Goal: Communication & Community: Answer question/provide support

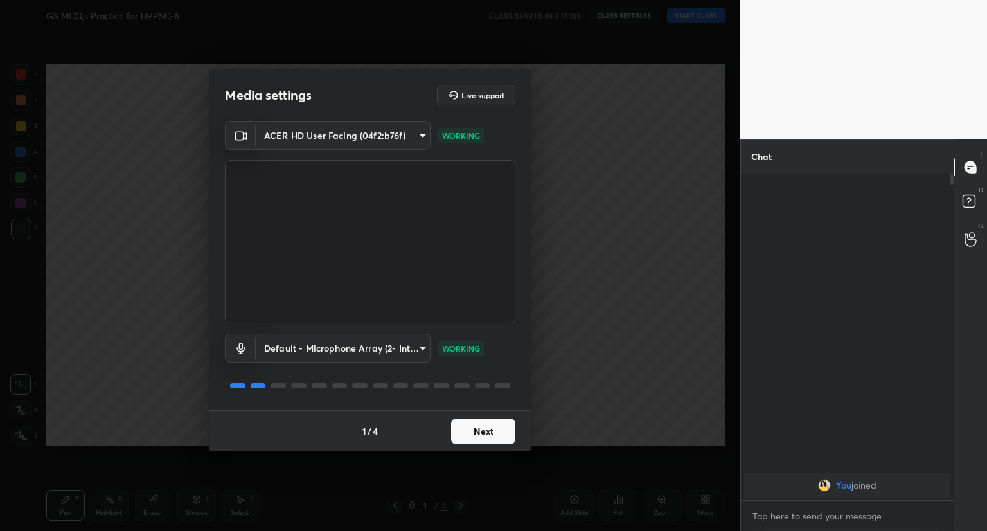
click at [491, 443] on button "Next" at bounding box center [483, 431] width 64 height 26
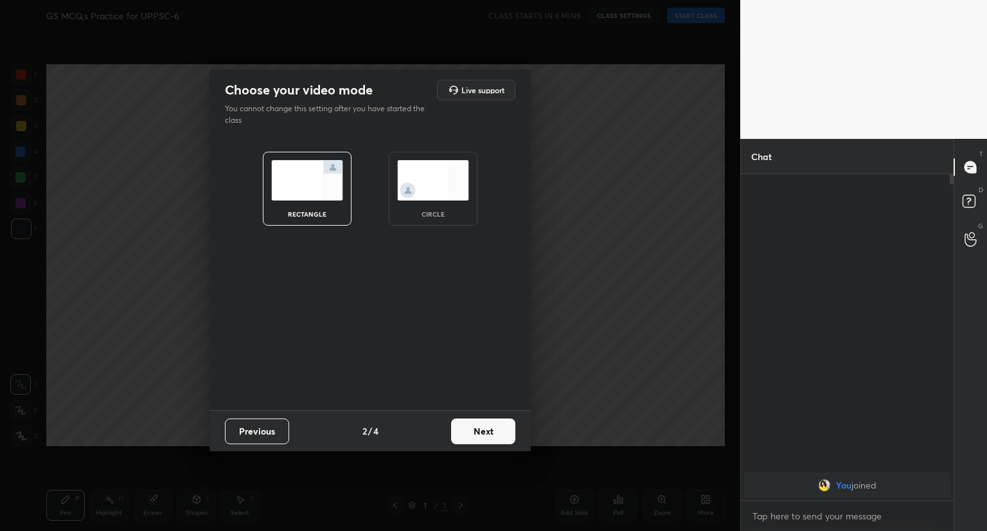
click at [491, 443] on button "Next" at bounding box center [483, 431] width 64 height 26
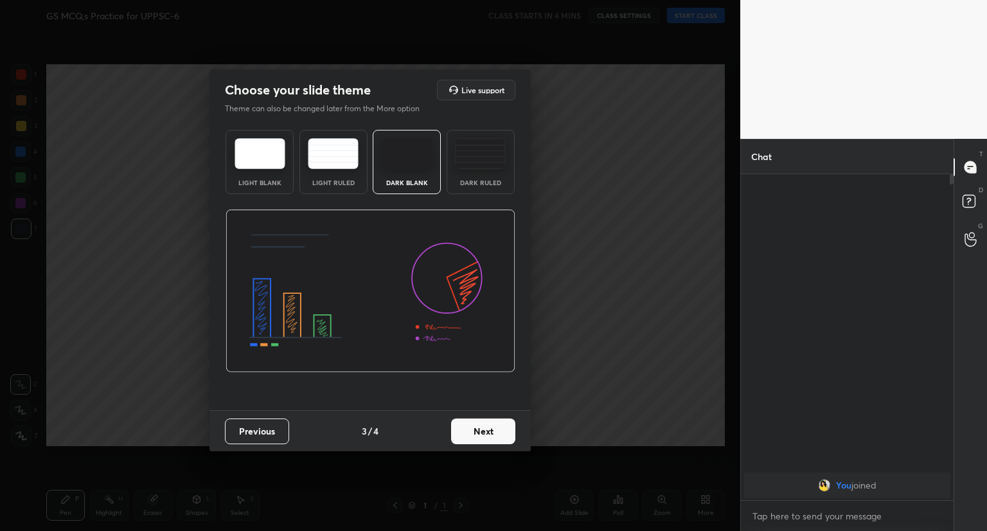
click at [491, 443] on button "Next" at bounding box center [483, 431] width 64 height 26
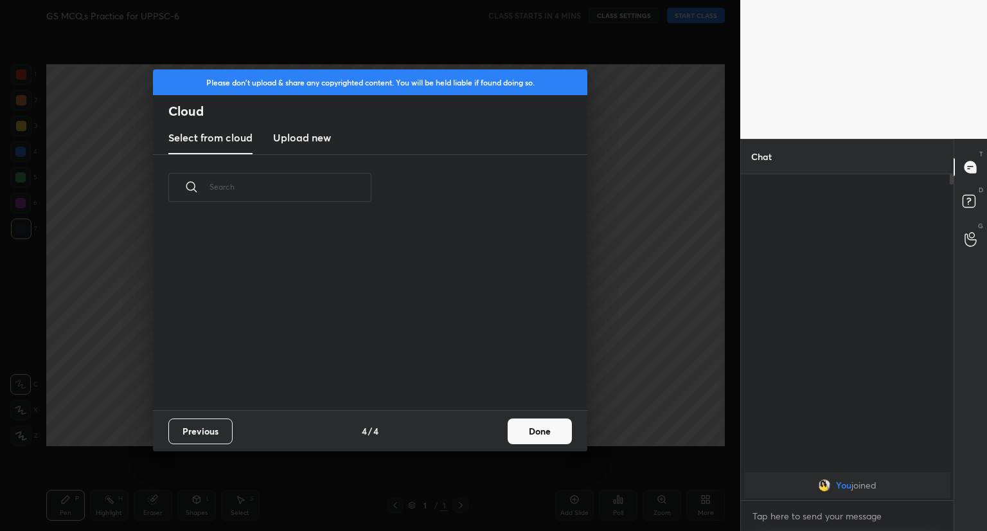
scroll to position [190, 413]
click at [512, 438] on button "Done" at bounding box center [540, 431] width 64 height 26
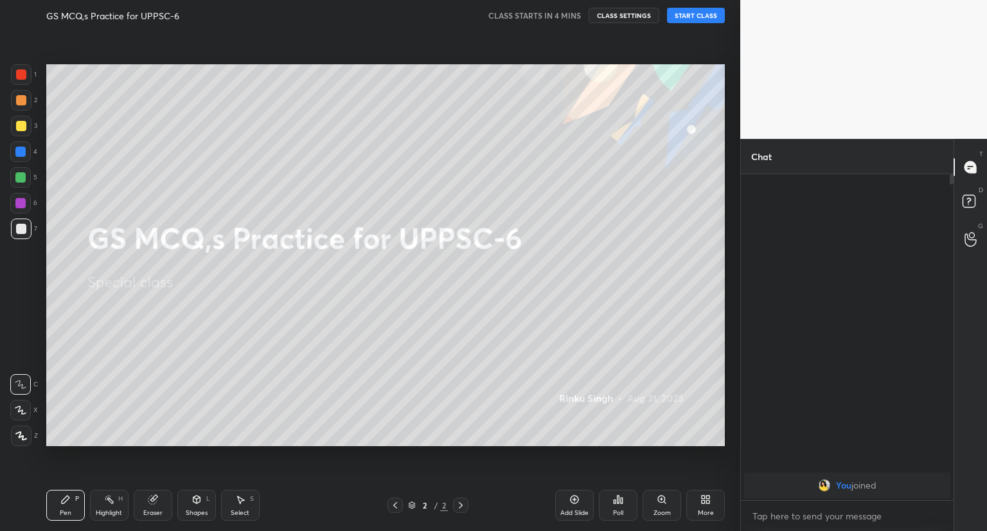
click at [693, 14] on button "START CLASS" at bounding box center [696, 15] width 58 height 15
click at [578, 15] on span "mute" at bounding box center [569, 15] width 18 height 9
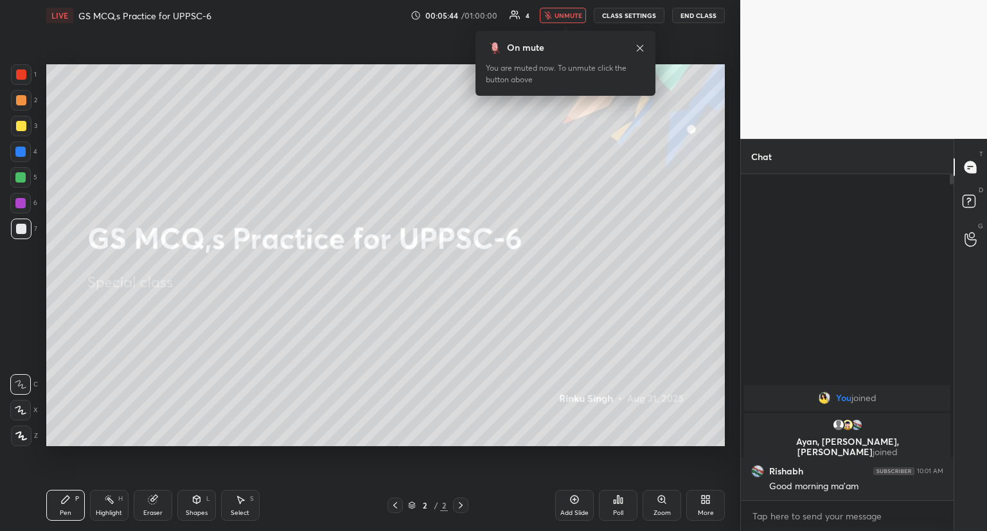
click at [569, 13] on span "unmute" at bounding box center [569, 15] width 28 height 9
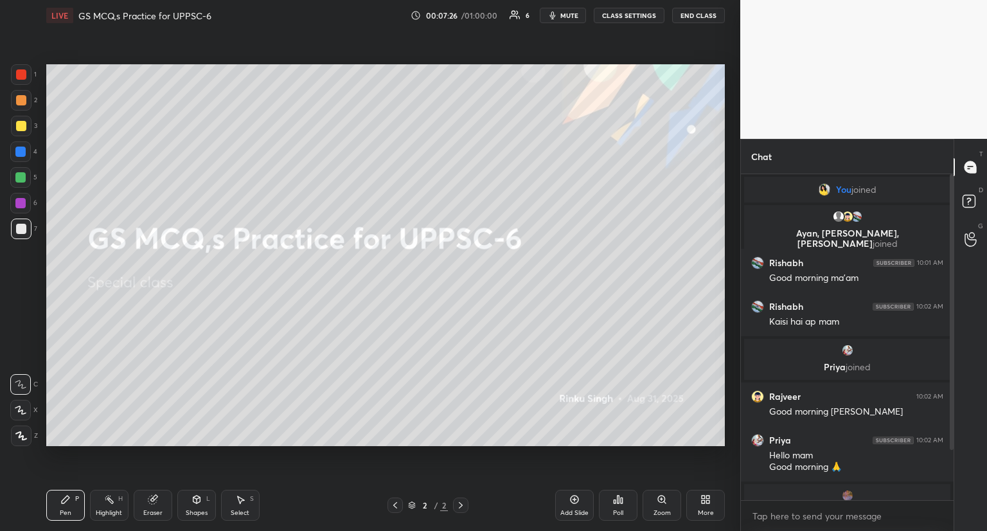
scroll to position [71, 0]
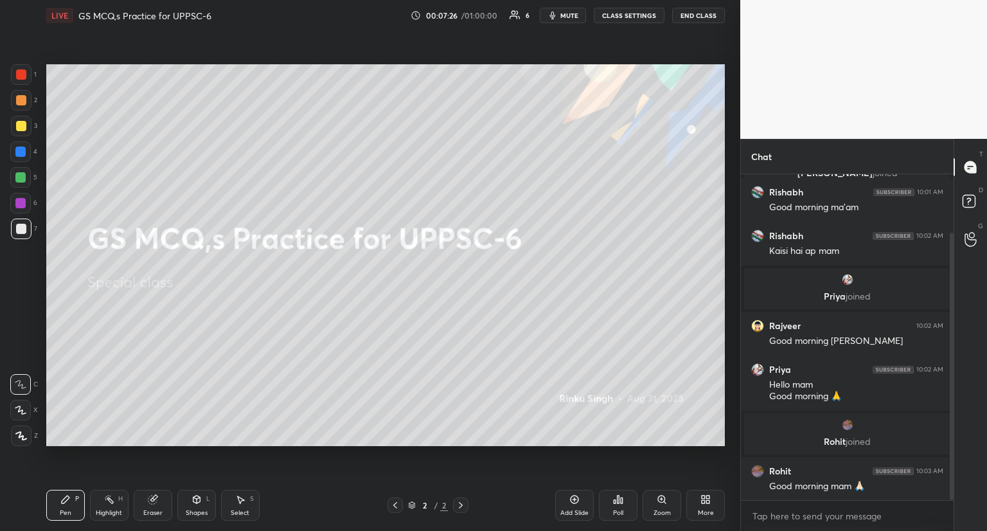
drag, startPoint x: 951, startPoint y: 389, endPoint x: 953, endPoint y: 452, distance: 62.4
click at [953, 452] on div at bounding box center [952, 367] width 4 height 268
click at [707, 502] on icon at bounding box center [707, 501] width 3 height 3
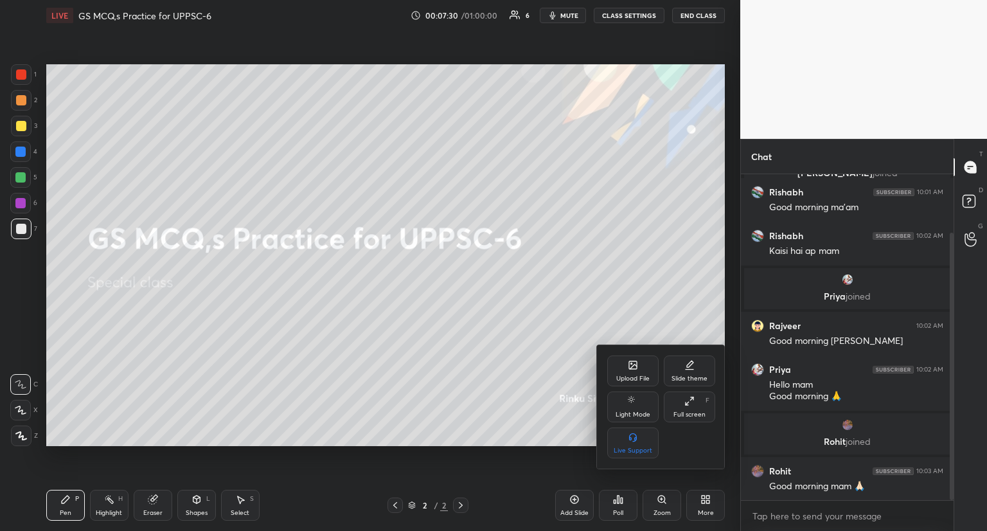
click at [633, 375] on div "Upload File" at bounding box center [632, 378] width 33 height 6
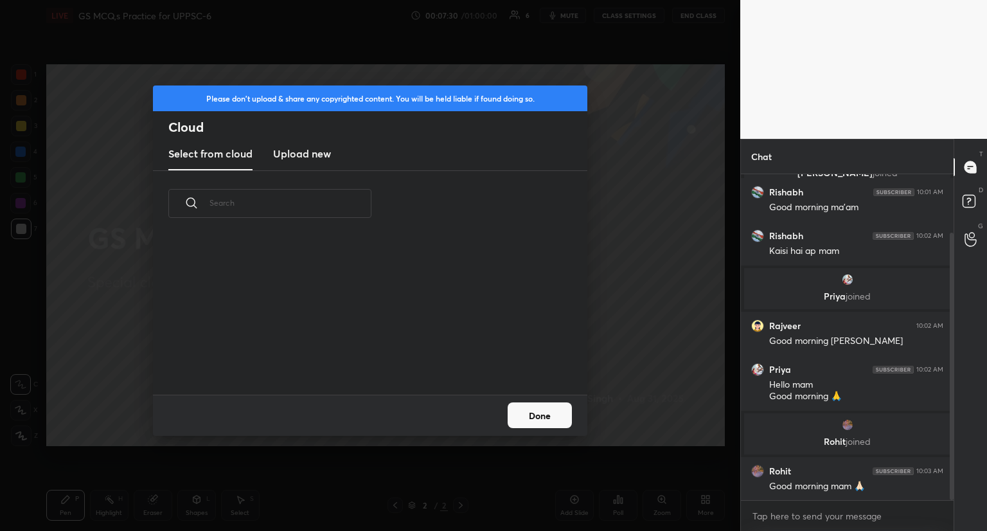
scroll to position [158, 413]
click at [307, 155] on h3 "Upload new" at bounding box center [302, 153] width 58 height 15
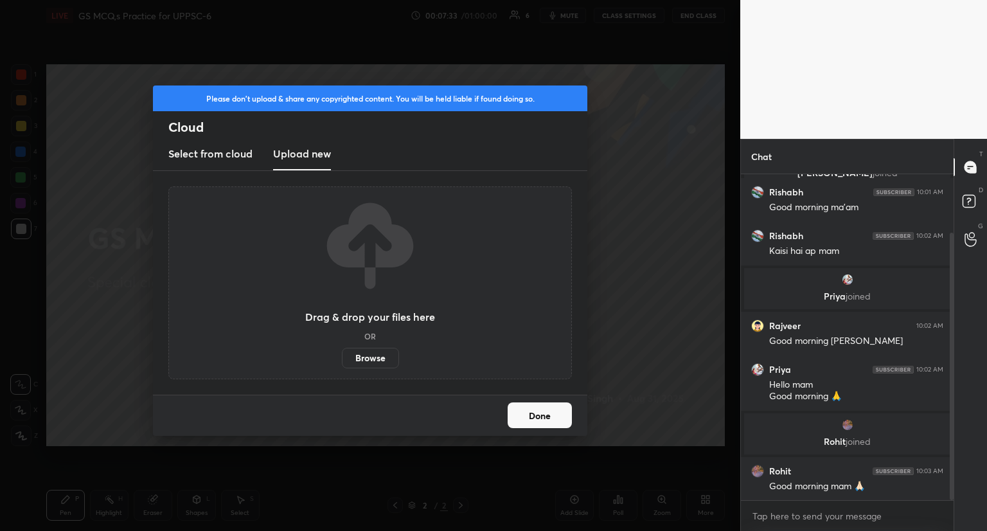
click at [371, 362] on label "Browse" at bounding box center [370, 358] width 57 height 21
click at [342, 362] on input "Browse" at bounding box center [342, 358] width 0 height 21
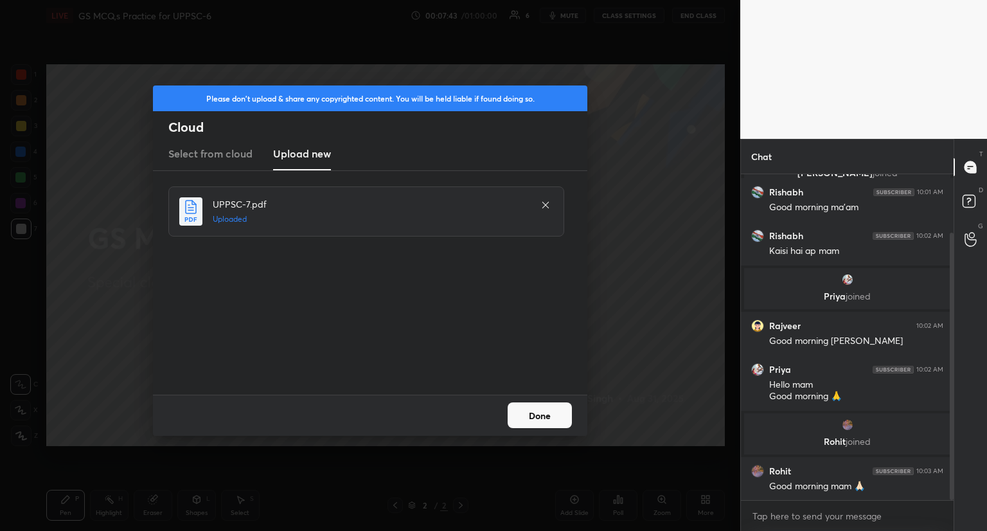
click at [550, 417] on button "Done" at bounding box center [540, 415] width 64 height 26
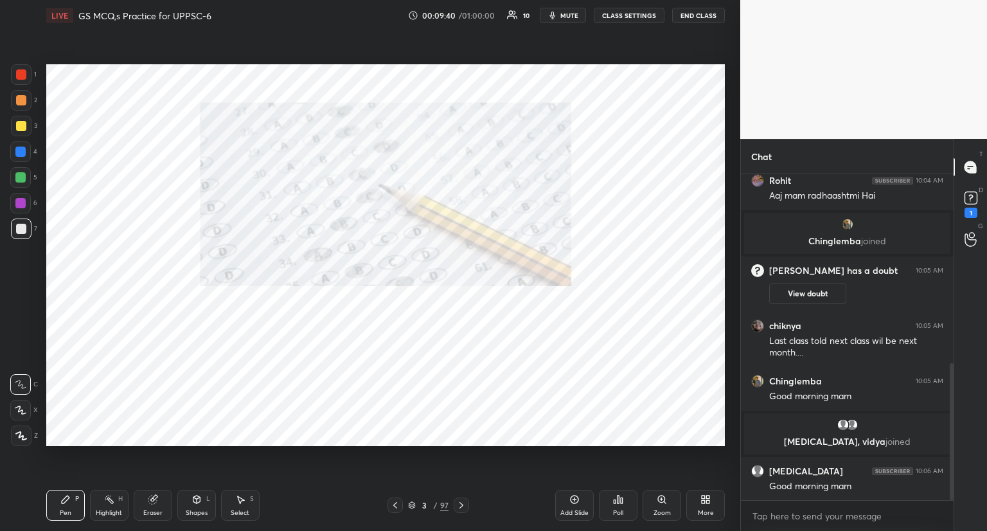
scroll to position [506, 0]
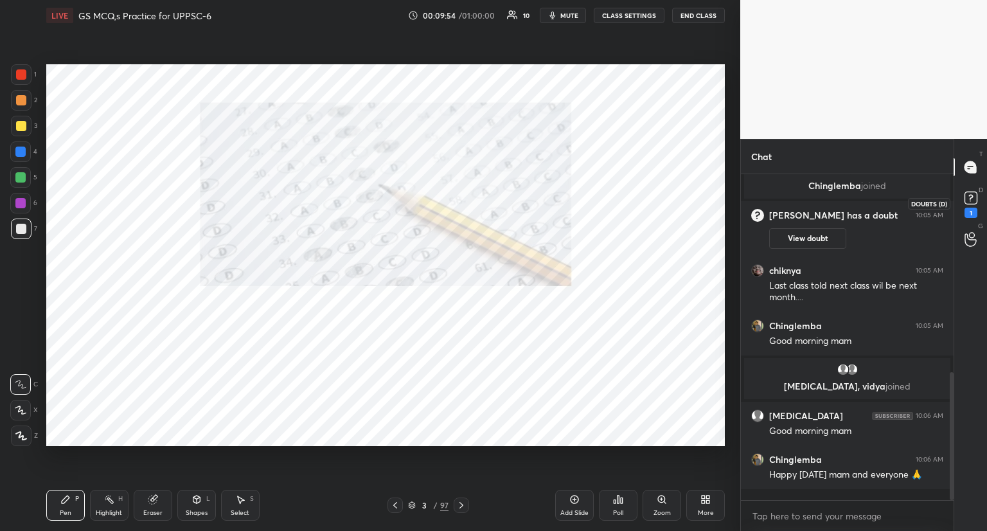
click at [968, 200] on rect at bounding box center [971, 198] width 12 height 12
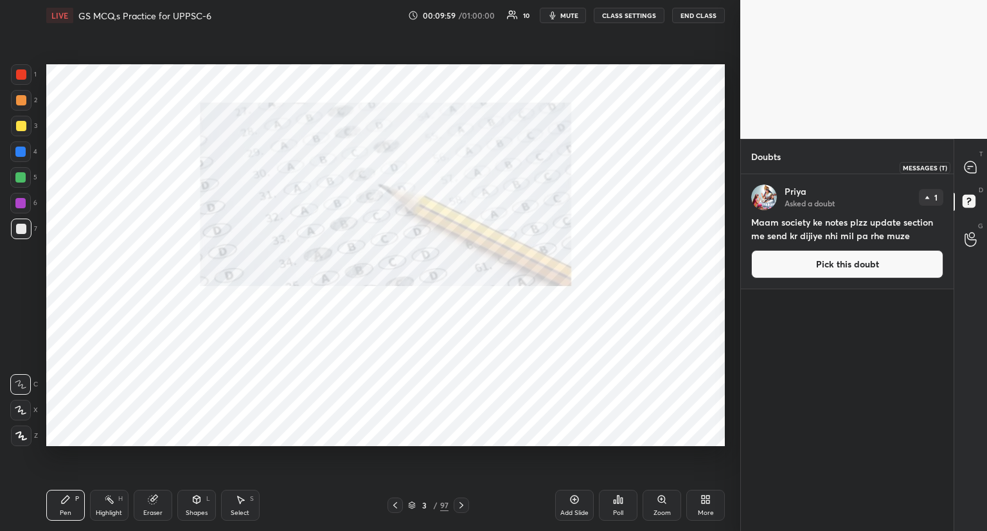
click at [966, 165] on icon at bounding box center [971, 167] width 12 height 12
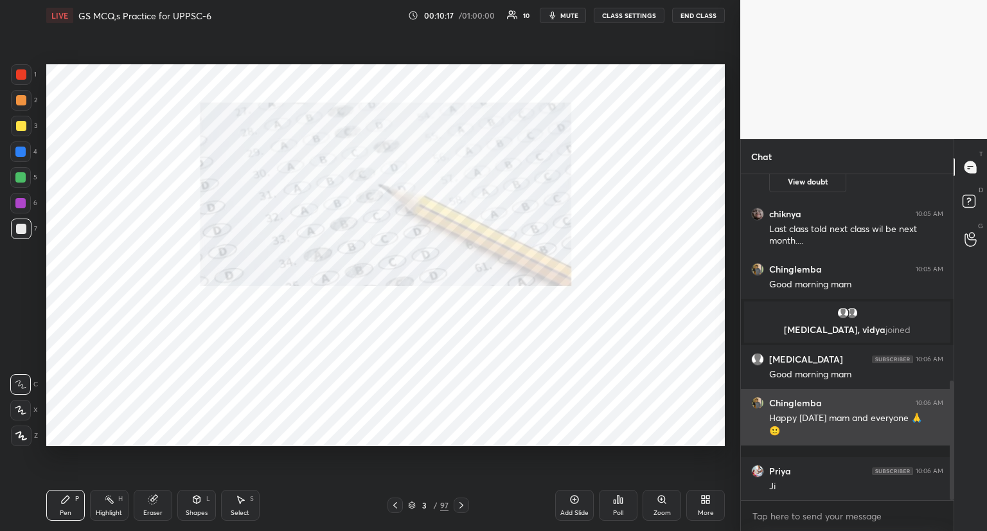
scroll to position [618, 0]
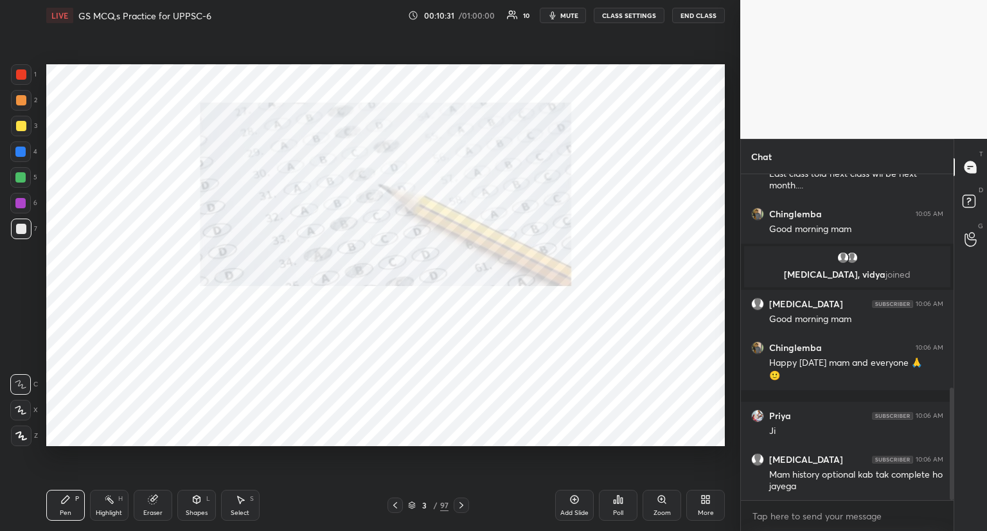
click at [456, 506] on icon at bounding box center [461, 505] width 10 height 10
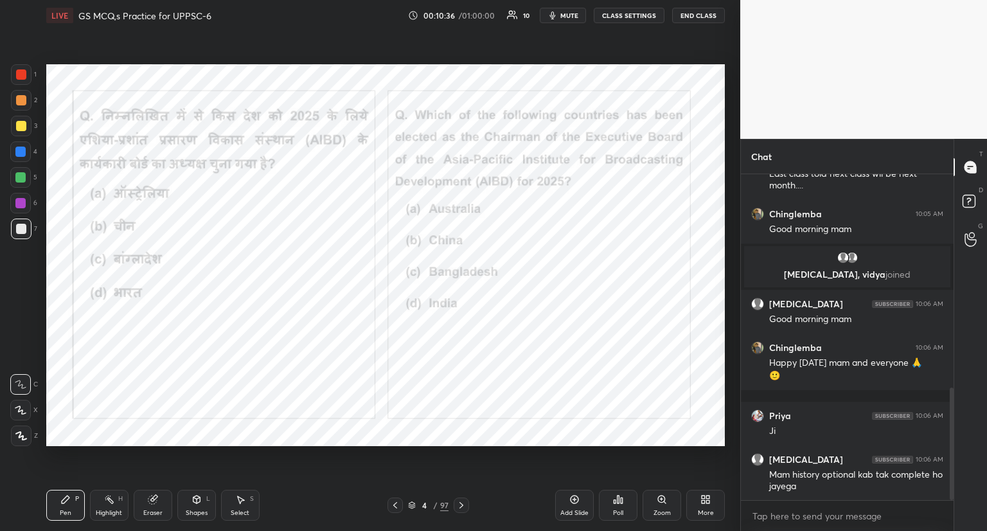
scroll to position [631, 0]
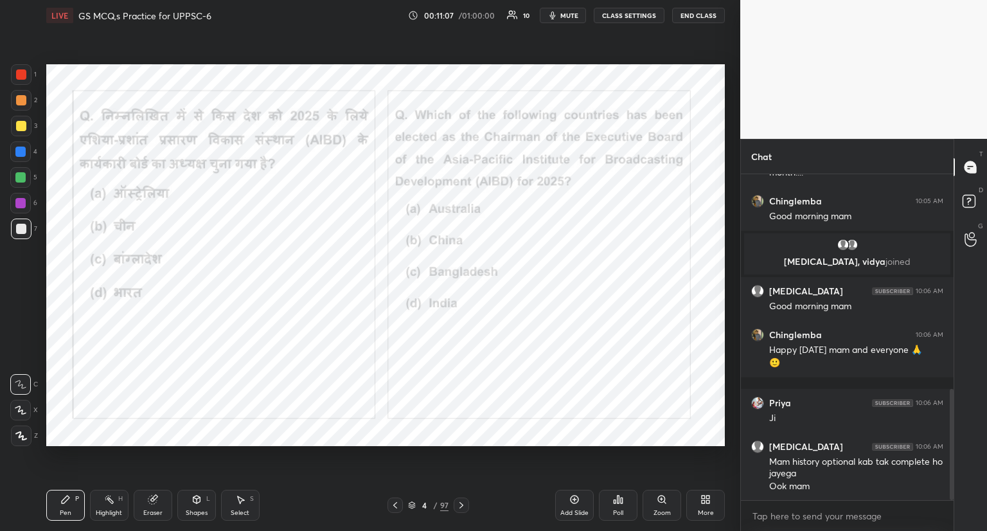
click at [704, 499] on icon at bounding box center [705, 499] width 10 height 10
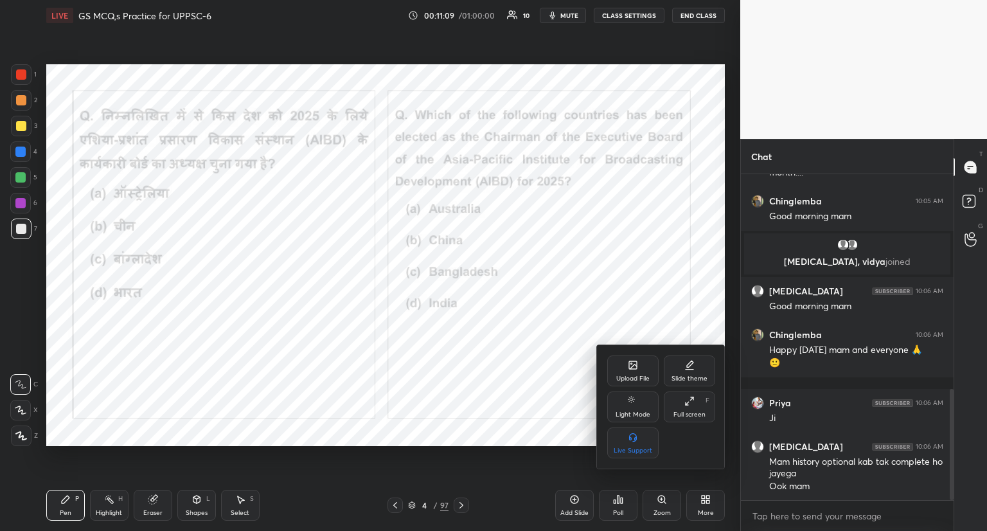
click at [537, 399] on div at bounding box center [493, 265] width 987 height 531
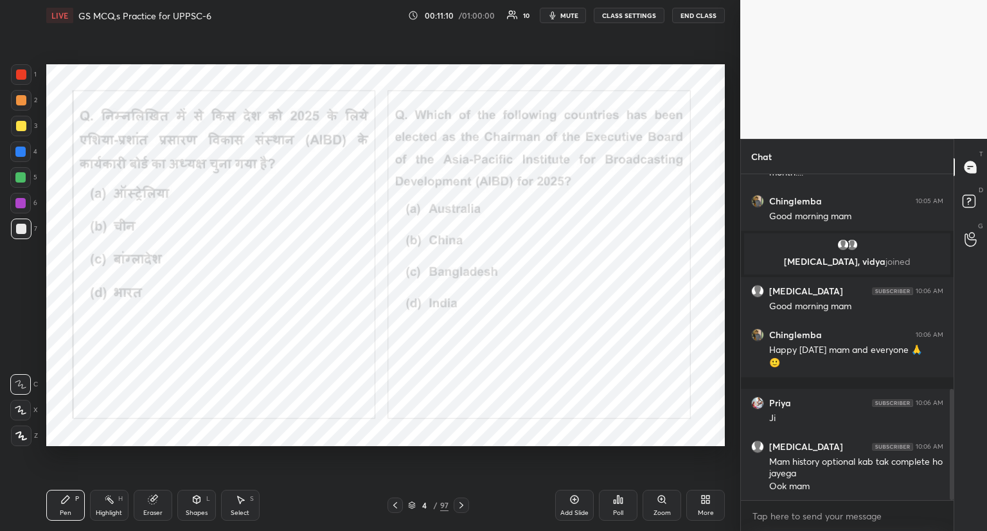
click at [619, 506] on div "Poll" at bounding box center [618, 505] width 39 height 31
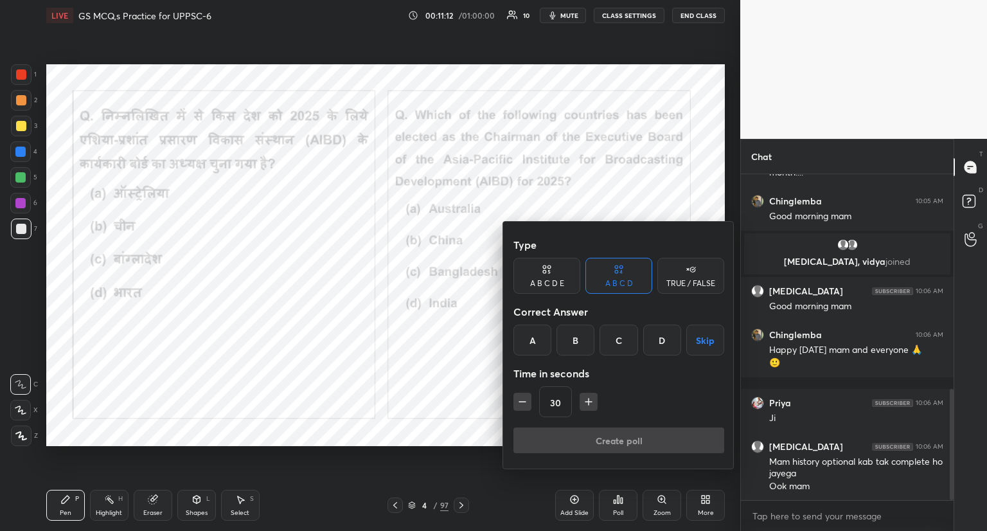
click at [663, 337] on div "D" at bounding box center [662, 340] width 38 height 31
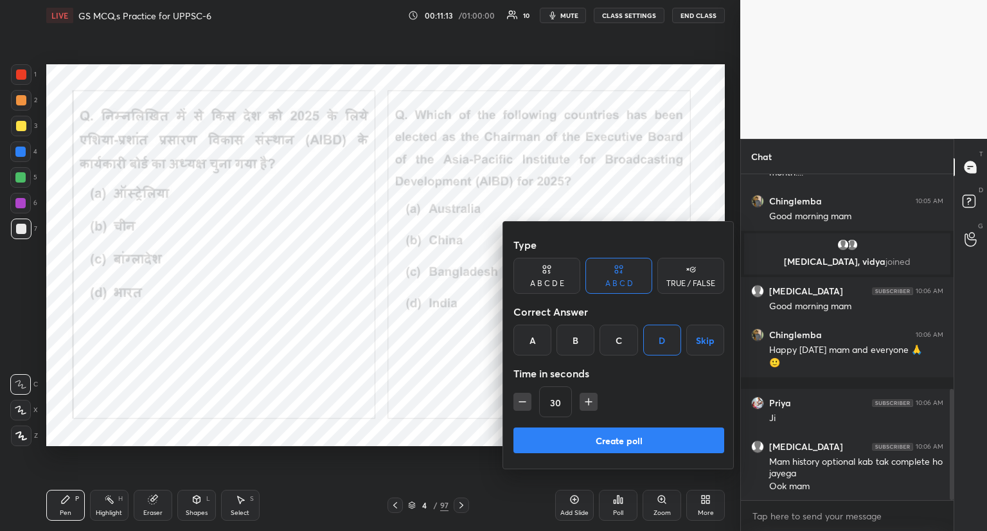
click at [634, 435] on button "Create poll" at bounding box center [618, 440] width 211 height 26
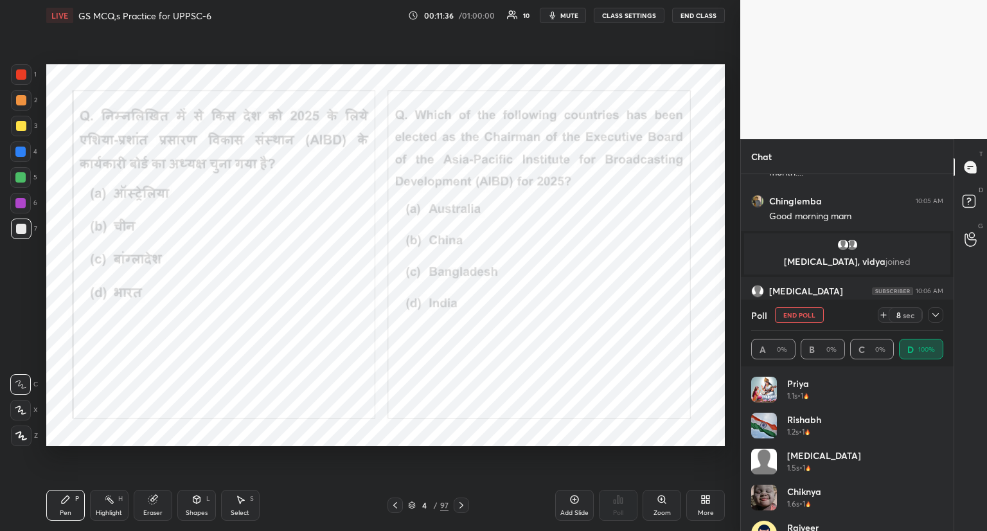
scroll to position [742, 0]
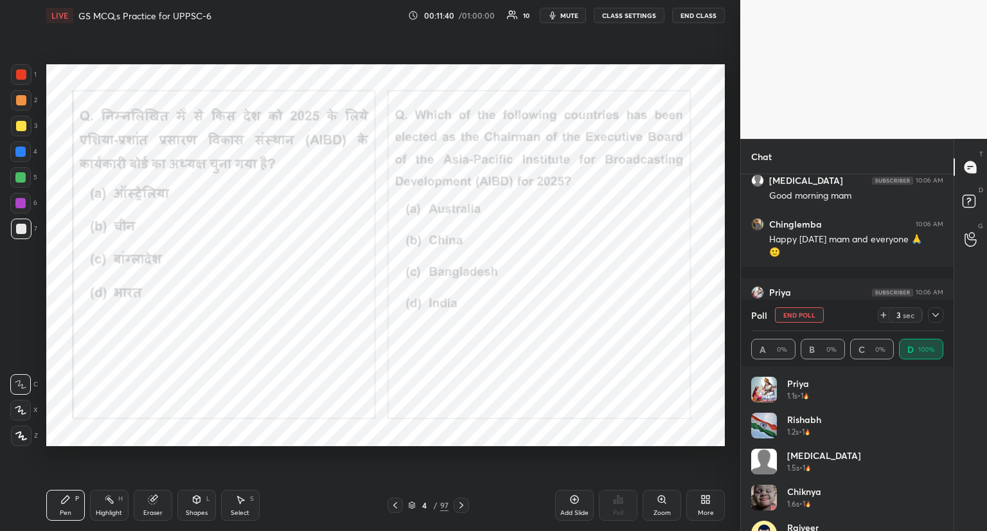
click at [806, 313] on button "End Poll" at bounding box center [799, 314] width 49 height 15
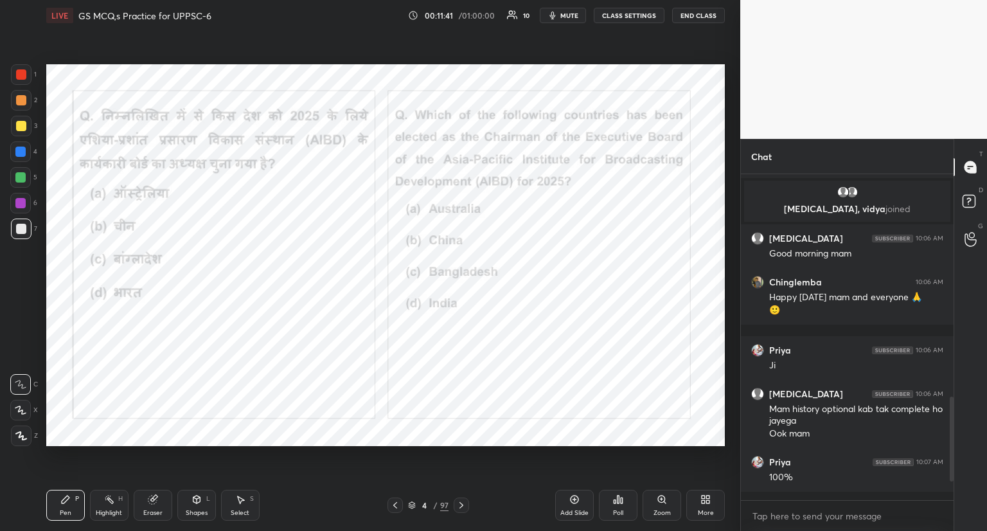
scroll to position [675, 0]
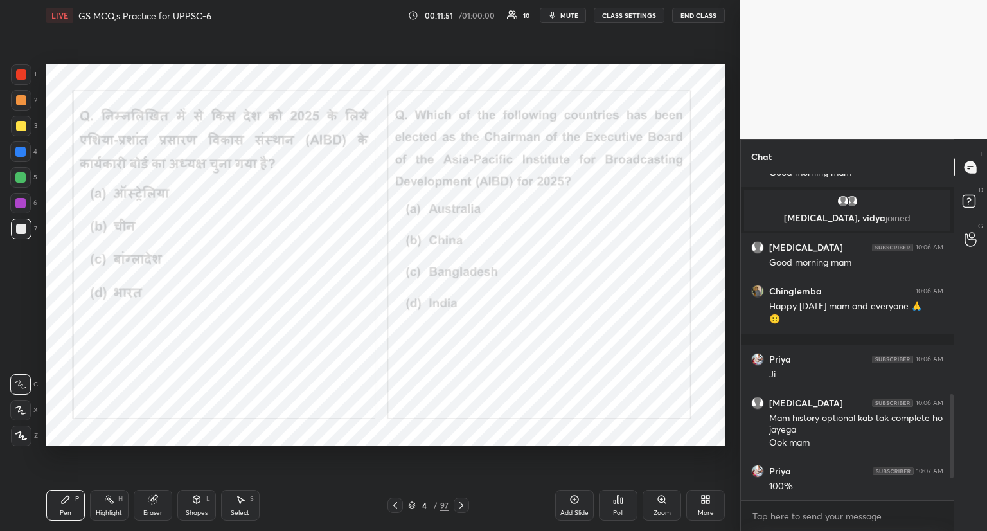
click at [461, 504] on icon at bounding box center [461, 505] width 10 height 10
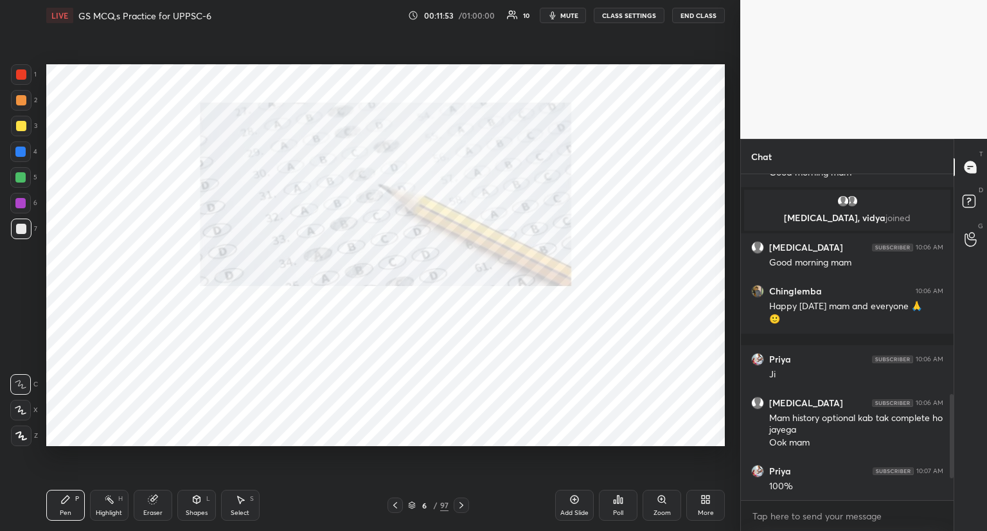
click at [461, 504] on icon at bounding box center [461, 505] width 10 height 10
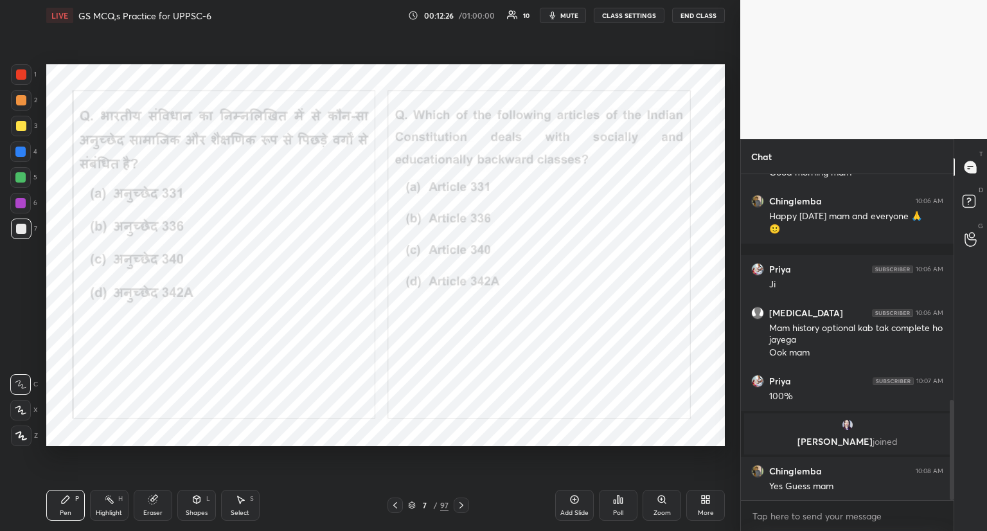
scroll to position [775, 0]
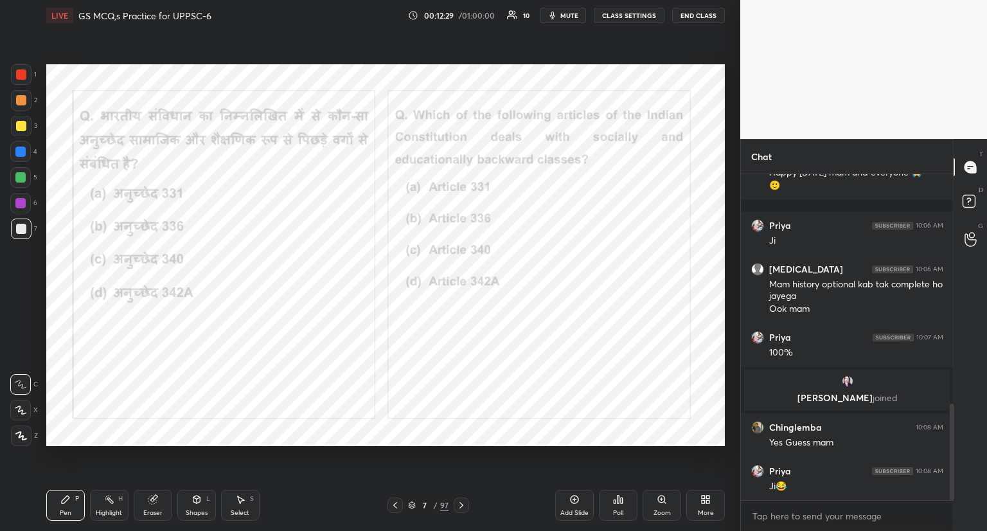
click at [621, 503] on icon at bounding box center [622, 500] width 2 height 6
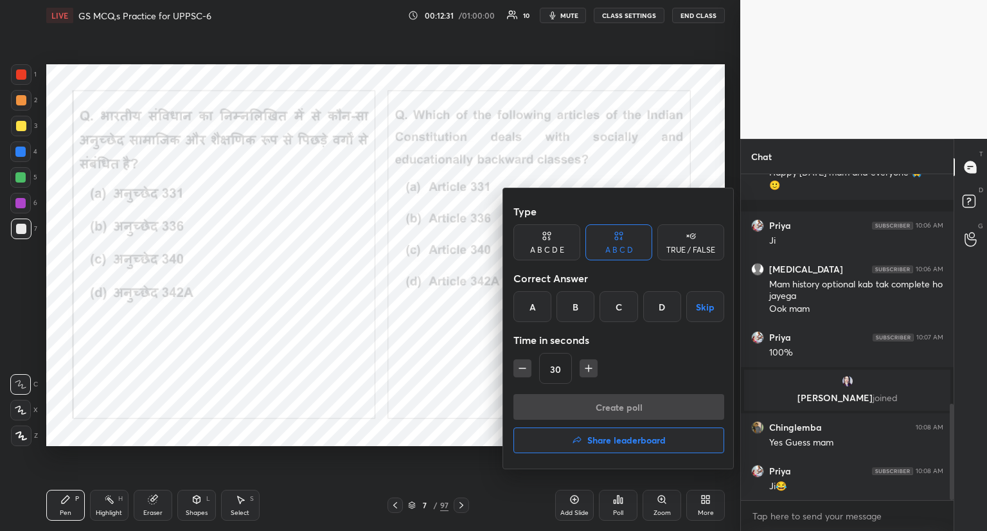
click at [657, 308] on div "D" at bounding box center [662, 306] width 38 height 31
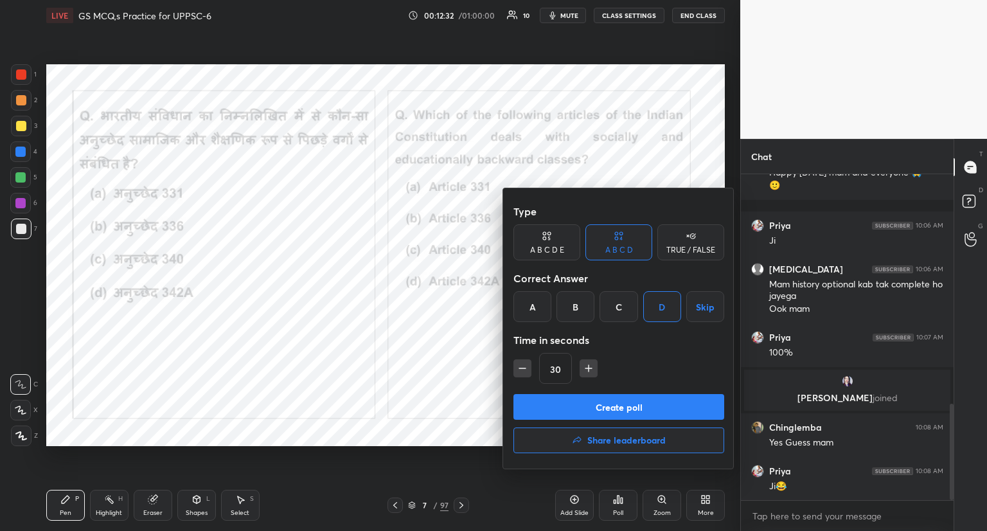
click at [600, 405] on button "Create poll" at bounding box center [618, 407] width 211 height 26
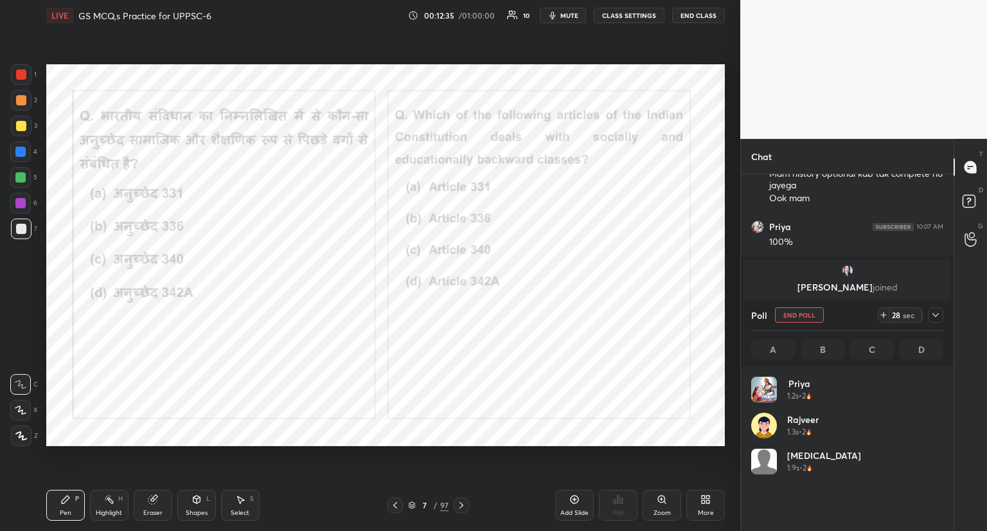
scroll to position [4, 4]
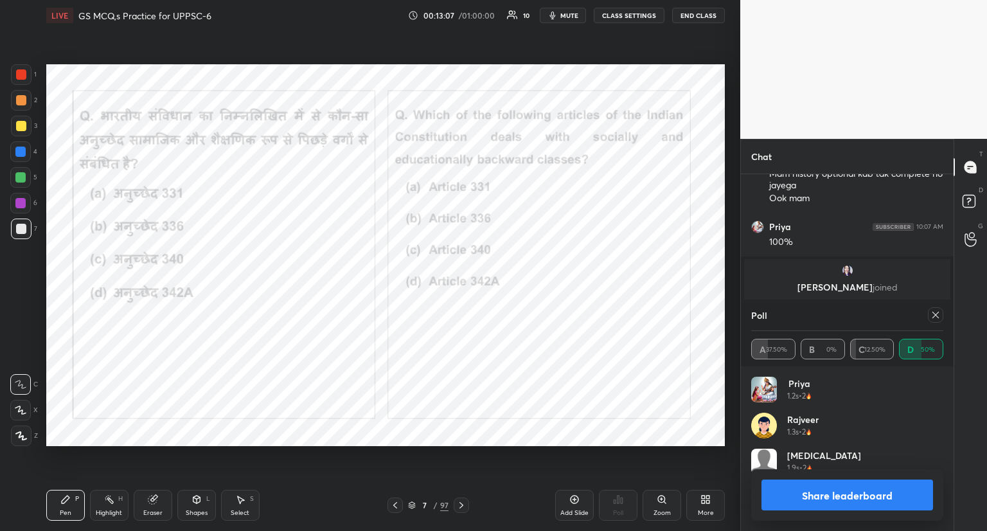
click at [936, 314] on icon at bounding box center [935, 315] width 10 height 10
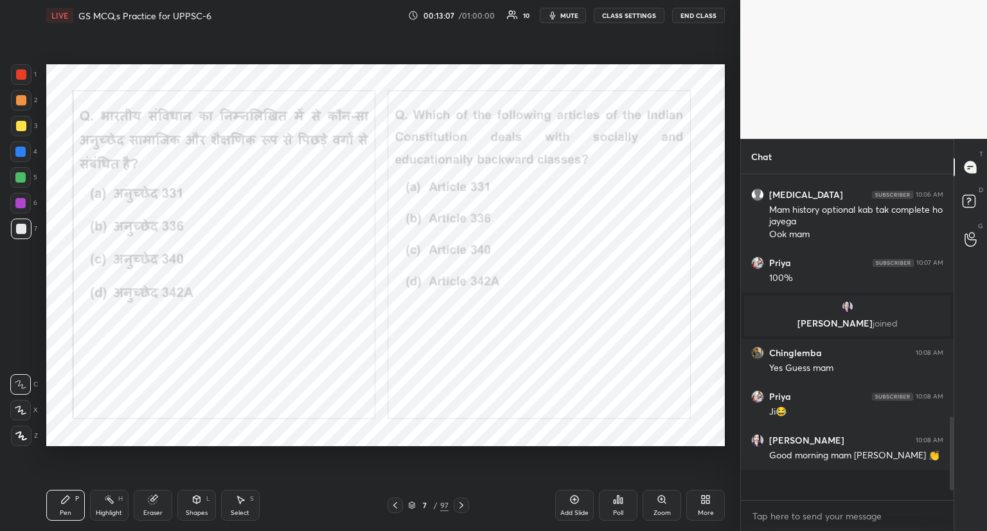
scroll to position [322, 209]
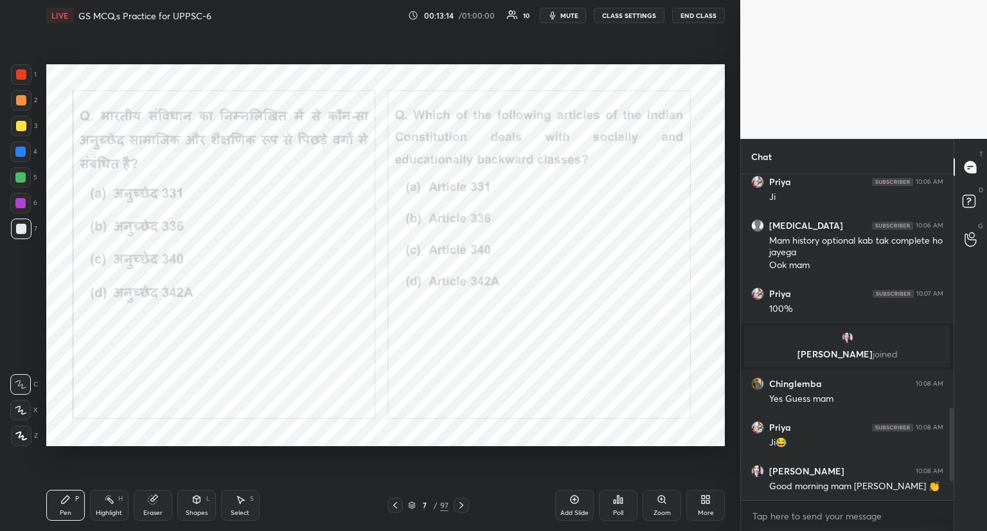
click at [457, 503] on icon at bounding box center [461, 505] width 10 height 10
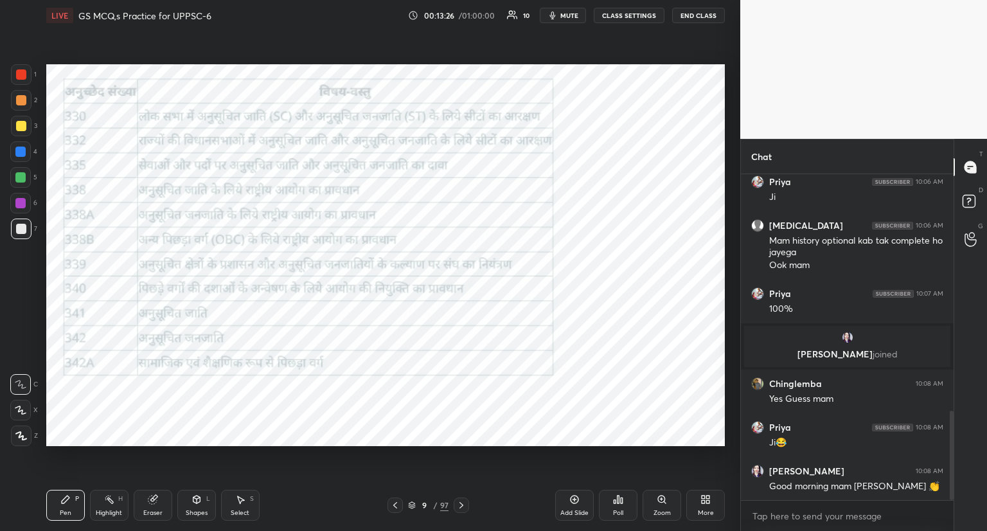
scroll to position [865, 0]
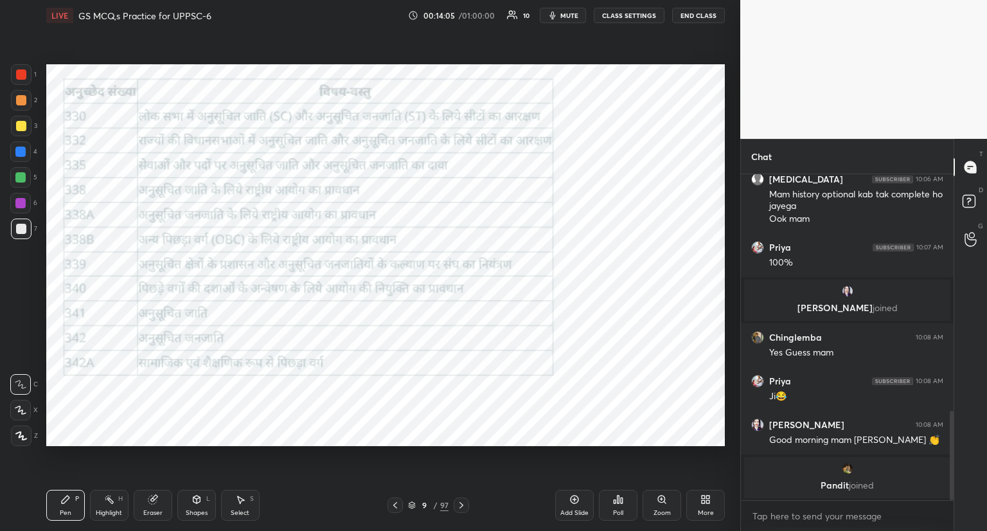
click at [461, 502] on icon at bounding box center [461, 505] width 10 height 10
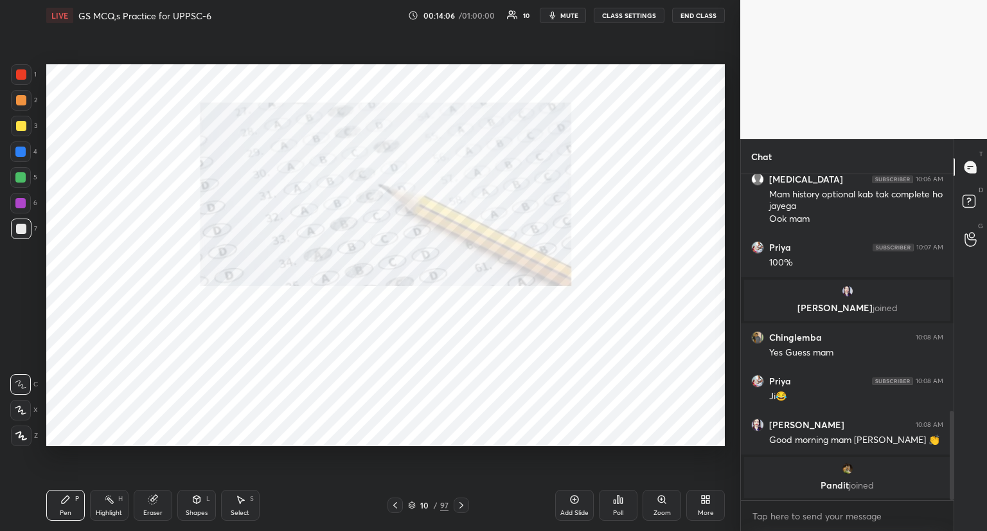
click at [461, 502] on icon at bounding box center [461, 505] width 10 height 10
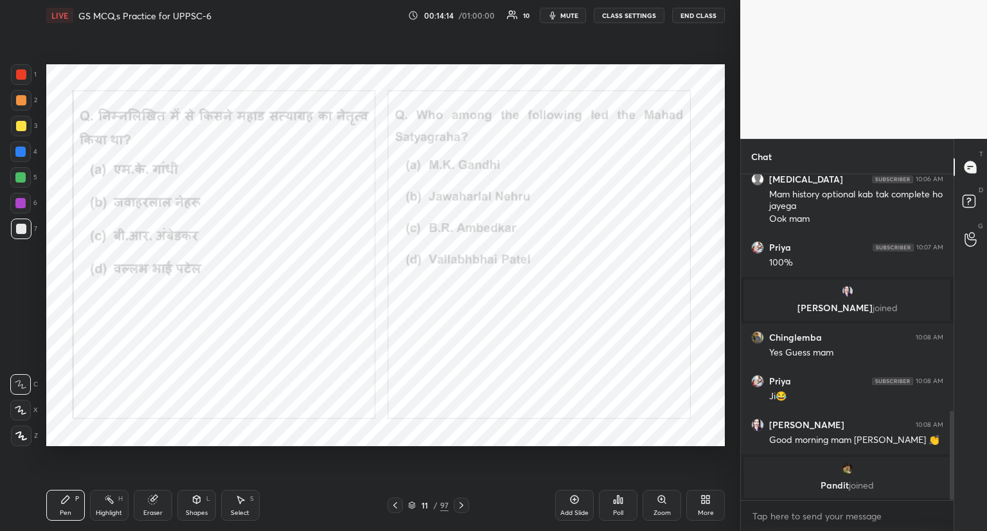
click at [618, 501] on icon at bounding box center [619, 499] width 2 height 8
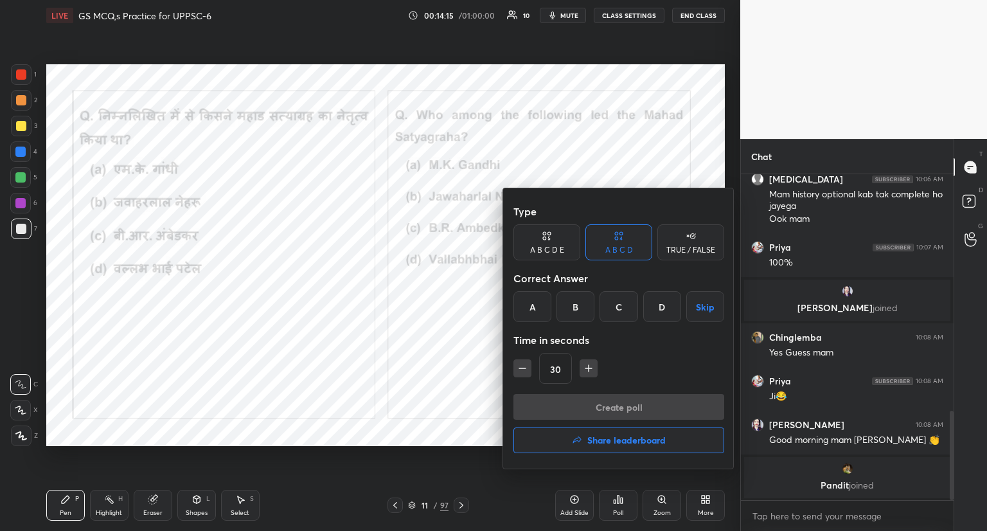
click at [620, 303] on div "C" at bounding box center [619, 306] width 38 height 31
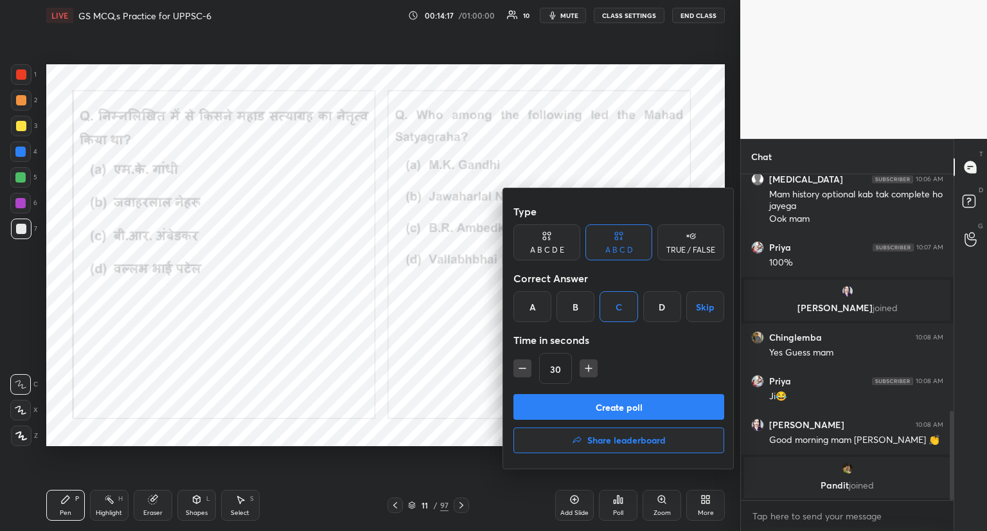
click at [601, 406] on button "Create poll" at bounding box center [618, 407] width 211 height 26
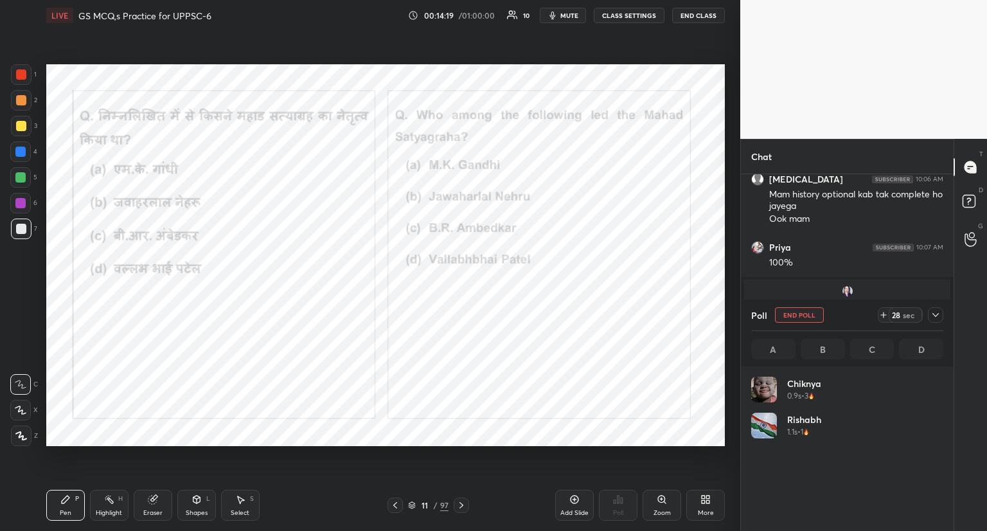
scroll to position [150, 188]
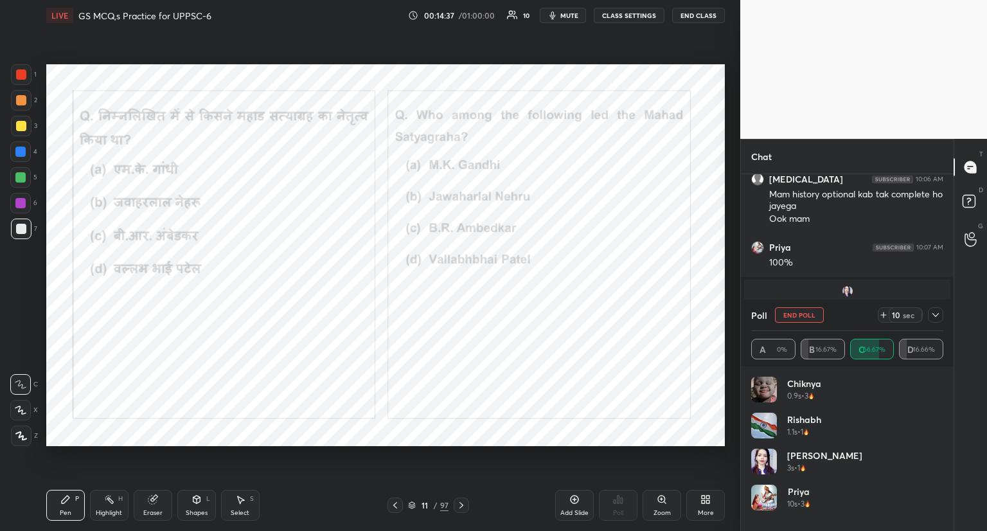
click at [792, 310] on button "End Poll" at bounding box center [799, 314] width 49 height 15
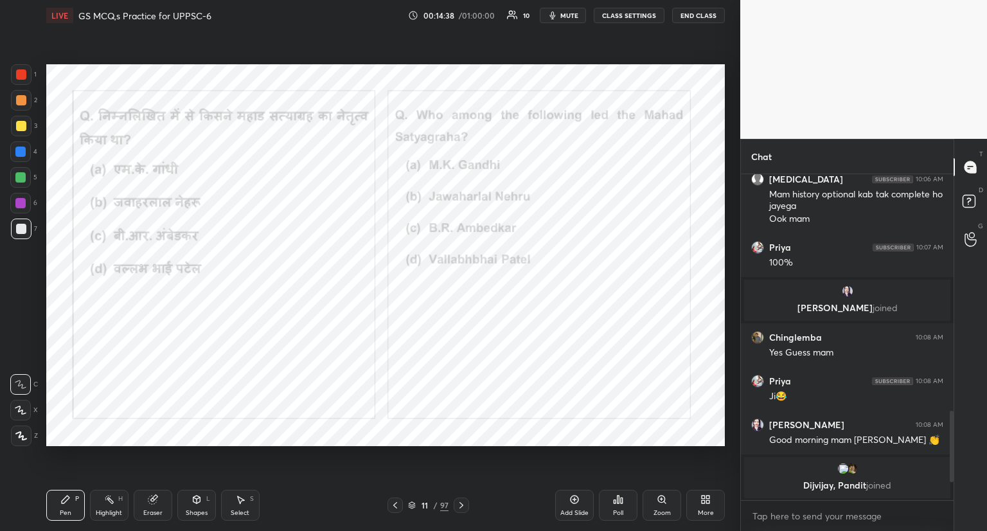
scroll to position [4, 4]
click at [462, 502] on icon at bounding box center [461, 505] width 10 height 10
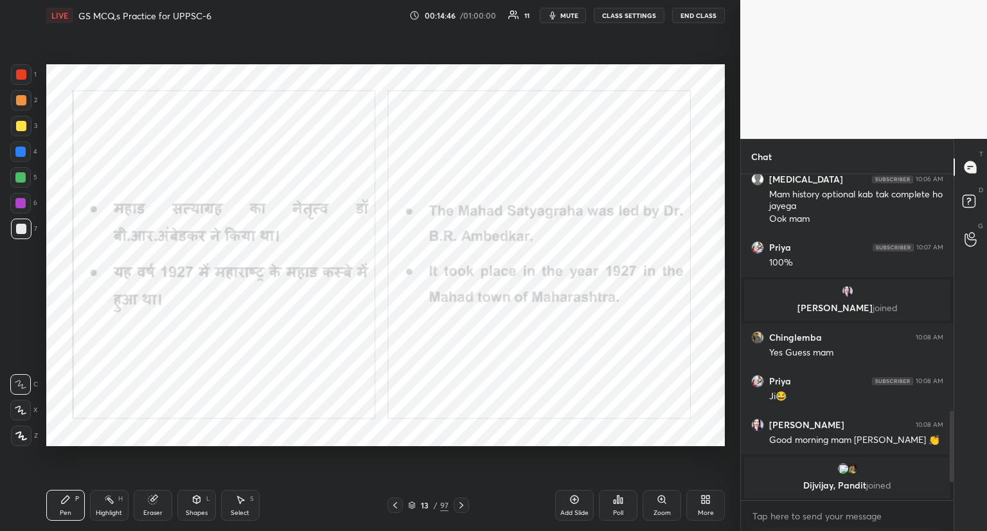
scroll to position [846, 0]
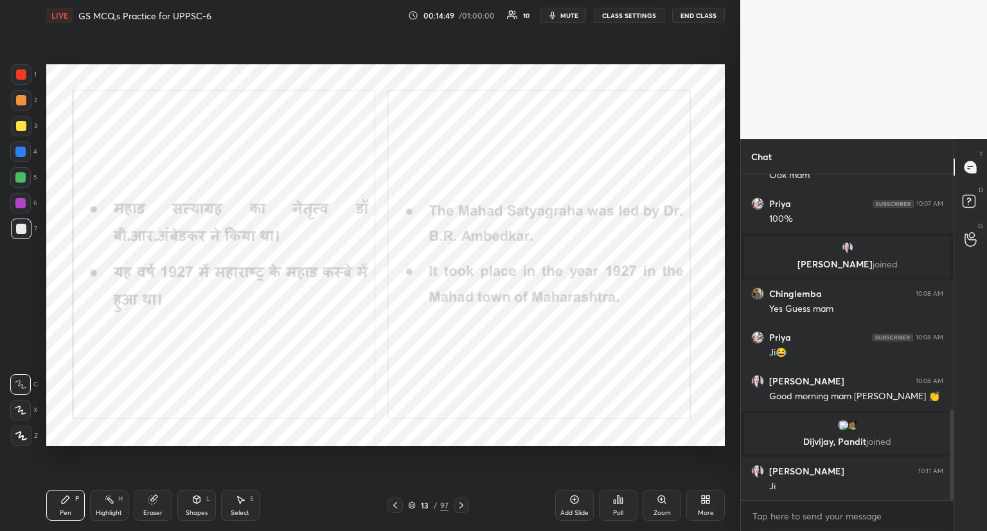
click at [462, 502] on icon at bounding box center [461, 505] width 10 height 10
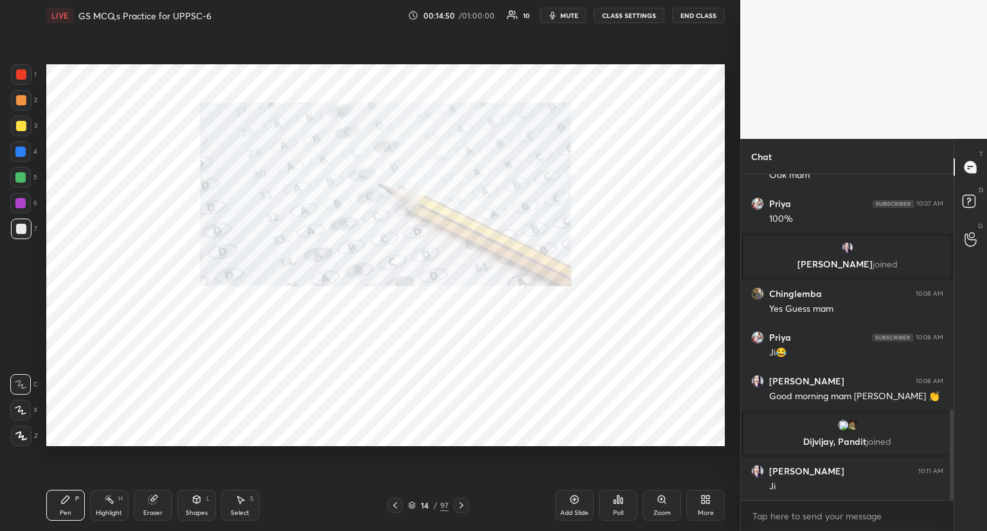
click at [462, 502] on icon at bounding box center [461, 505] width 10 height 10
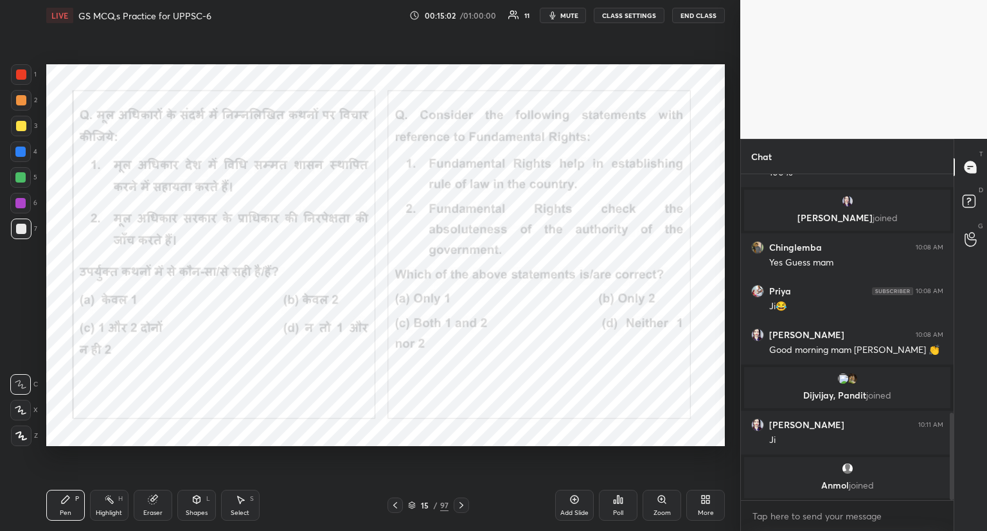
scroll to position [936, 0]
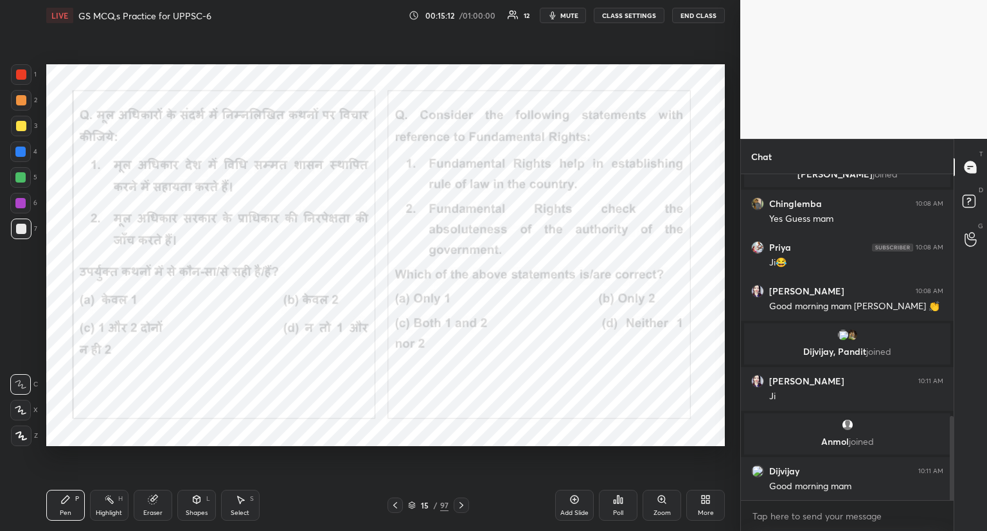
click at [616, 504] on icon at bounding box center [618, 499] width 10 height 10
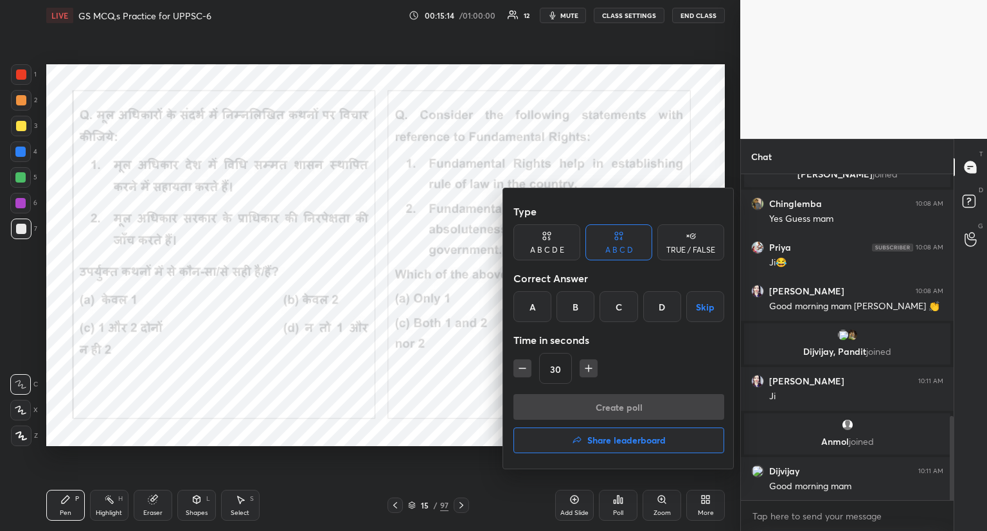
click at [619, 311] on div "C" at bounding box center [619, 306] width 38 height 31
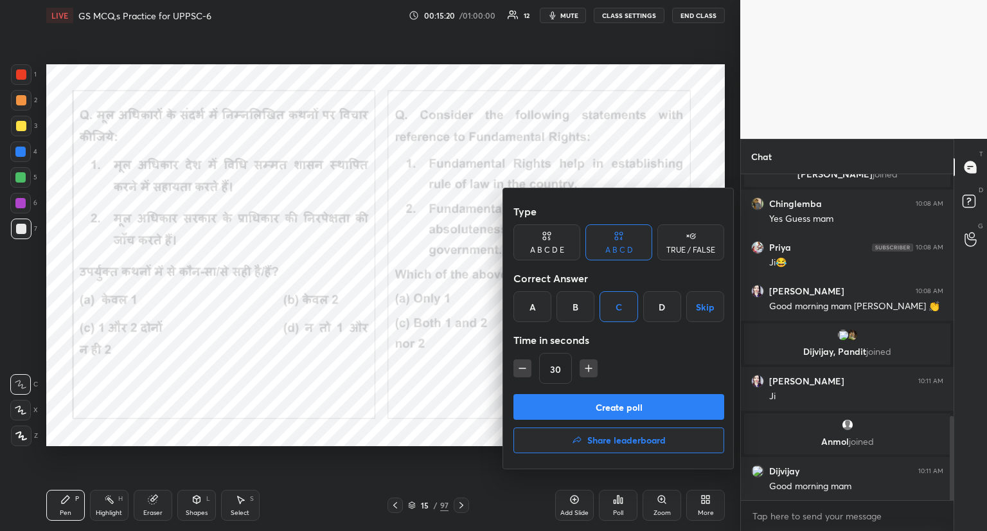
click at [603, 401] on button "Create poll" at bounding box center [618, 407] width 211 height 26
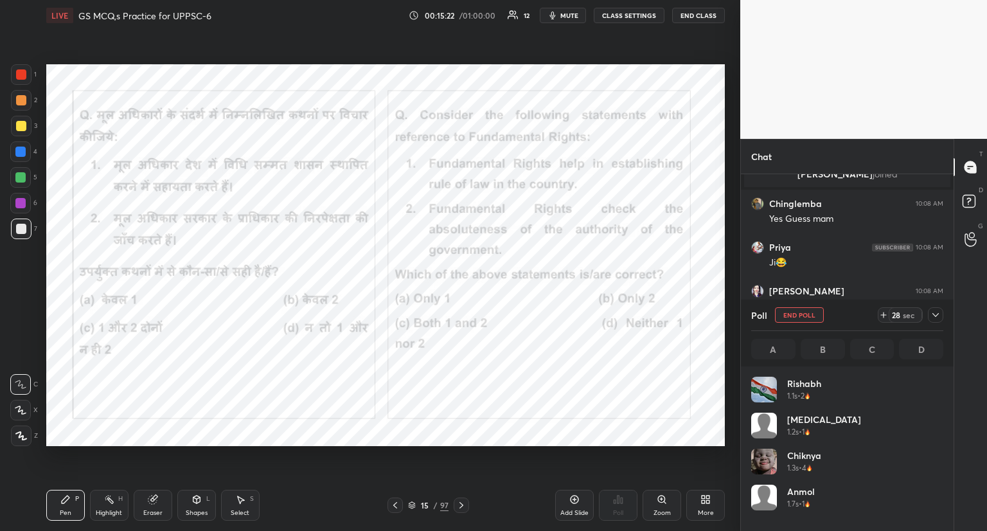
scroll to position [150, 188]
click at [805, 313] on button "End Poll" at bounding box center [799, 314] width 49 height 15
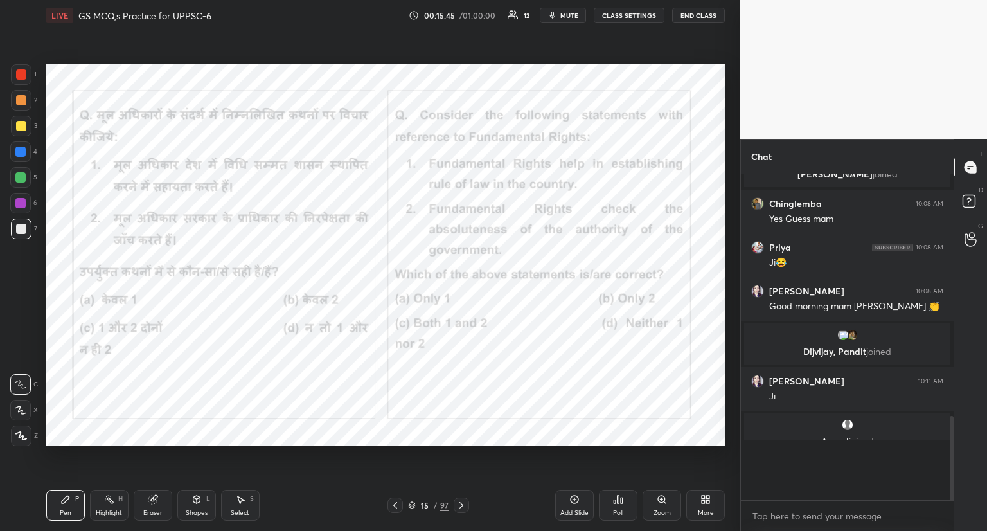
scroll to position [4, 4]
click at [457, 501] on icon at bounding box center [461, 505] width 10 height 10
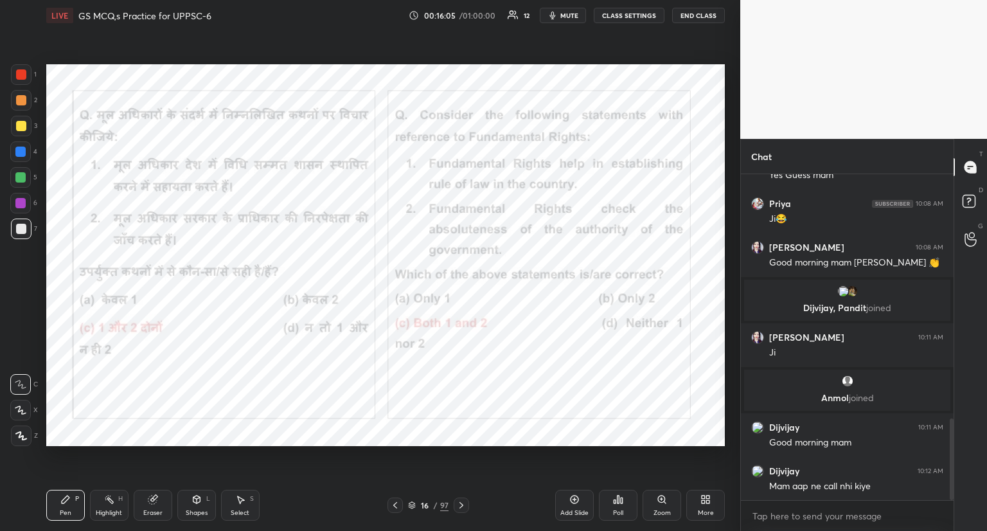
click at [457, 501] on icon at bounding box center [461, 505] width 10 height 10
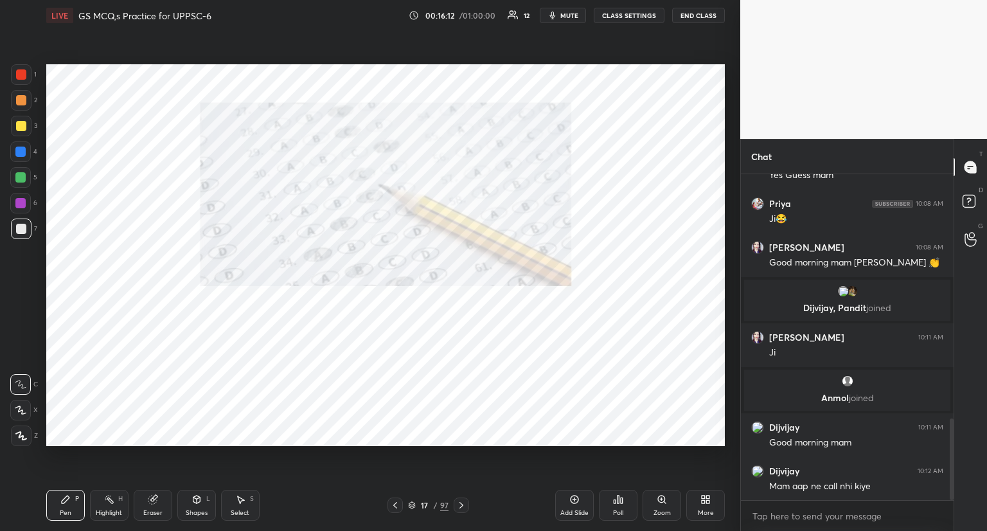
click at [462, 506] on icon at bounding box center [461, 505] width 10 height 10
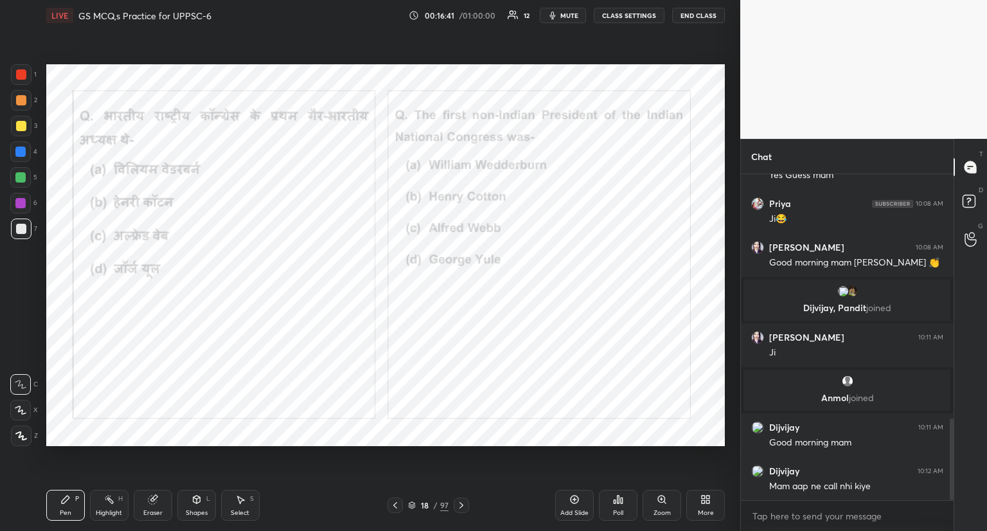
click at [621, 496] on icon at bounding box center [618, 499] width 10 height 10
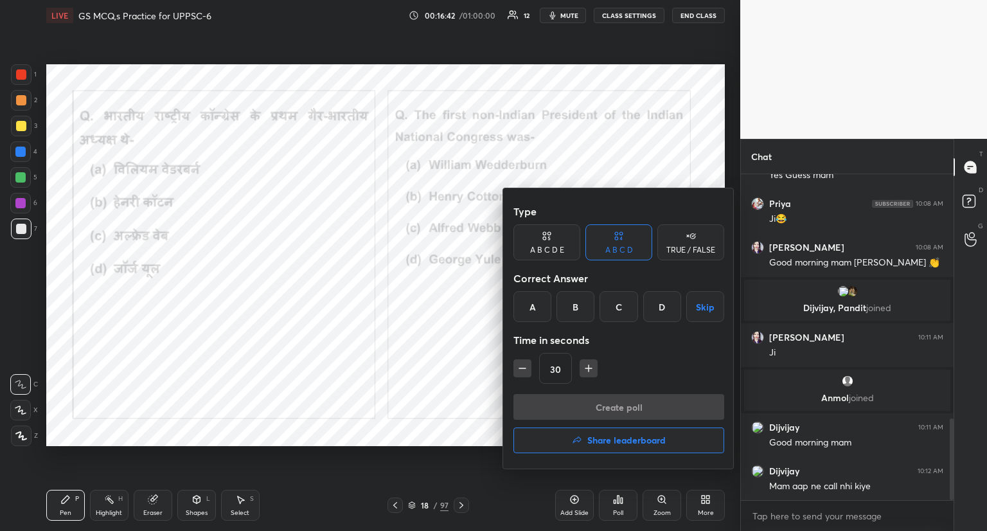
click at [661, 301] on div "D" at bounding box center [662, 306] width 38 height 31
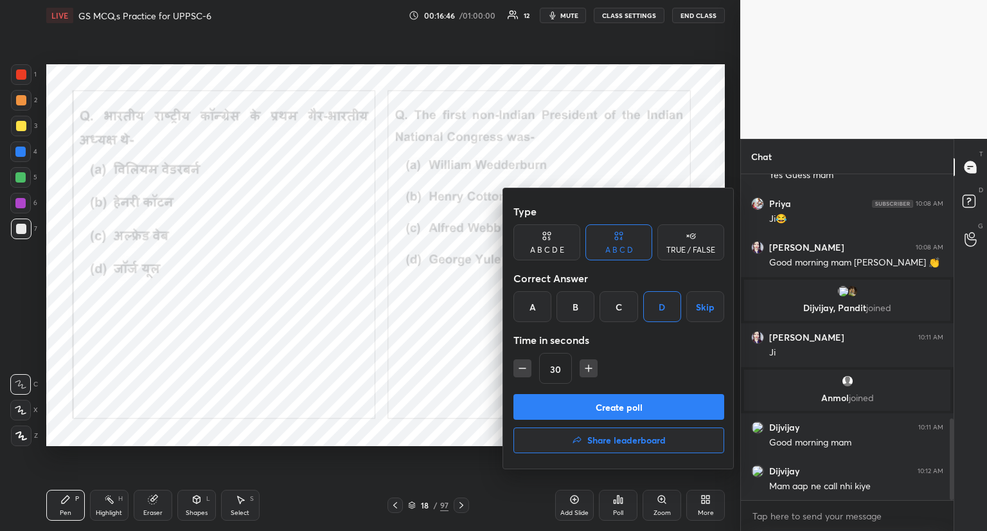
click at [636, 409] on button "Create poll" at bounding box center [618, 407] width 211 height 26
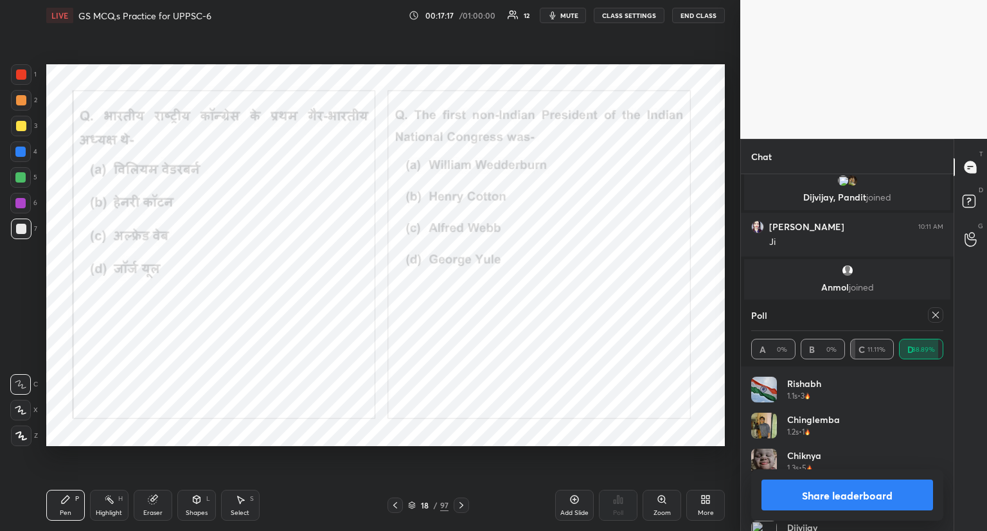
scroll to position [1134, 0]
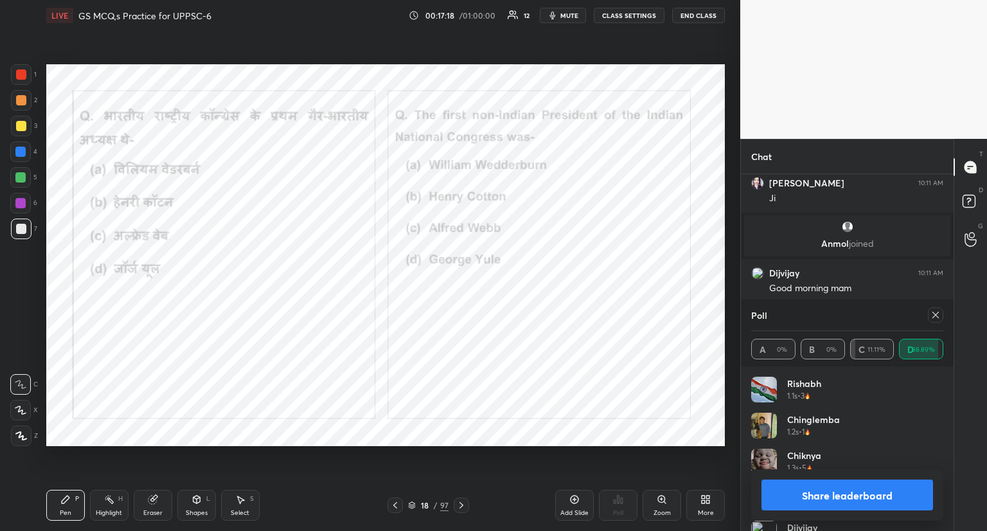
click at [927, 326] on div "Poll" at bounding box center [847, 314] width 192 height 31
click at [938, 314] on icon at bounding box center [935, 315] width 10 height 10
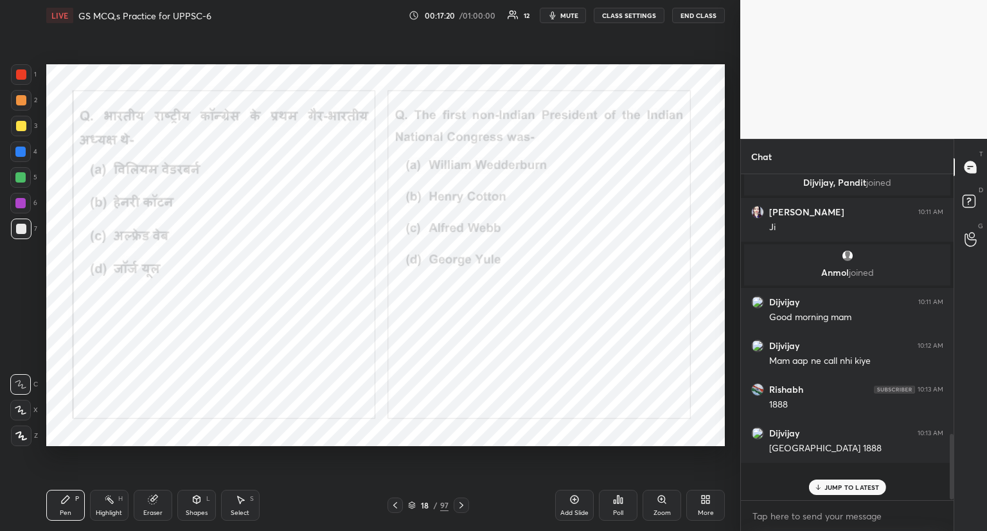
scroll to position [294, 209]
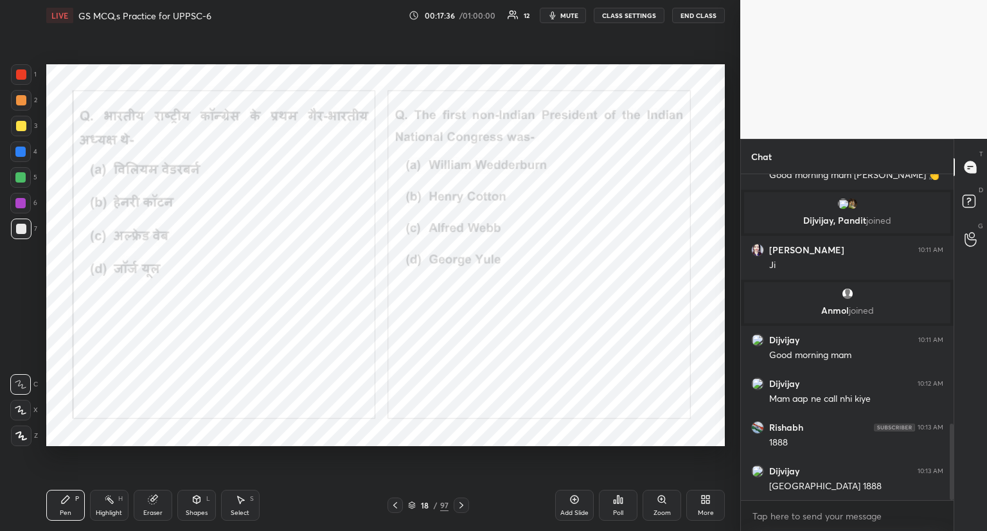
click at [459, 508] on icon at bounding box center [461, 505] width 10 height 10
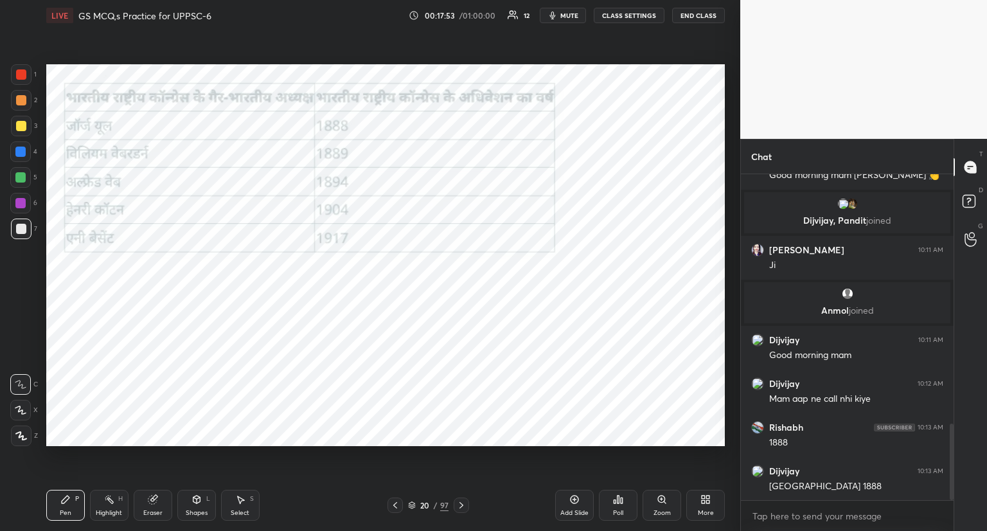
click at [462, 505] on icon at bounding box center [461, 505] width 4 height 6
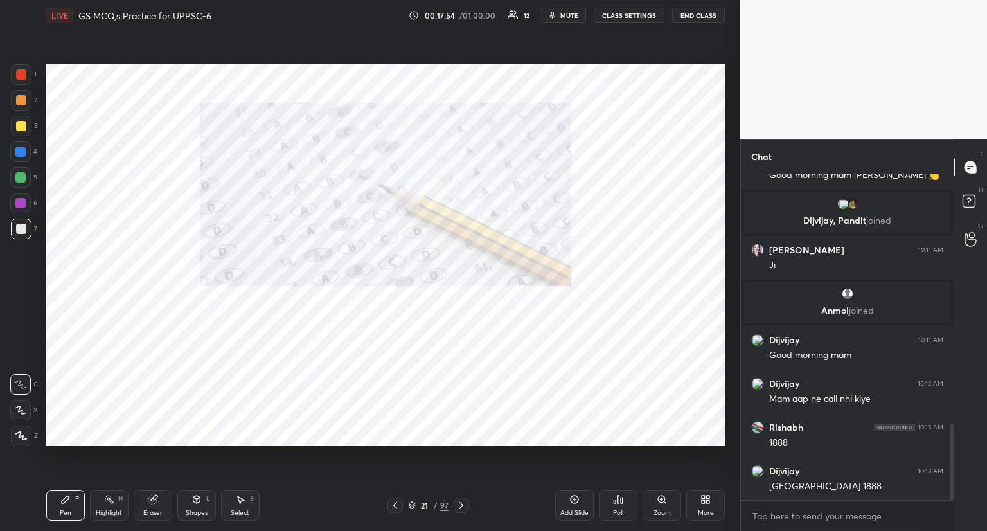
click at [462, 505] on icon at bounding box center [461, 505] width 4 height 6
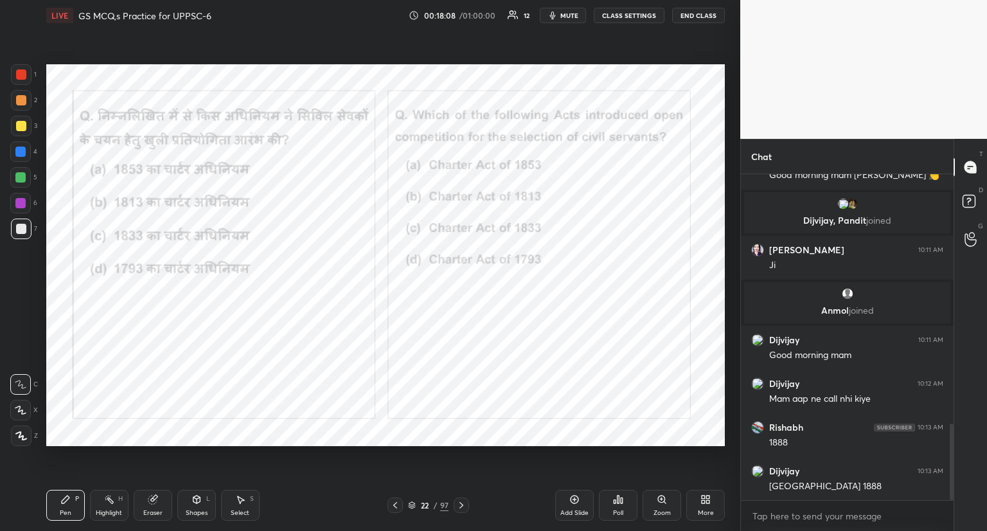
click at [621, 507] on div "Poll" at bounding box center [618, 505] width 39 height 31
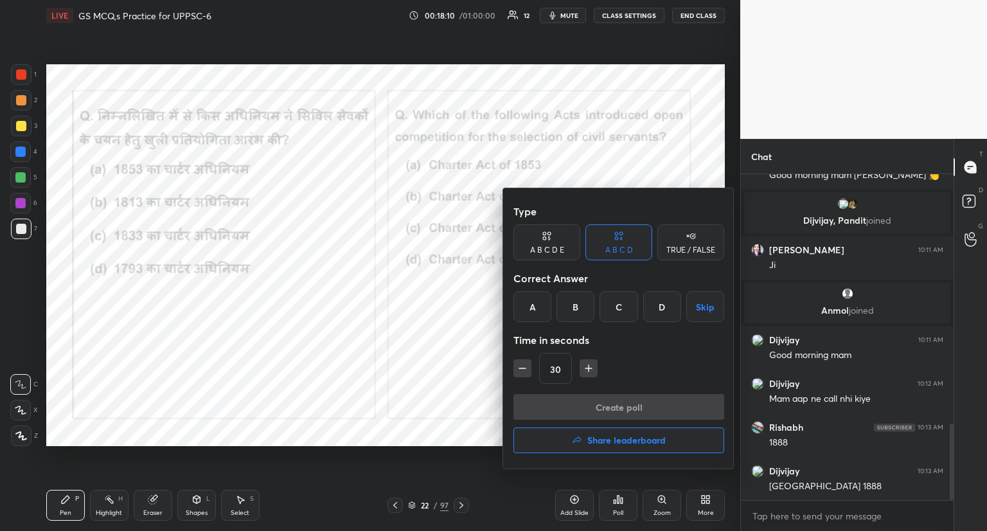
click at [535, 303] on div "A" at bounding box center [532, 306] width 38 height 31
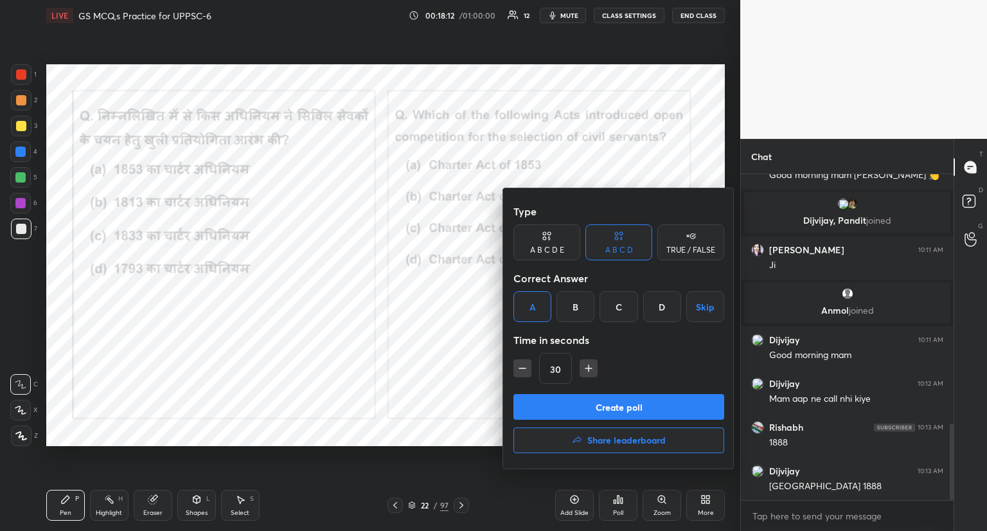
click at [550, 407] on button "Create poll" at bounding box center [618, 407] width 211 height 26
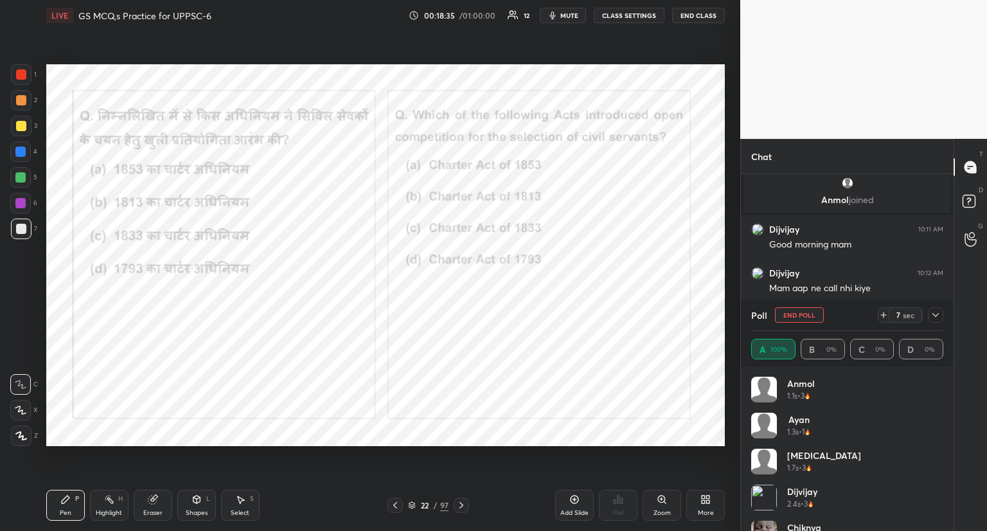
scroll to position [1221, 0]
click at [815, 310] on button "End Poll" at bounding box center [799, 314] width 49 height 15
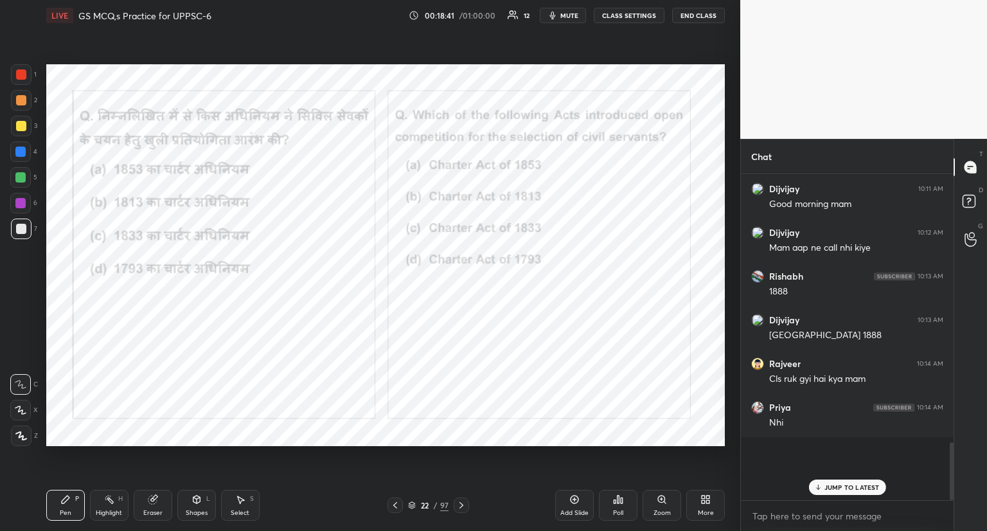
scroll to position [1182, 0]
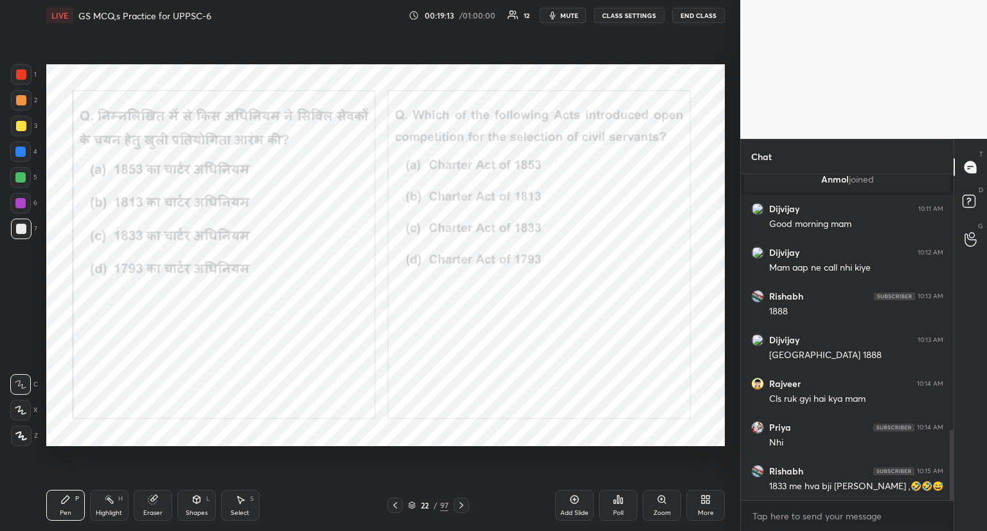
click at [458, 504] on icon at bounding box center [461, 505] width 10 height 10
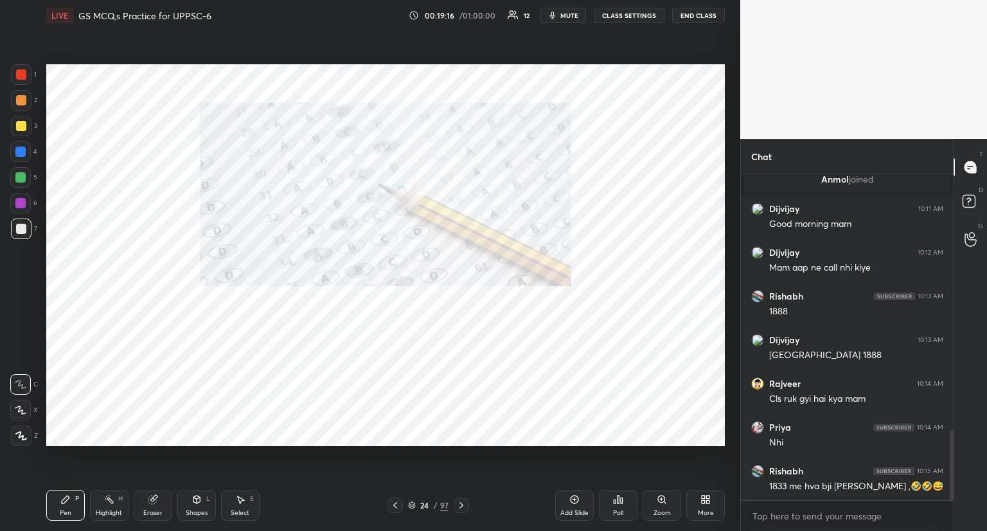
click at [458, 504] on icon at bounding box center [461, 505] width 10 height 10
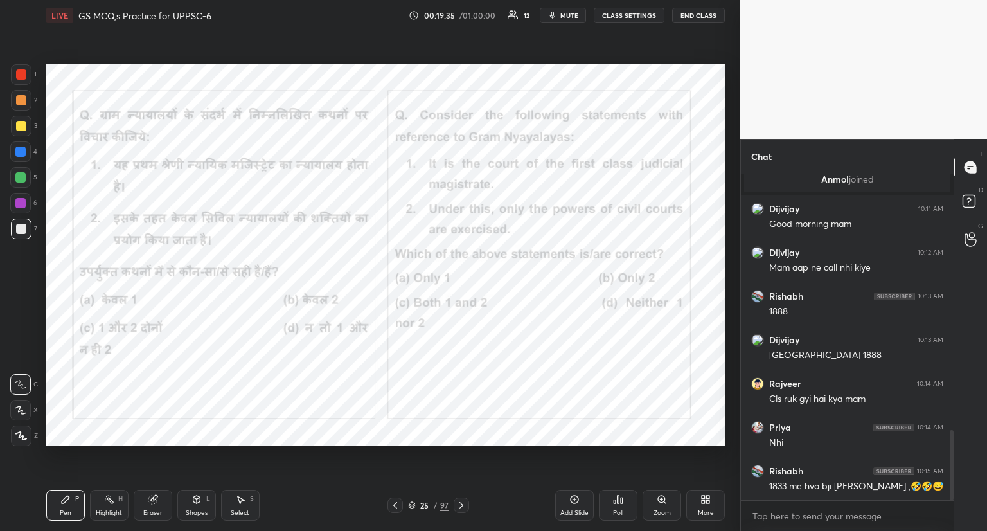
click at [618, 497] on icon at bounding box center [619, 499] width 2 height 8
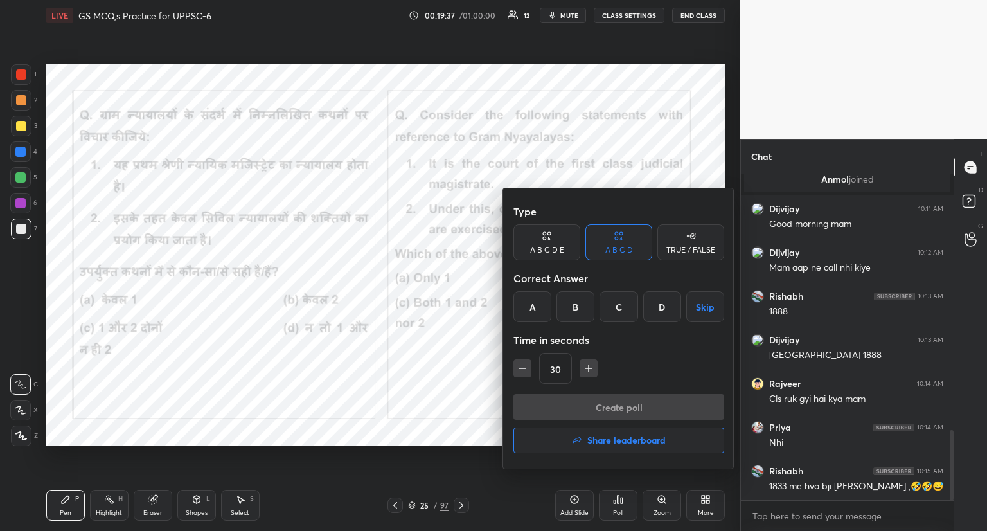
click at [542, 303] on div "A" at bounding box center [532, 306] width 38 height 31
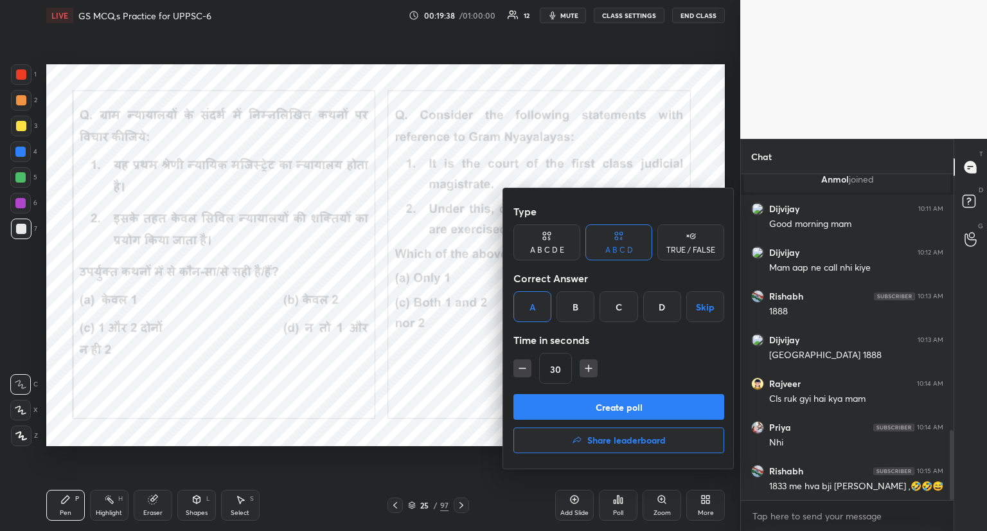
click at [551, 409] on button "Create poll" at bounding box center [618, 407] width 211 height 26
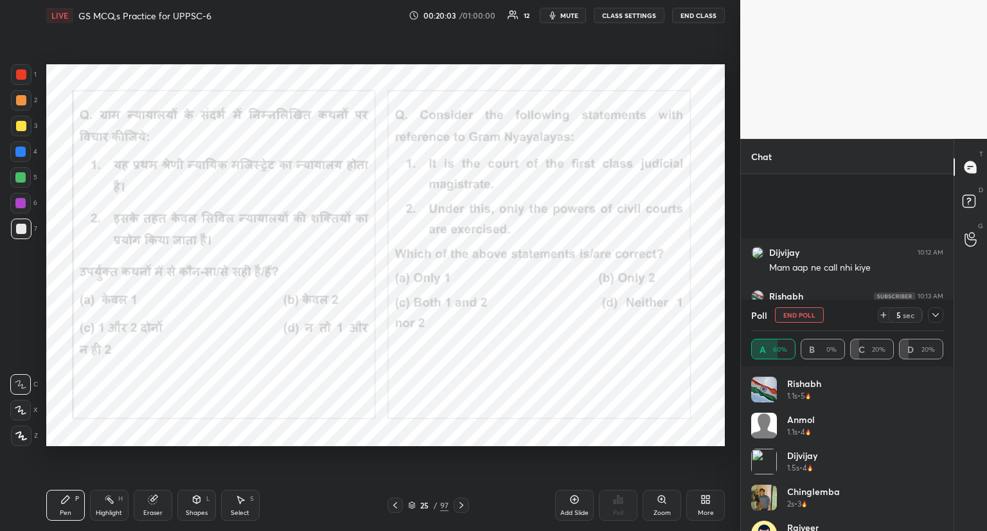
scroll to position [1308, 0]
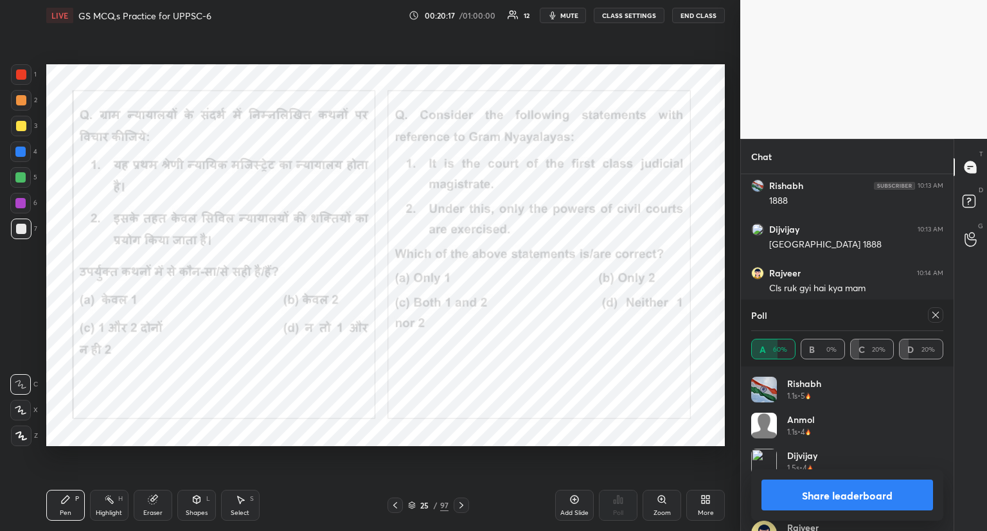
click at [932, 312] on icon at bounding box center [935, 315] width 10 height 10
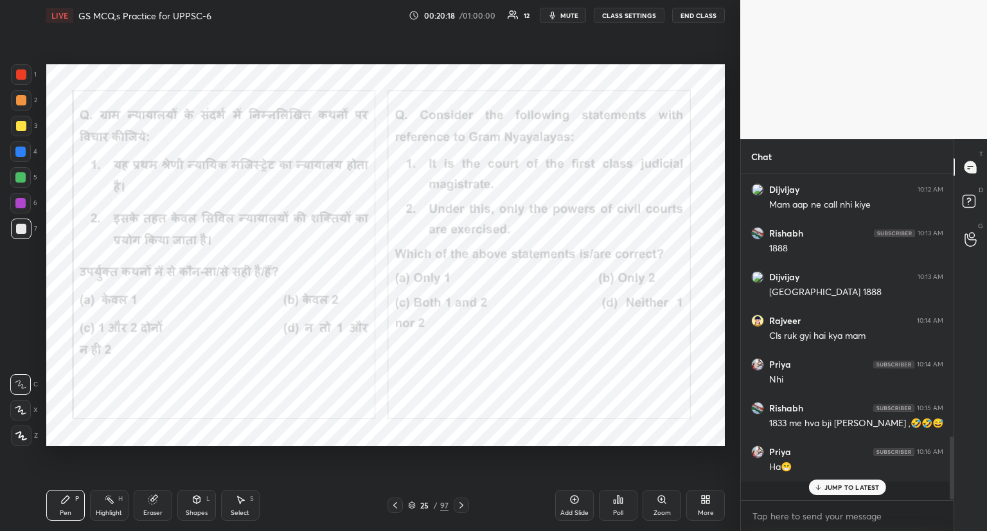
scroll to position [1242, 0]
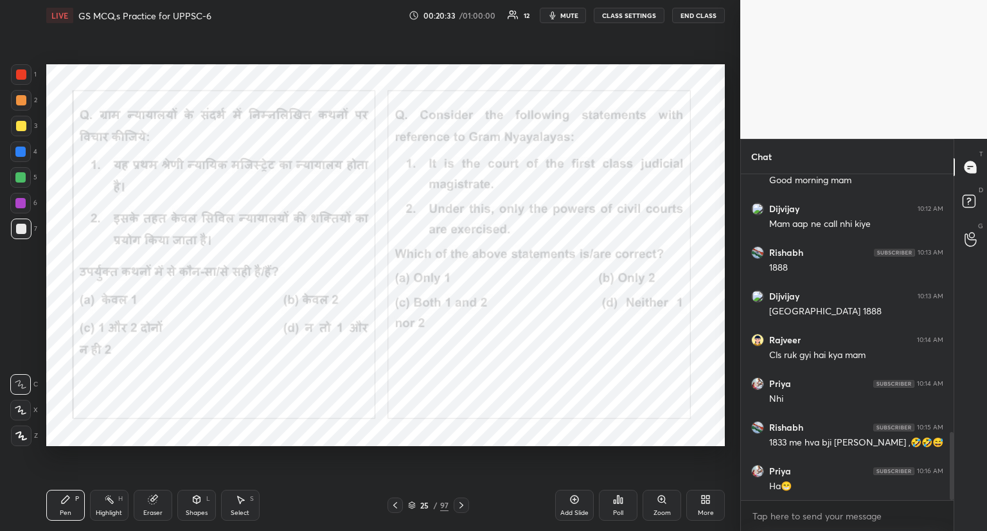
click at [458, 504] on icon at bounding box center [461, 505] width 10 height 10
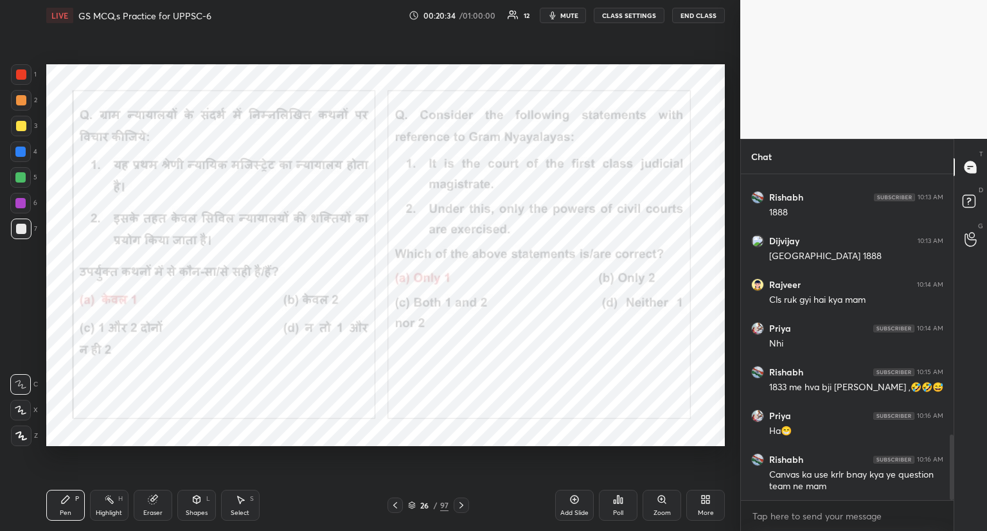
click at [458, 504] on icon at bounding box center [461, 505] width 10 height 10
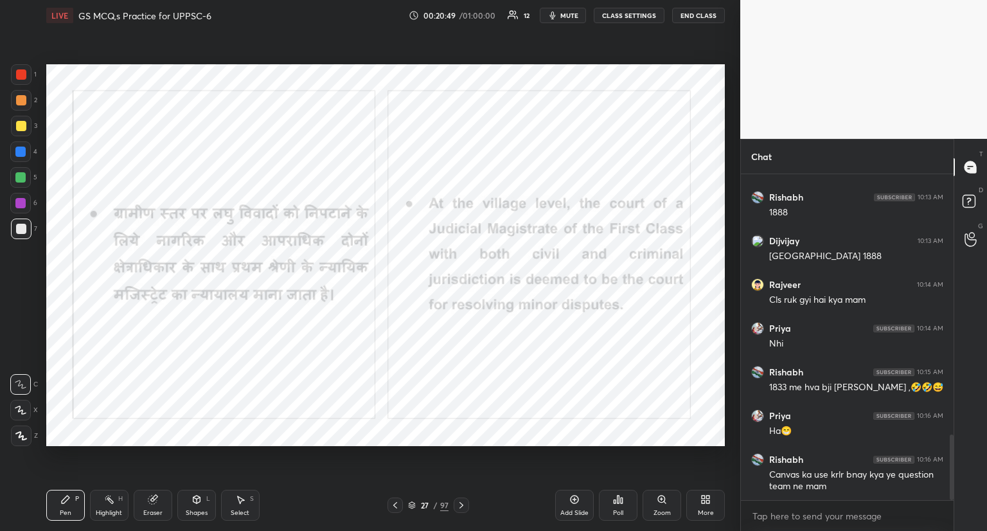
click at [458, 504] on icon at bounding box center [461, 505] width 10 height 10
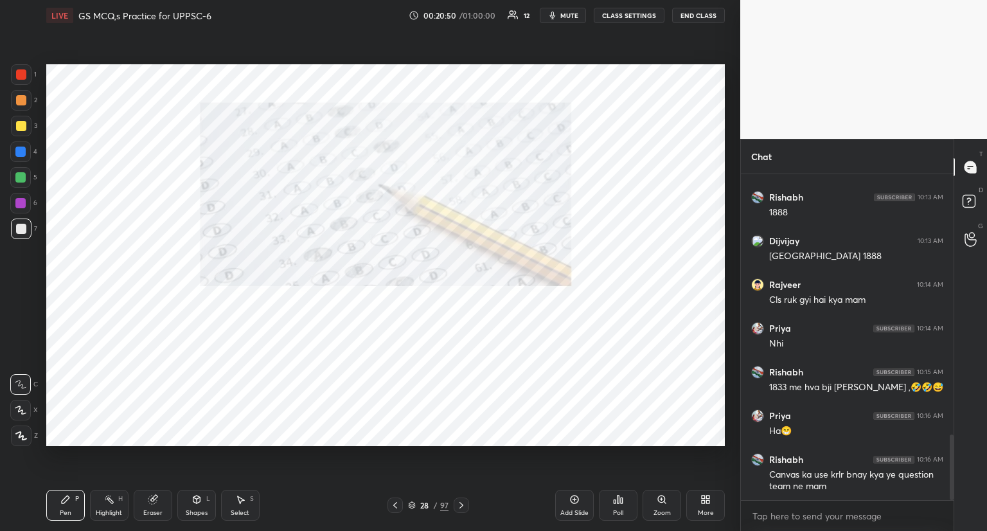
click at [458, 504] on icon at bounding box center [461, 505] width 10 height 10
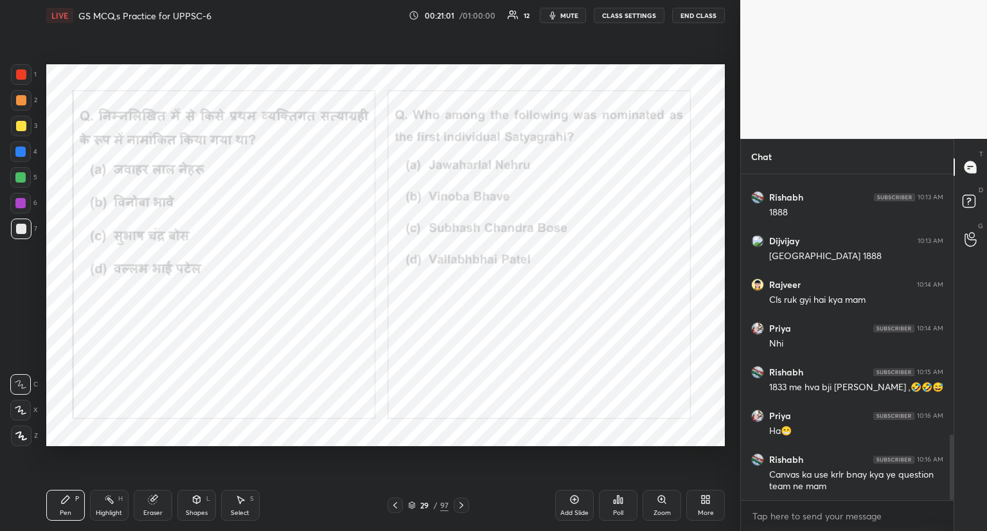
click at [569, 15] on span "mute" at bounding box center [569, 15] width 18 height 9
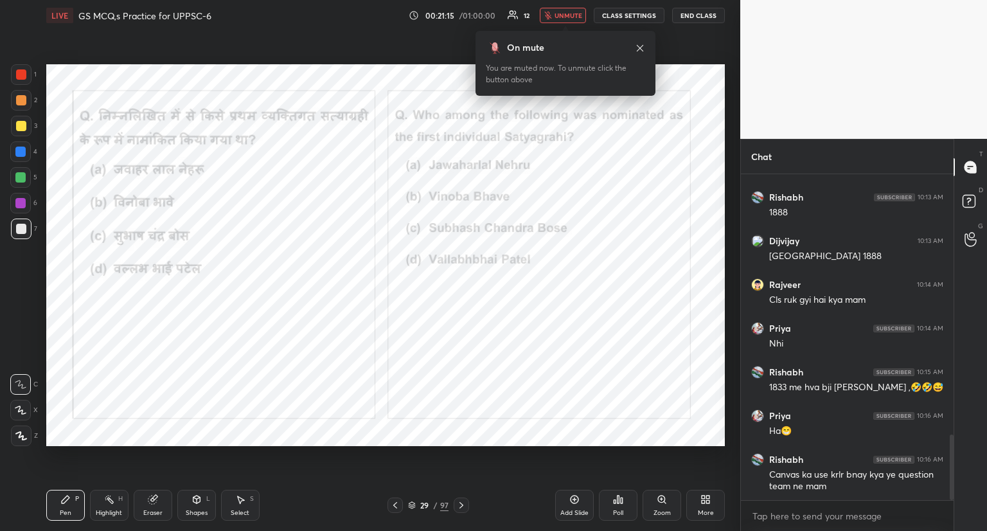
click at [574, 15] on span "unmute" at bounding box center [569, 15] width 28 height 9
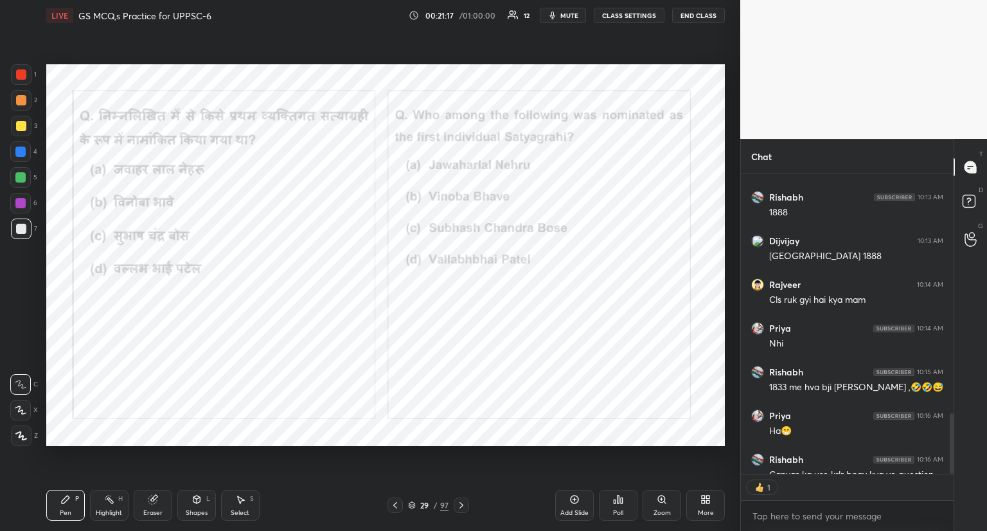
scroll to position [4, 4]
click at [614, 504] on icon at bounding box center [618, 499] width 10 height 10
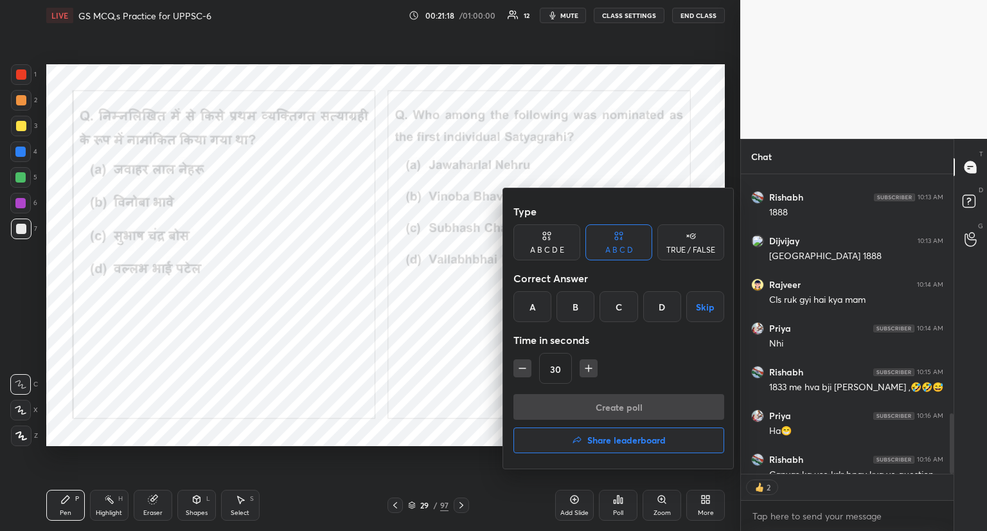
click at [569, 303] on div "B" at bounding box center [575, 306] width 38 height 31
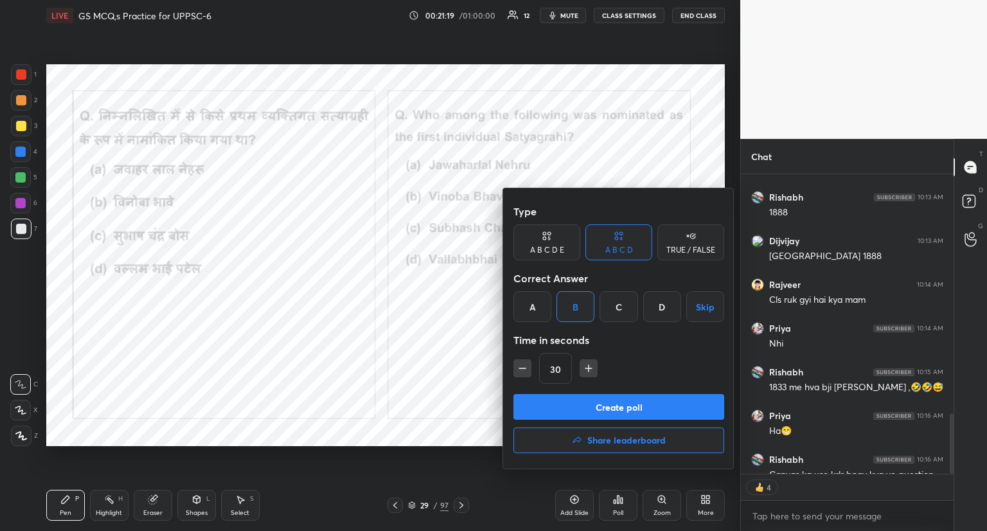
click at [586, 406] on button "Create poll" at bounding box center [618, 407] width 211 height 26
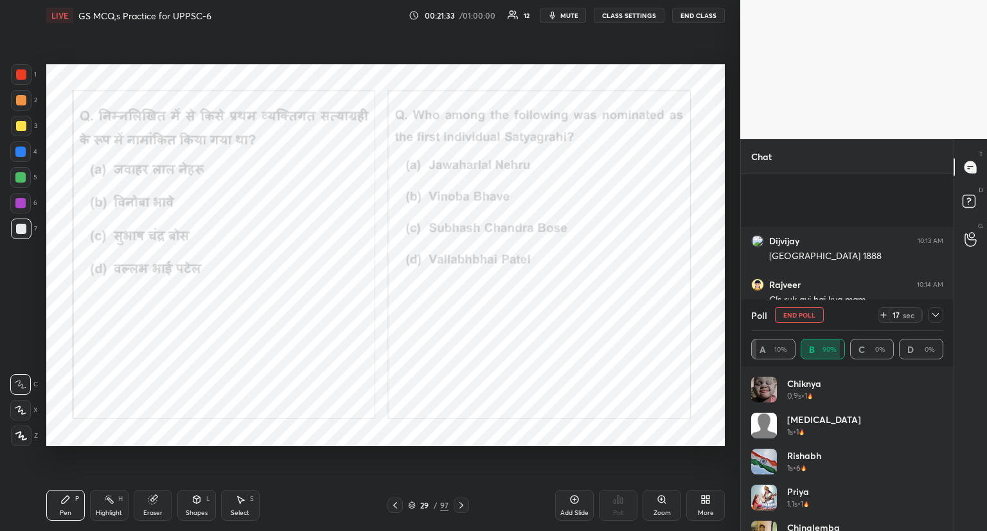
scroll to position [1434, 0]
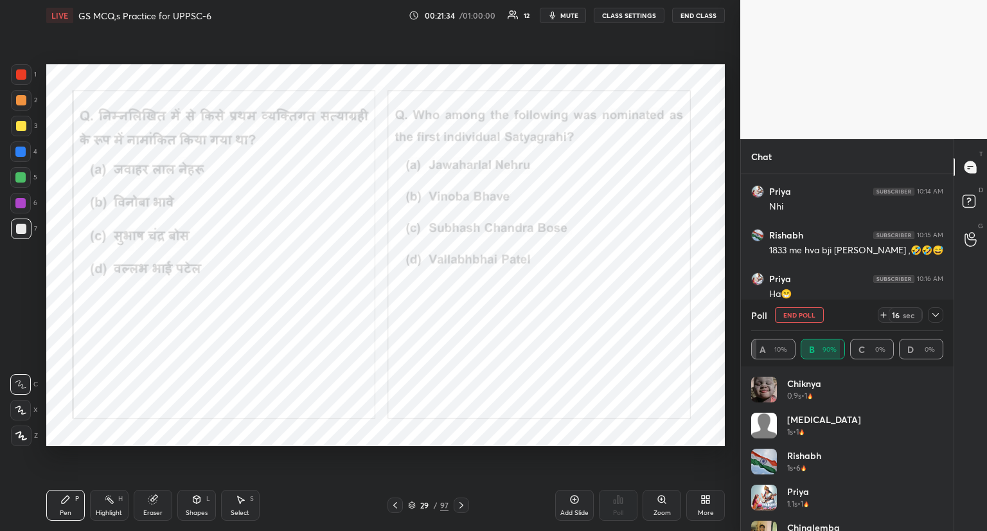
click at [799, 317] on button "End Poll" at bounding box center [799, 314] width 49 height 15
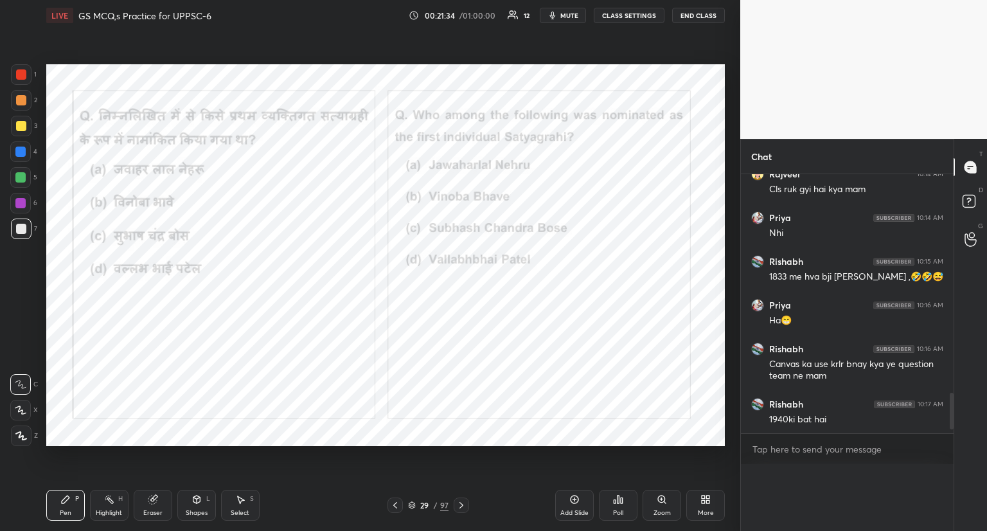
scroll to position [255, 209]
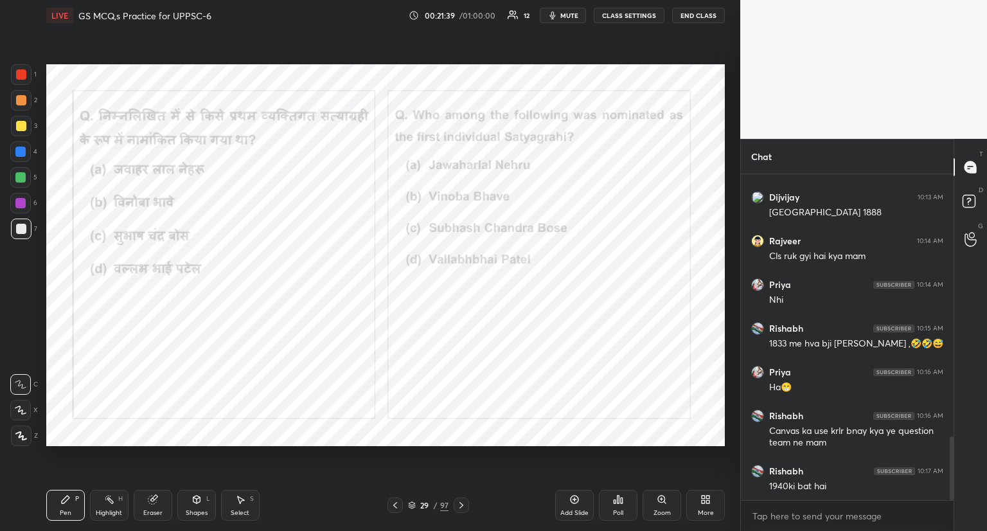
click at [457, 504] on icon at bounding box center [461, 505] width 10 height 10
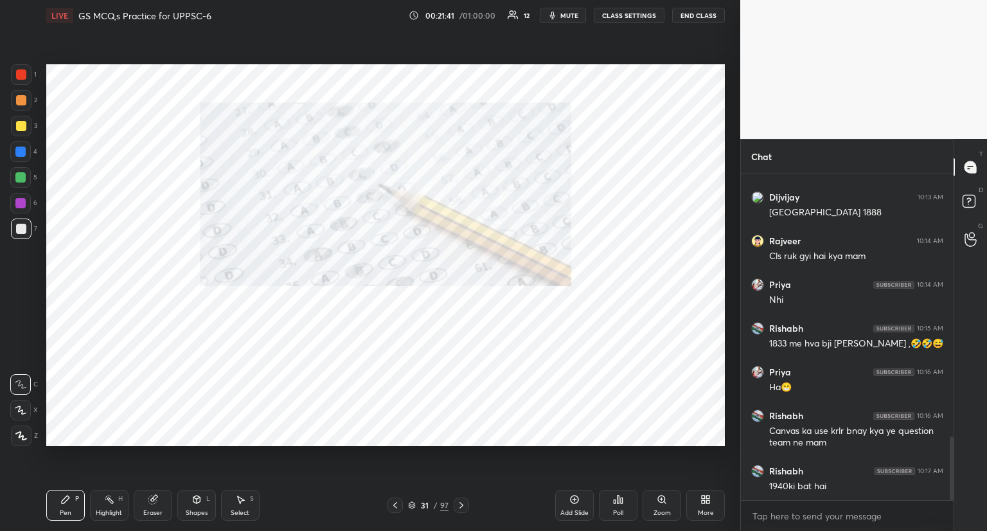
click at [457, 504] on icon at bounding box center [461, 505] width 10 height 10
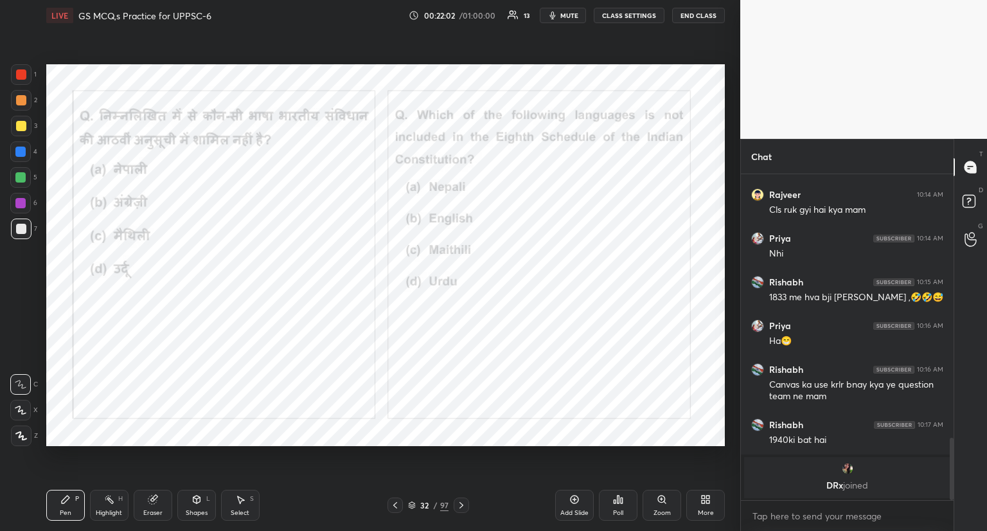
click at [619, 494] on icon at bounding box center [618, 499] width 10 height 10
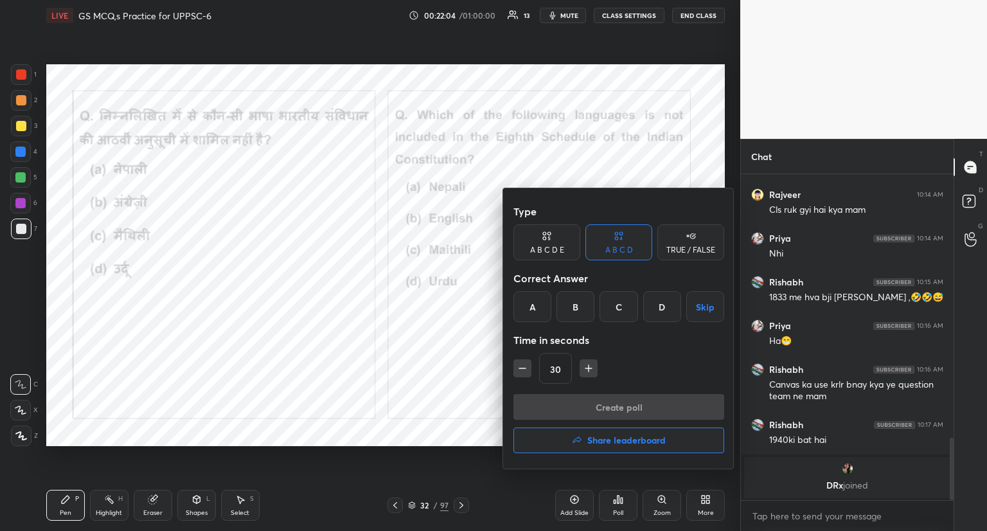
click at [565, 307] on div "B" at bounding box center [575, 306] width 38 height 31
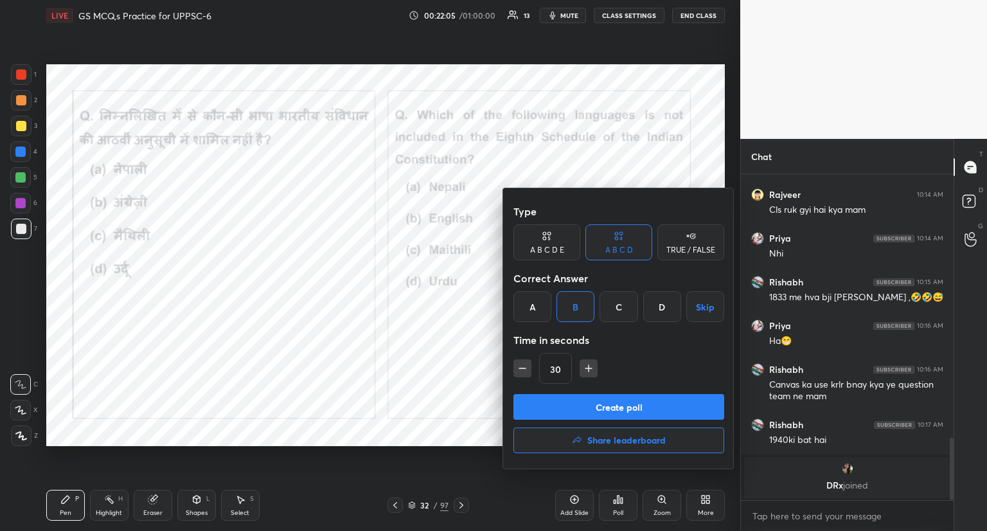
click at [576, 405] on button "Create poll" at bounding box center [618, 407] width 211 height 26
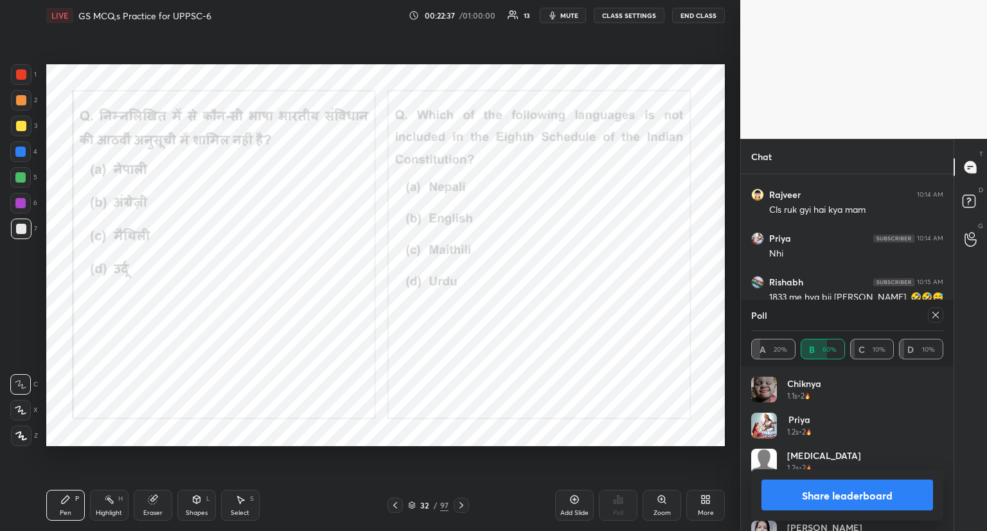
click at [938, 314] on icon at bounding box center [935, 315] width 10 height 10
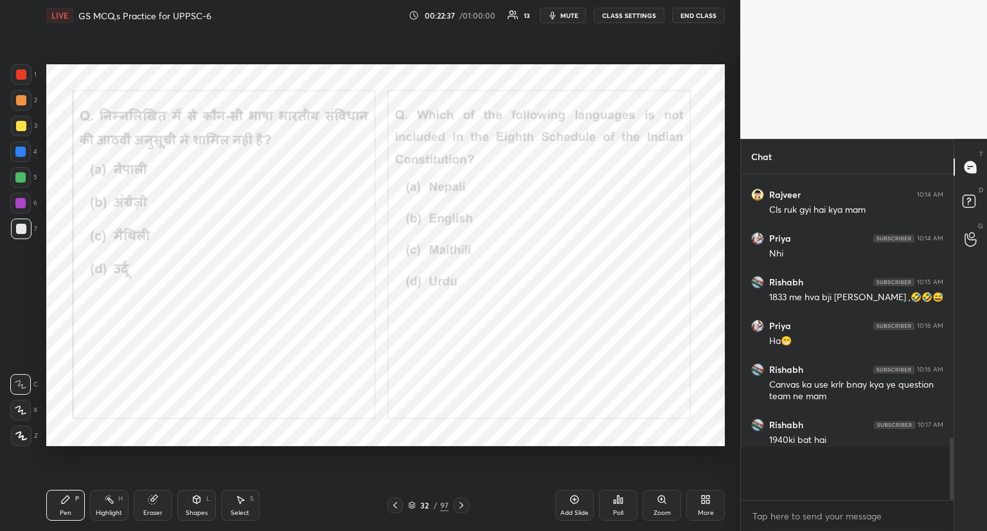
scroll to position [325, 209]
click at [459, 504] on icon at bounding box center [461, 505] width 10 height 10
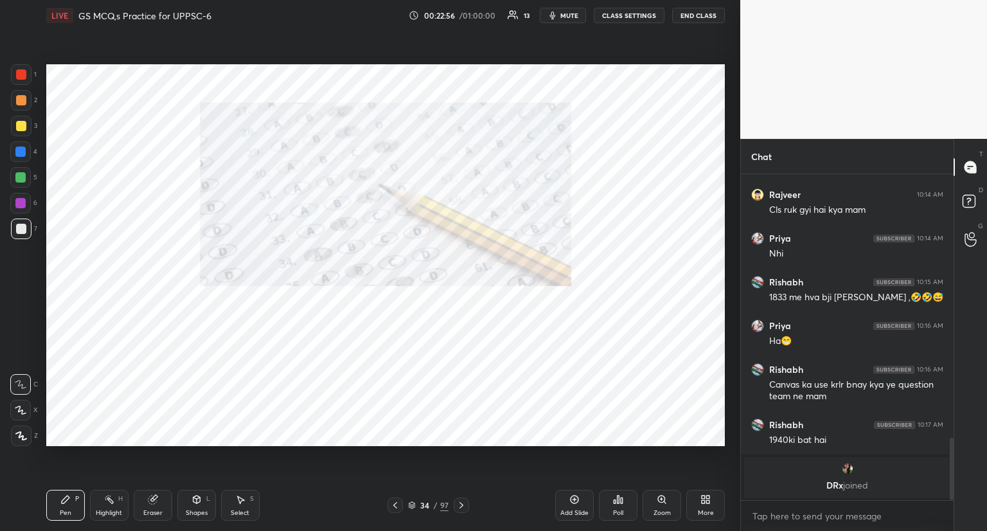
click at [459, 504] on icon at bounding box center [461, 505] width 10 height 10
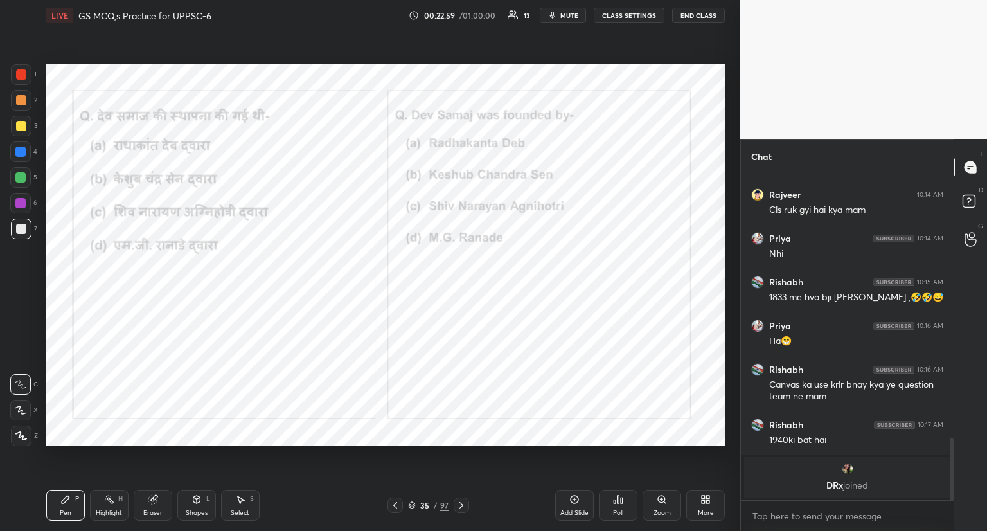
click at [459, 504] on icon at bounding box center [461, 505] width 10 height 10
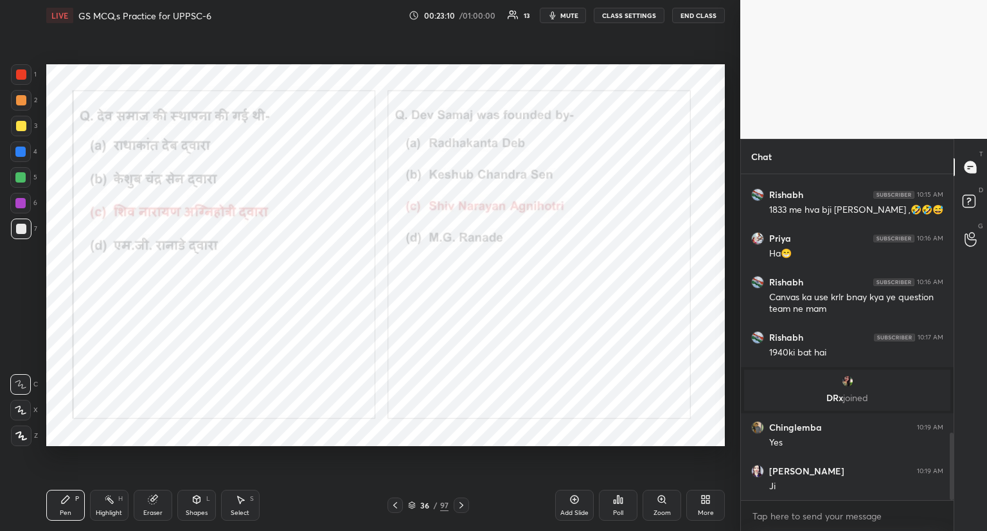
scroll to position [1299, 0]
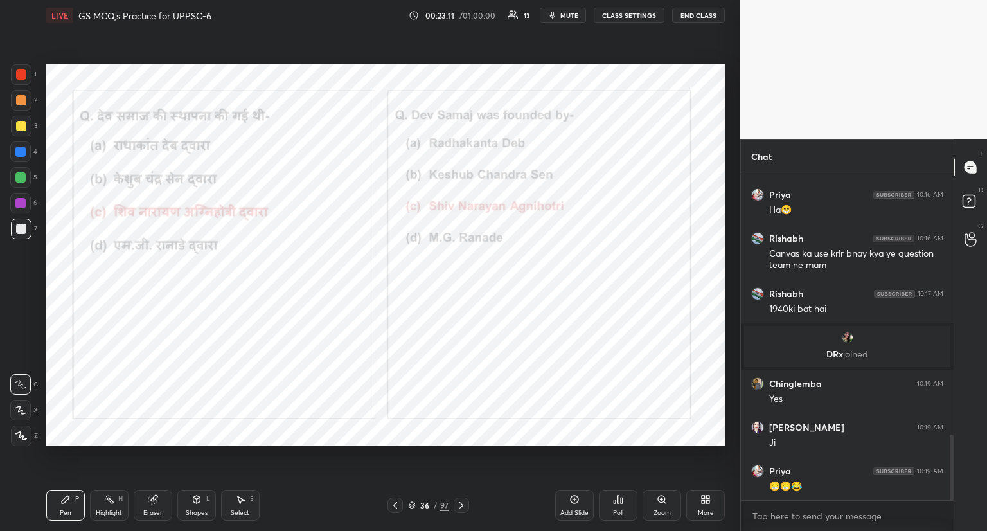
click at [458, 505] on icon at bounding box center [461, 505] width 10 height 10
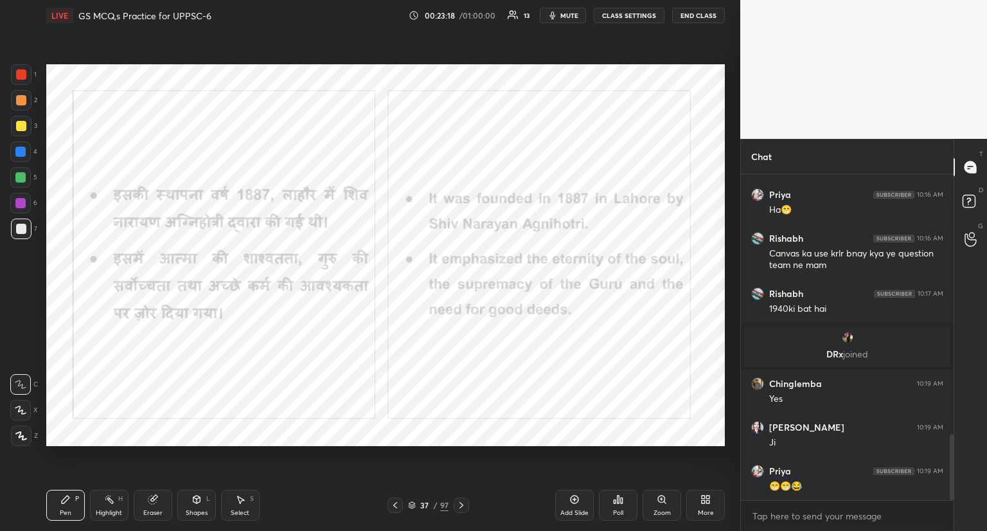
click at [458, 505] on icon at bounding box center [461, 505] width 10 height 10
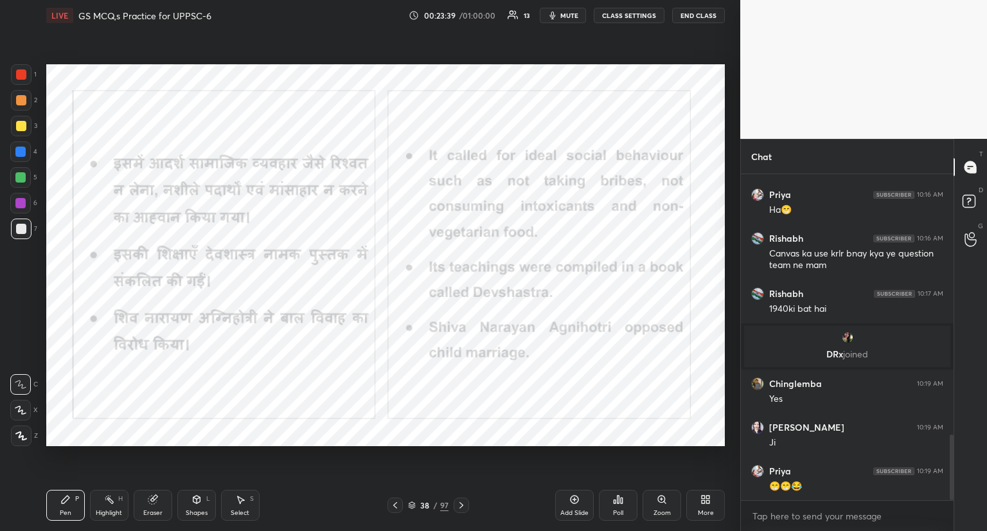
click at [461, 504] on icon at bounding box center [461, 505] width 4 height 6
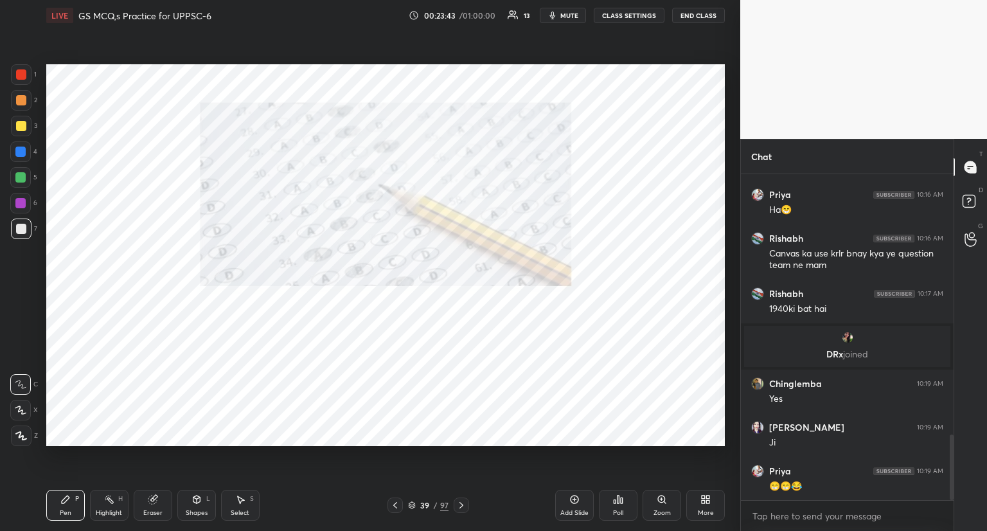
click at [461, 504] on icon at bounding box center [461, 505] width 4 height 6
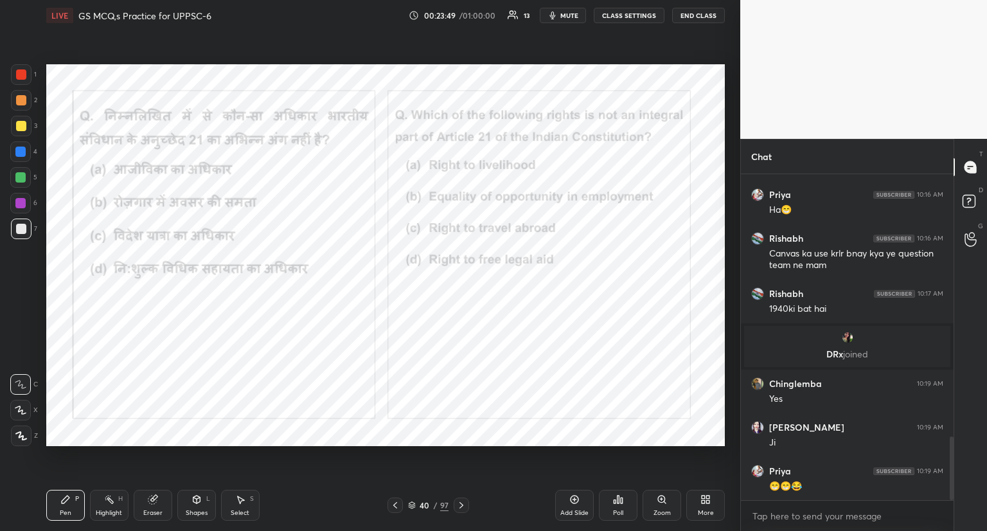
scroll to position [1343, 0]
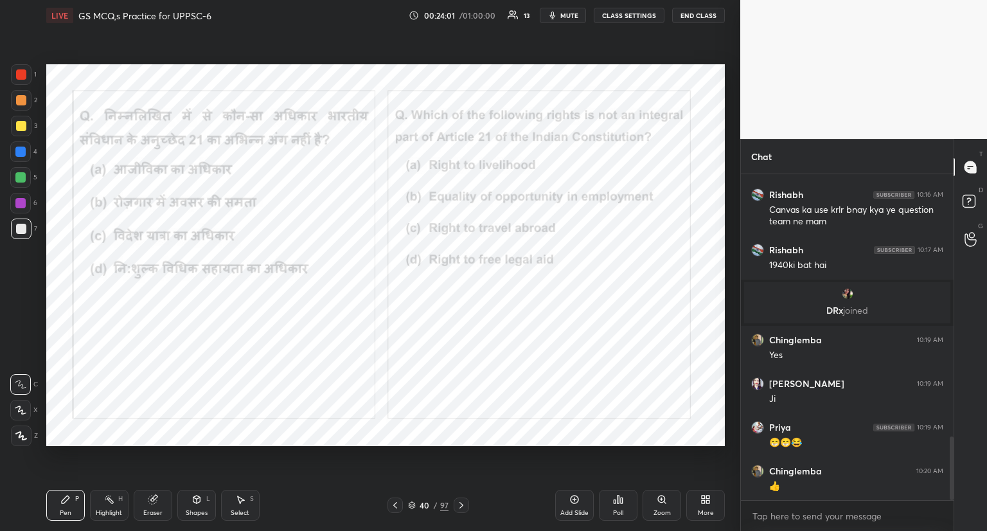
click at [614, 513] on div "Poll" at bounding box center [618, 513] width 10 height 6
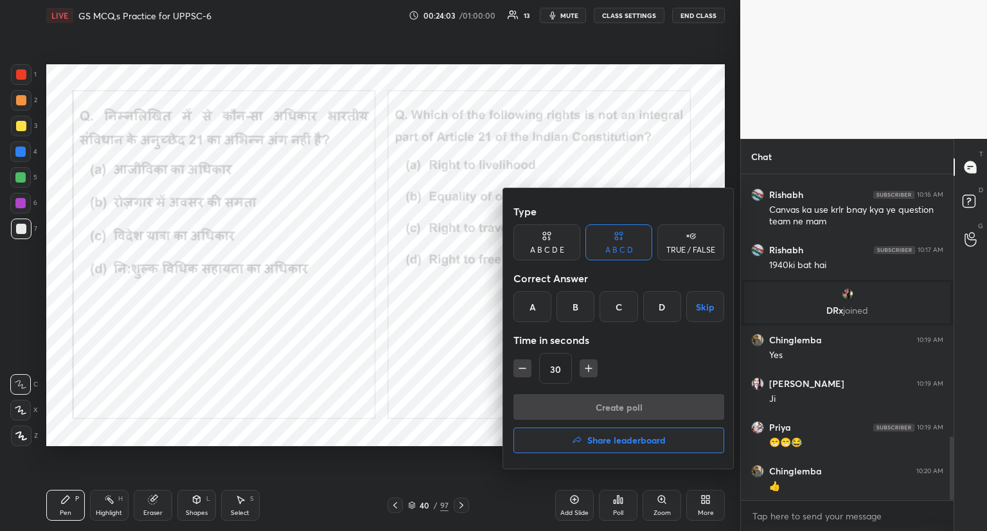
click at [661, 303] on div "D" at bounding box center [662, 306] width 38 height 31
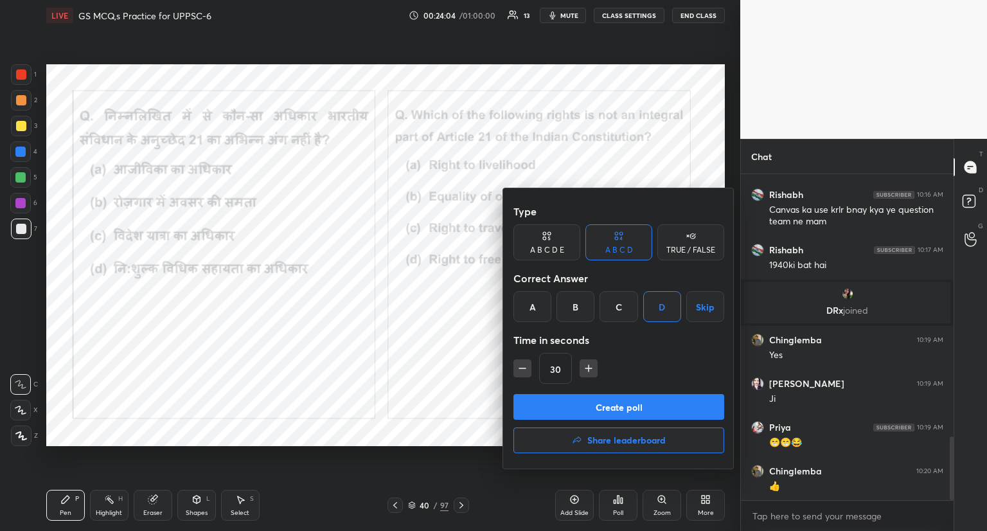
click at [600, 404] on button "Create poll" at bounding box center [618, 407] width 211 height 26
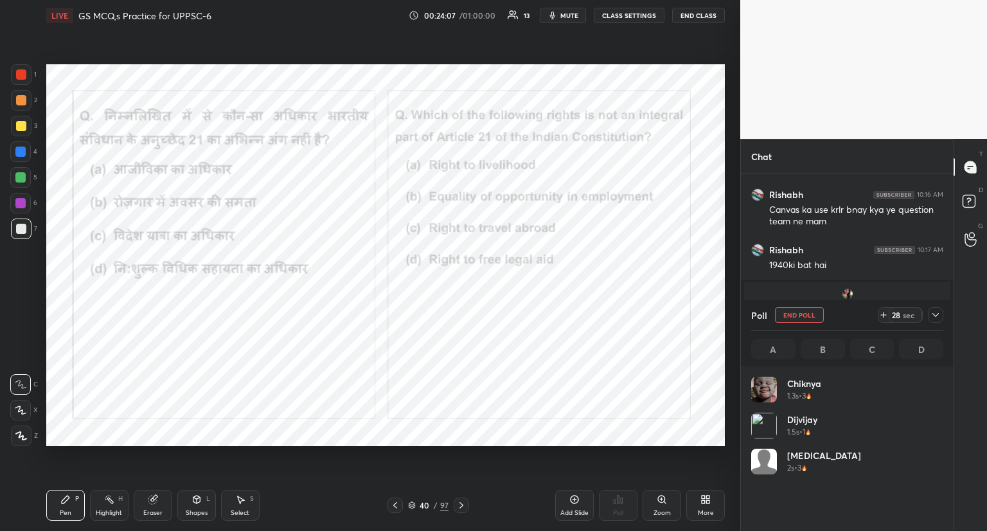
scroll to position [150, 188]
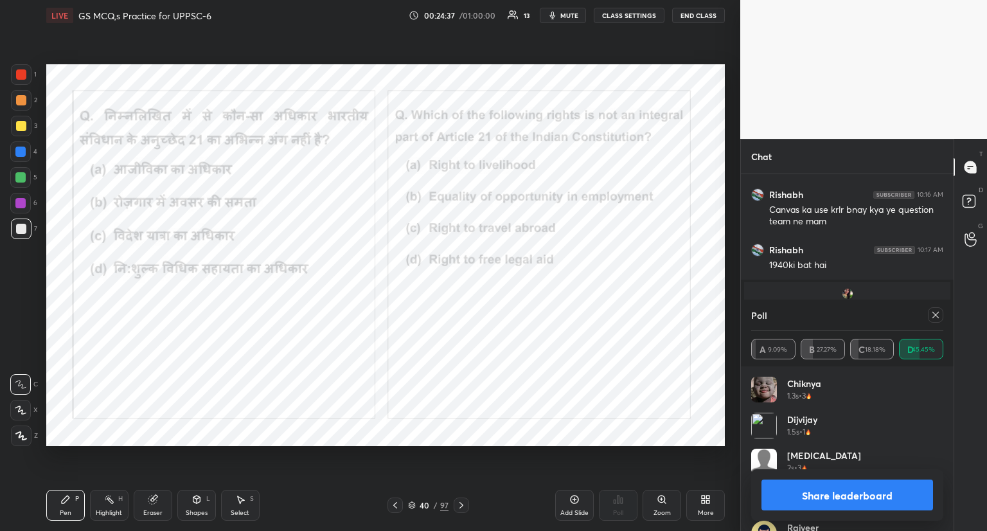
click at [937, 311] on icon at bounding box center [935, 315] width 10 height 10
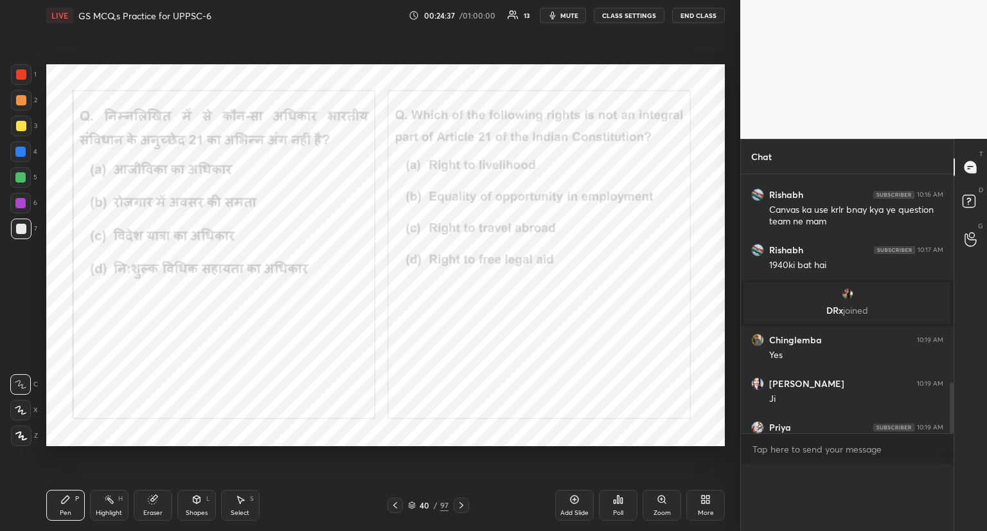
scroll to position [4, 4]
click at [618, 503] on icon at bounding box center [619, 499] width 2 height 8
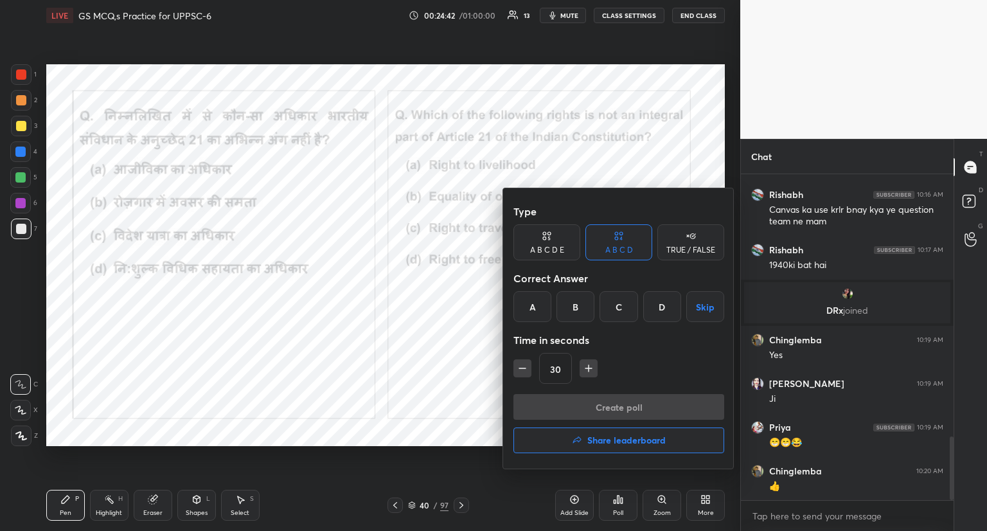
click at [576, 304] on div "B" at bounding box center [575, 306] width 38 height 31
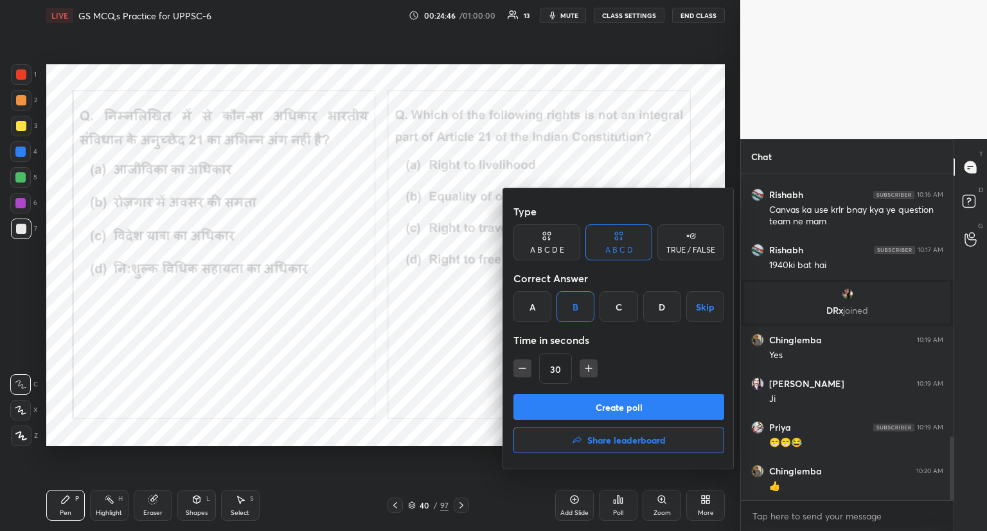
click at [573, 402] on button "Create poll" at bounding box center [618, 407] width 211 height 26
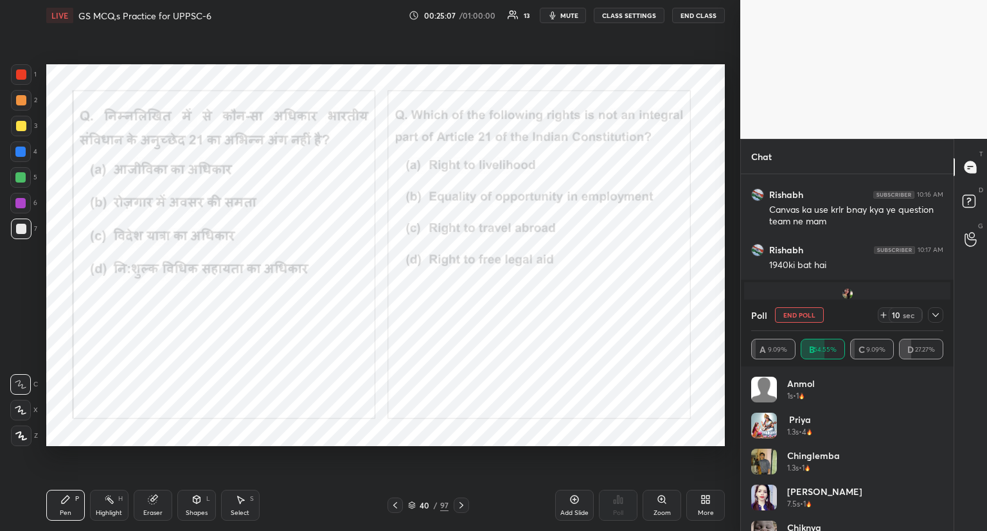
click at [803, 315] on button "End Poll" at bounding box center [799, 314] width 49 height 15
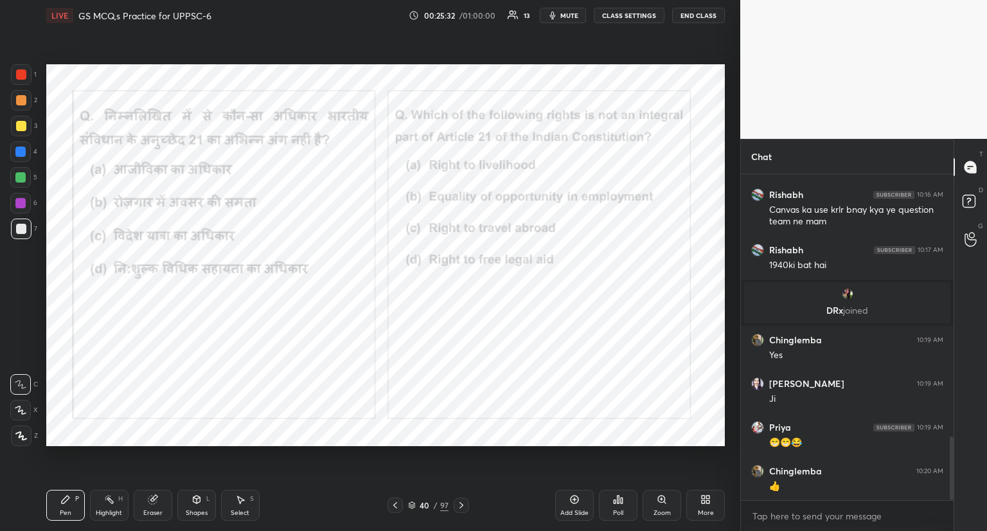
click at [18, 75] on div at bounding box center [21, 74] width 10 height 10
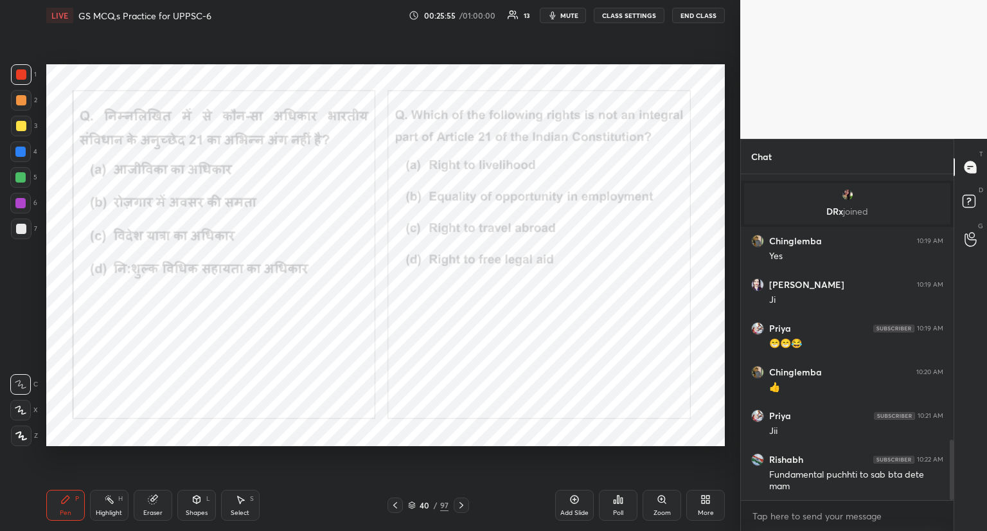
click at [464, 504] on icon at bounding box center [461, 505] width 10 height 10
click at [462, 499] on div at bounding box center [461, 504] width 15 height 15
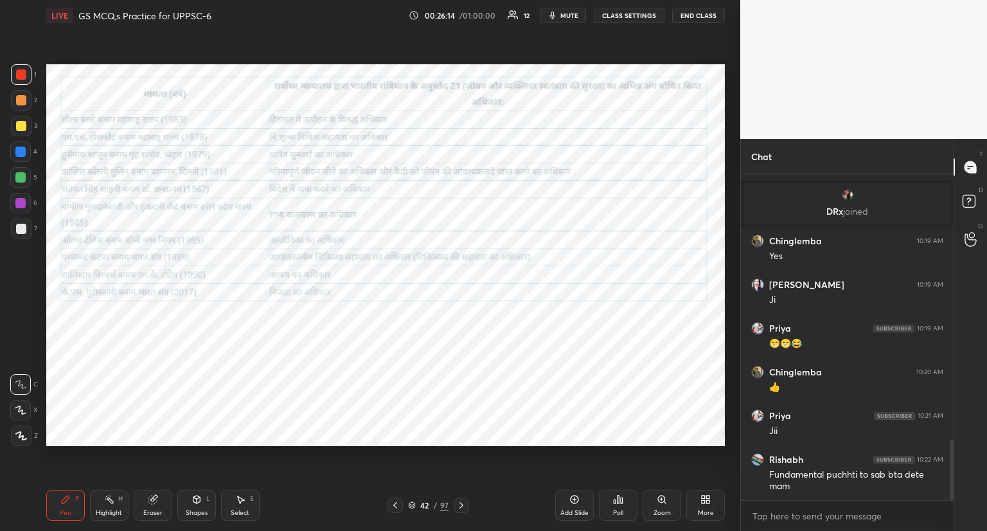
click at [663, 502] on icon at bounding box center [661, 498] width 7 height 7
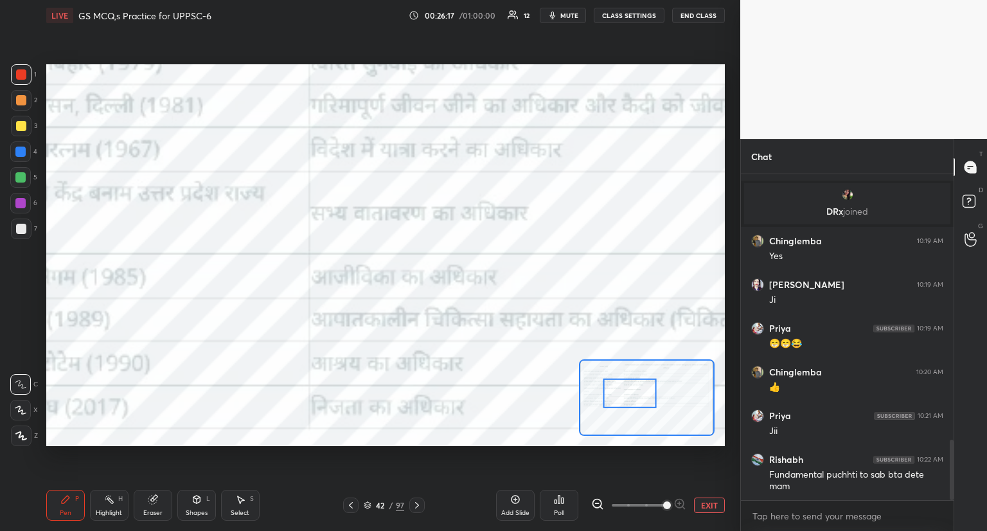
click at [596, 502] on icon at bounding box center [597, 503] width 13 height 13
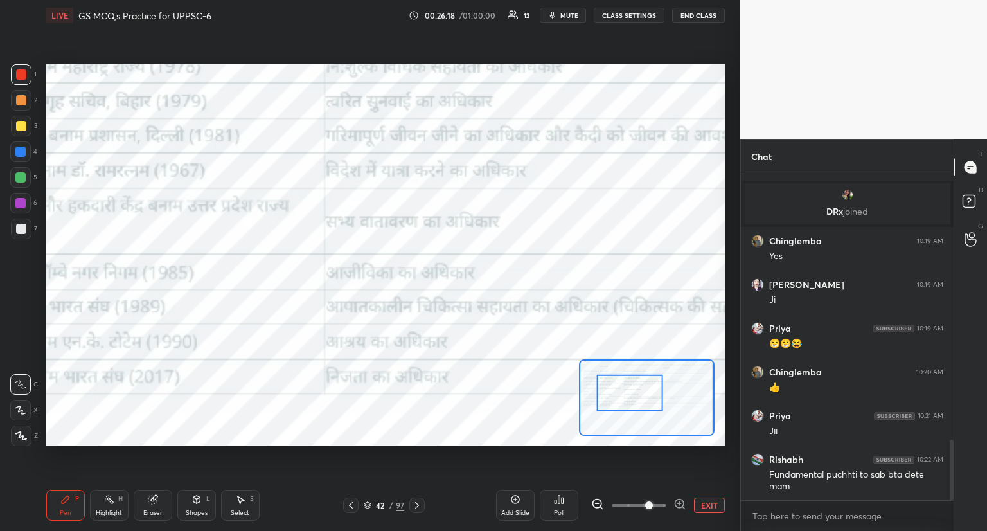
click at [599, 502] on icon at bounding box center [597, 503] width 13 height 13
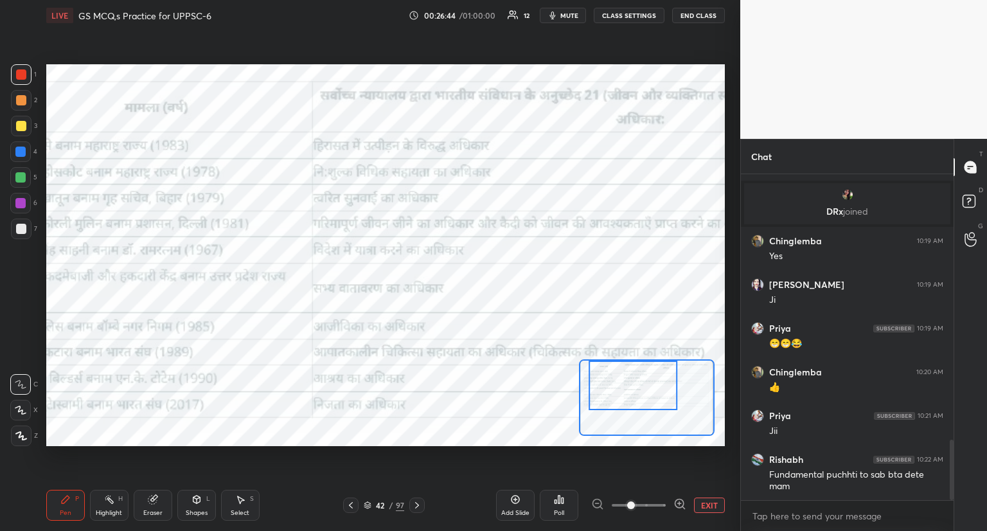
click at [416, 504] on icon at bounding box center [417, 505] width 10 height 10
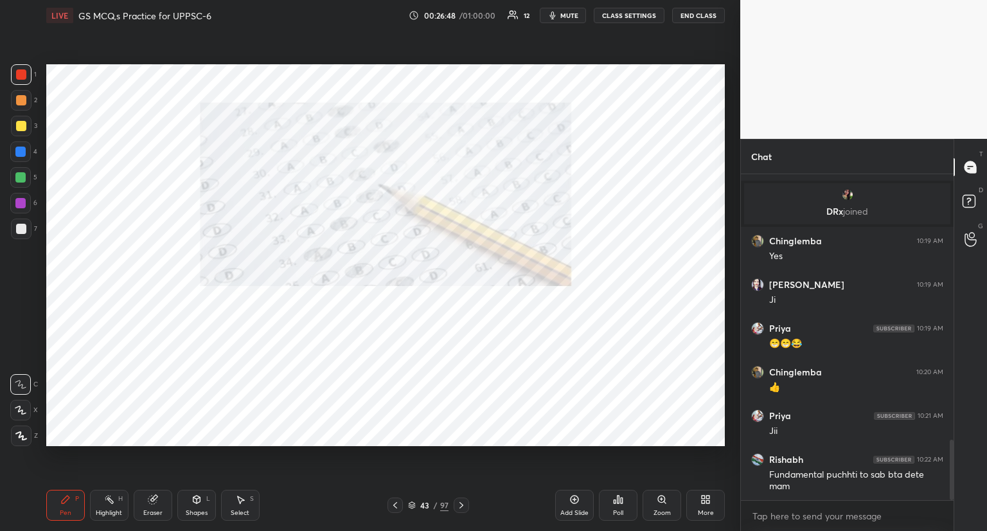
click at [465, 504] on icon at bounding box center [461, 505] width 10 height 10
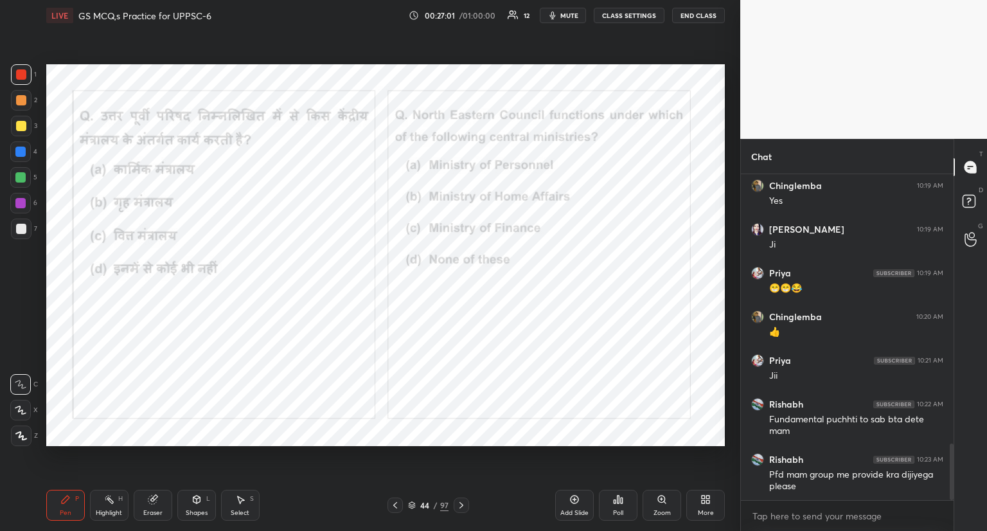
scroll to position [1544, 0]
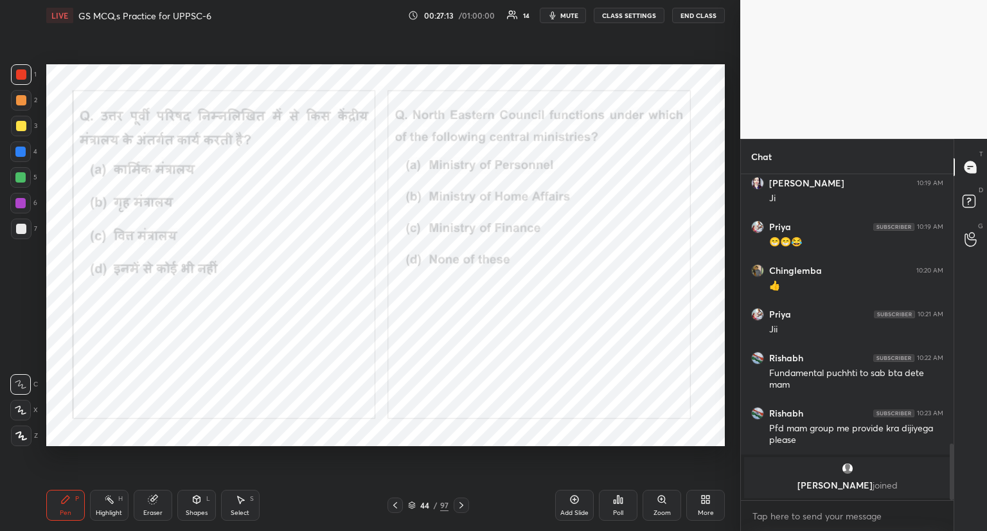
click at [622, 499] on icon at bounding box center [622, 500] width 2 height 6
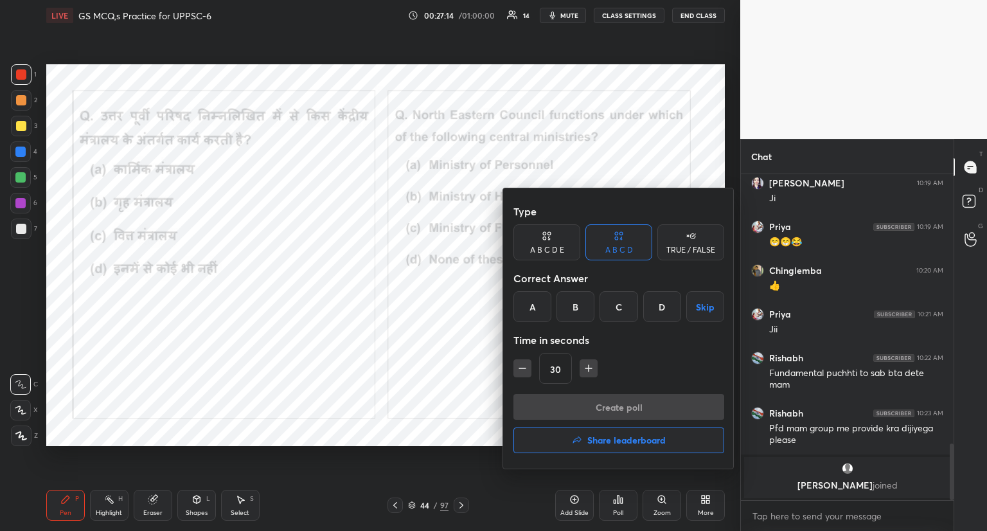
click at [655, 304] on div "D" at bounding box center [662, 306] width 38 height 31
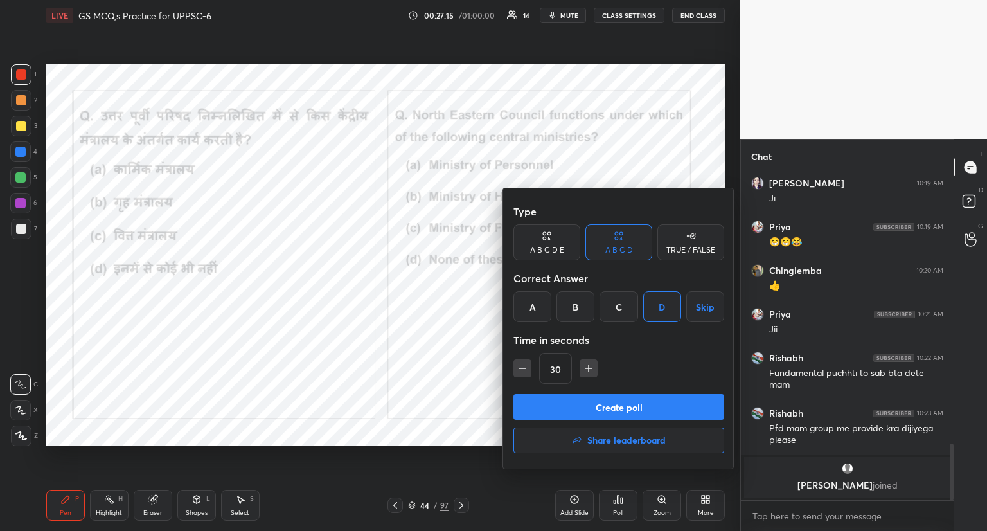
click at [636, 402] on button "Create poll" at bounding box center [618, 407] width 211 height 26
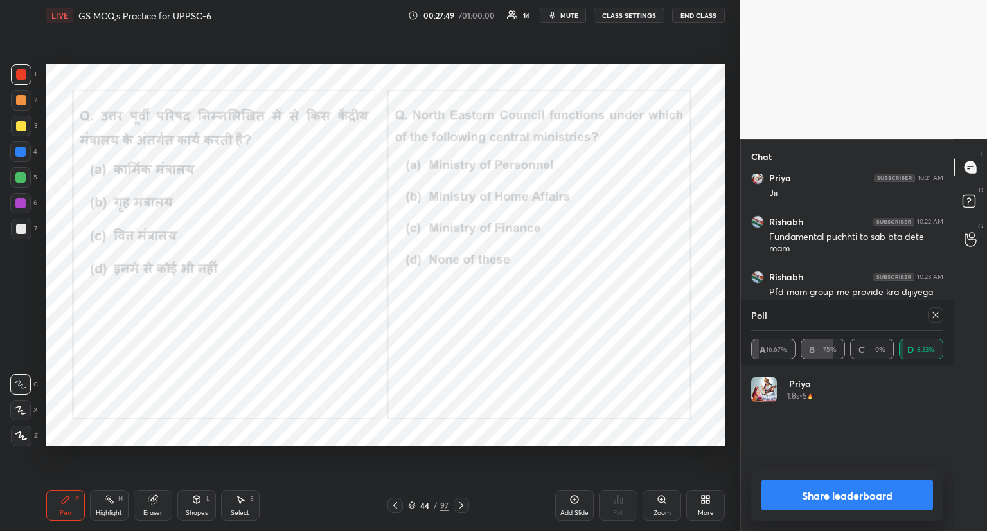
scroll to position [1519, 0]
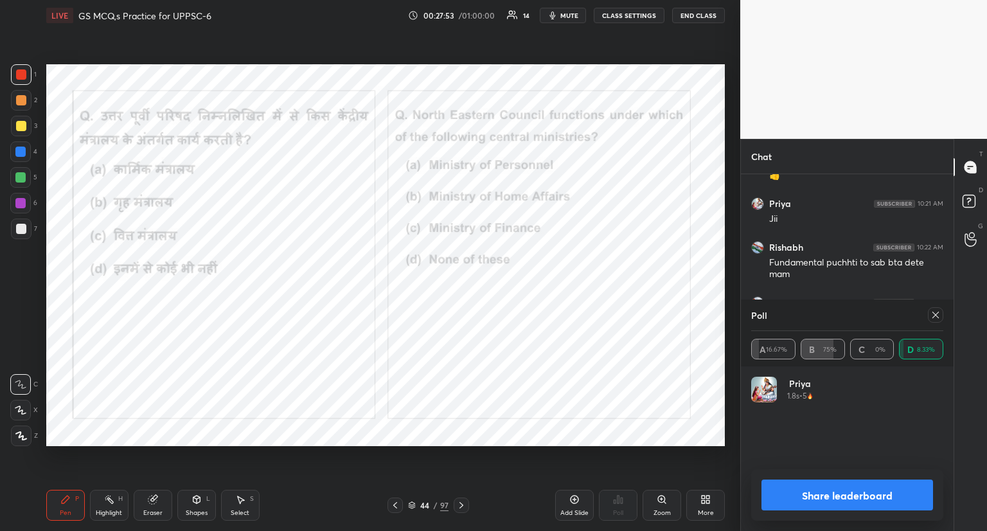
click at [944, 316] on div "Poll A 16.67% B 75% C 0% D 8.33%" at bounding box center [847, 332] width 213 height 67
click at [937, 314] on icon at bounding box center [935, 315] width 6 height 6
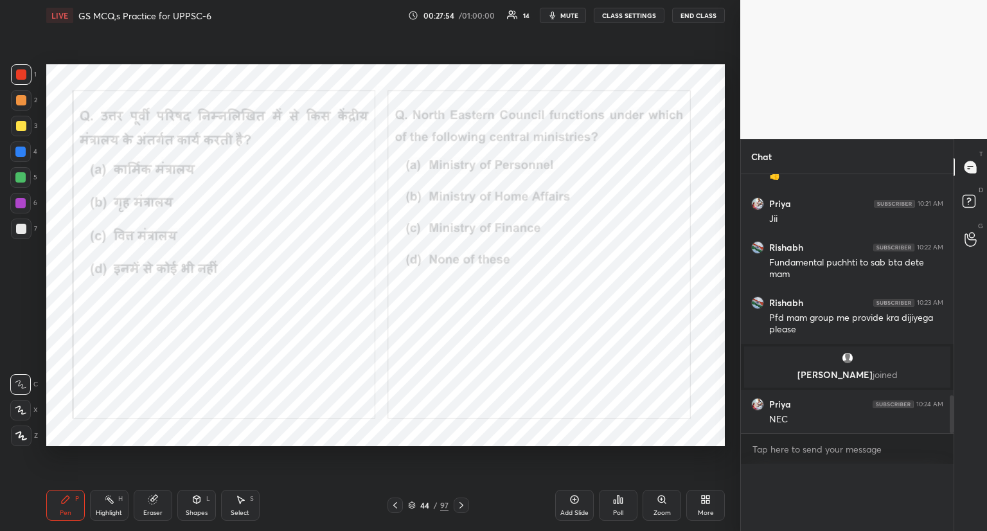
scroll to position [1506, 0]
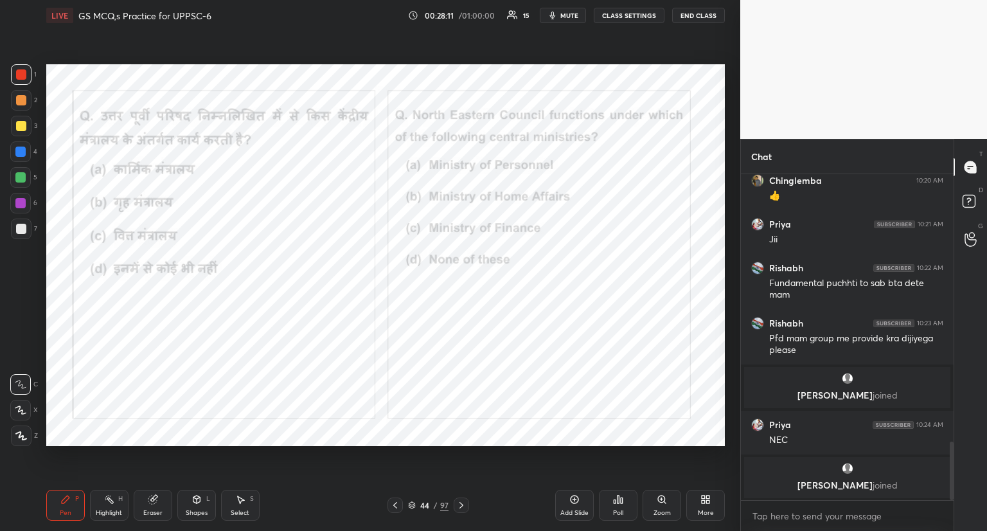
click at [460, 503] on icon at bounding box center [461, 505] width 4 height 6
click at [462, 502] on icon at bounding box center [461, 505] width 10 height 10
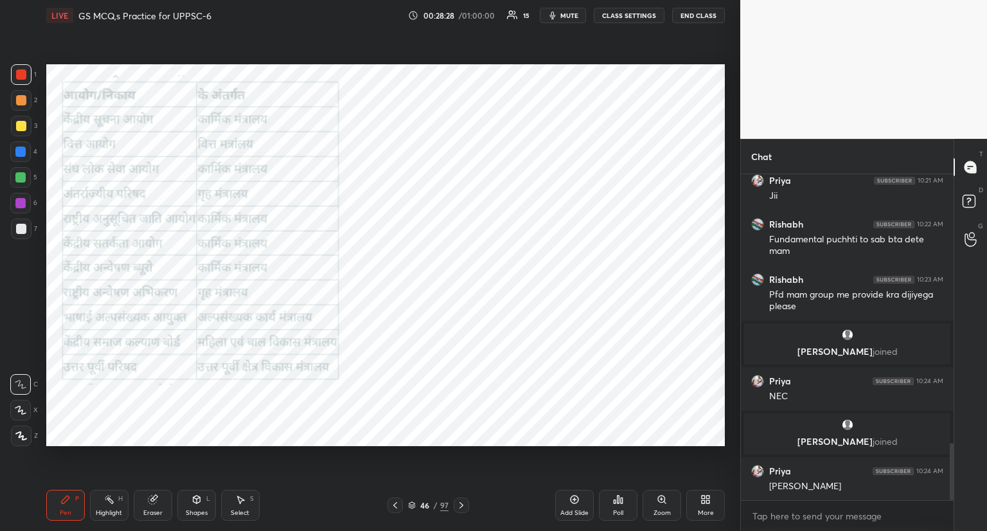
scroll to position [1586, 0]
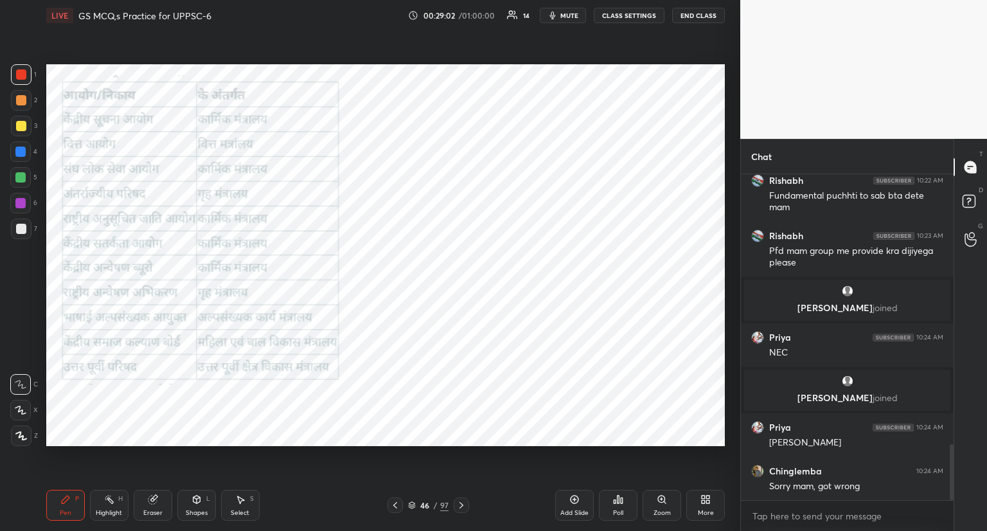
click at [461, 504] on icon at bounding box center [461, 505] width 10 height 10
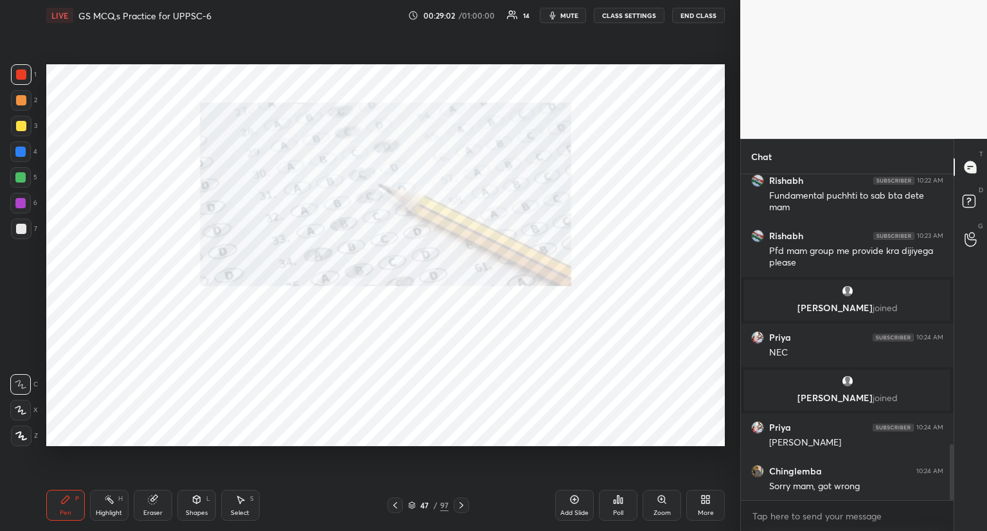
click at [463, 502] on icon at bounding box center [461, 505] width 10 height 10
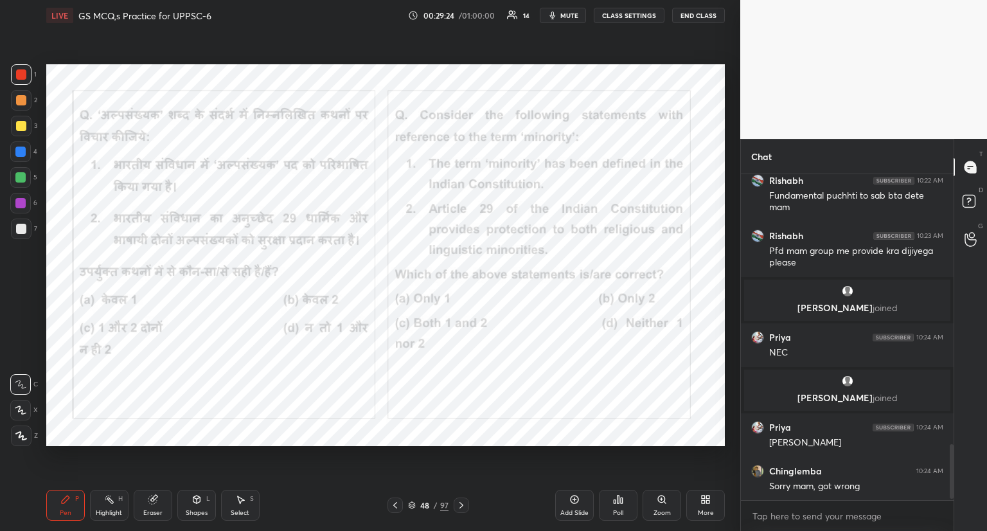
scroll to position [1630, 0]
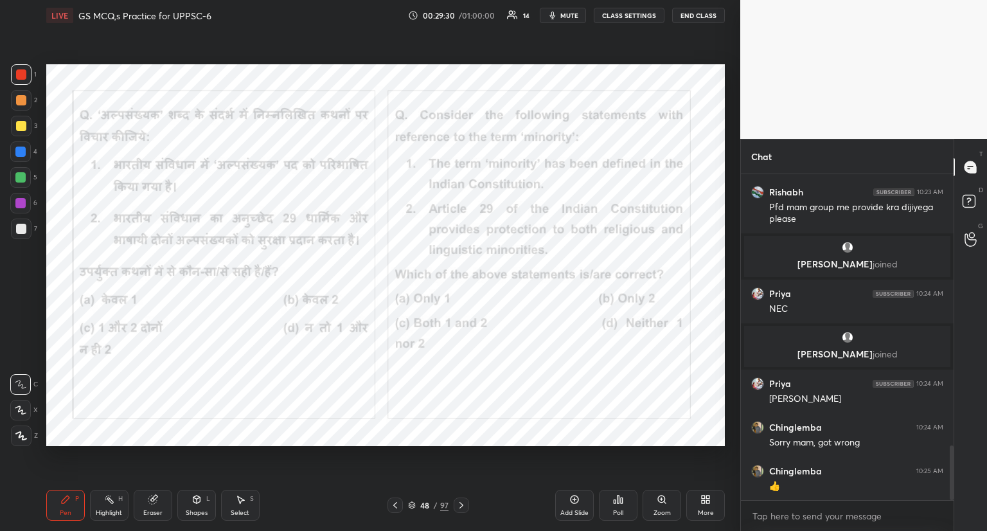
click at [619, 501] on icon at bounding box center [618, 499] width 10 height 10
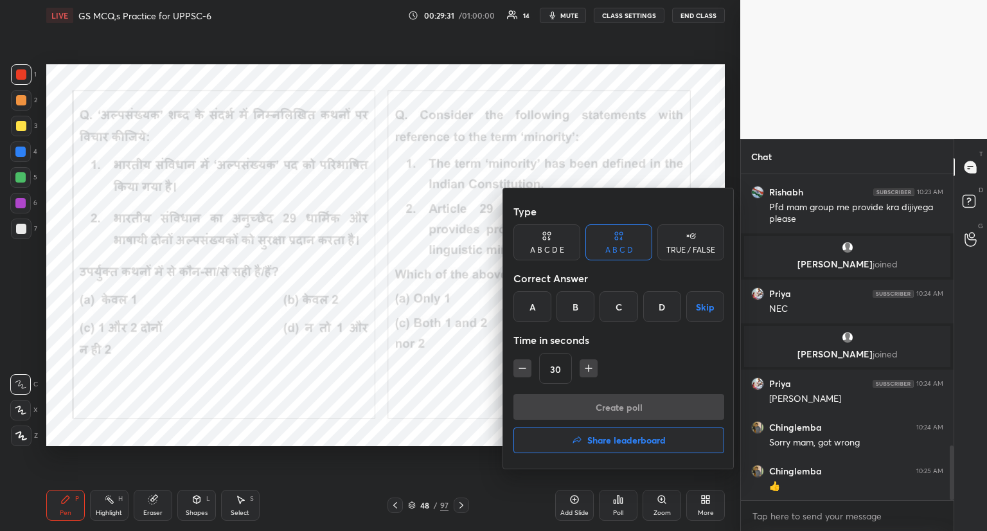
click at [577, 309] on div "B" at bounding box center [575, 306] width 38 height 31
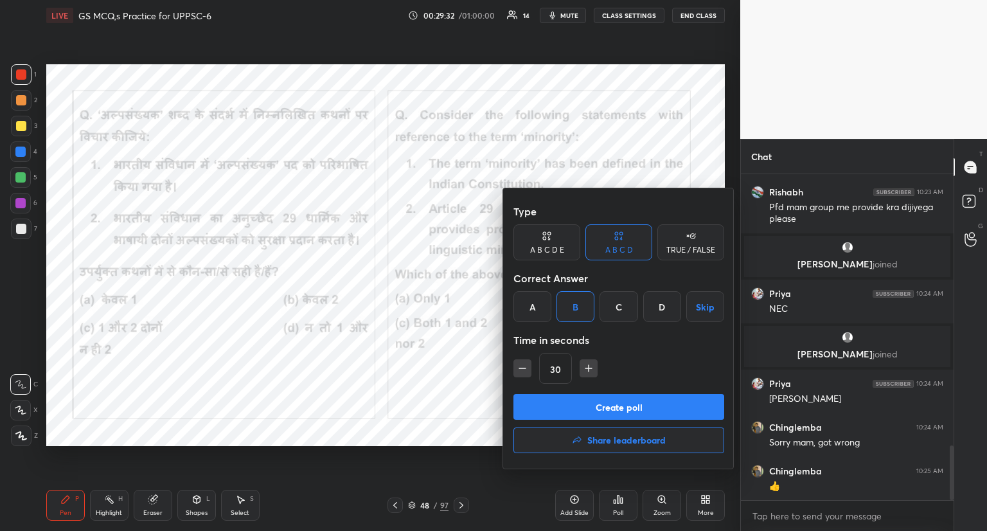
click at [571, 402] on button "Create poll" at bounding box center [618, 407] width 211 height 26
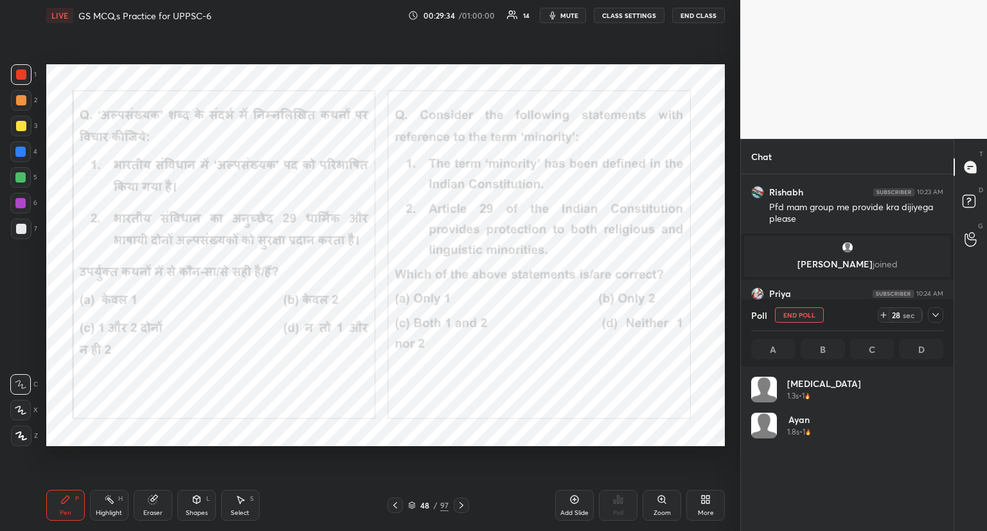
scroll to position [150, 188]
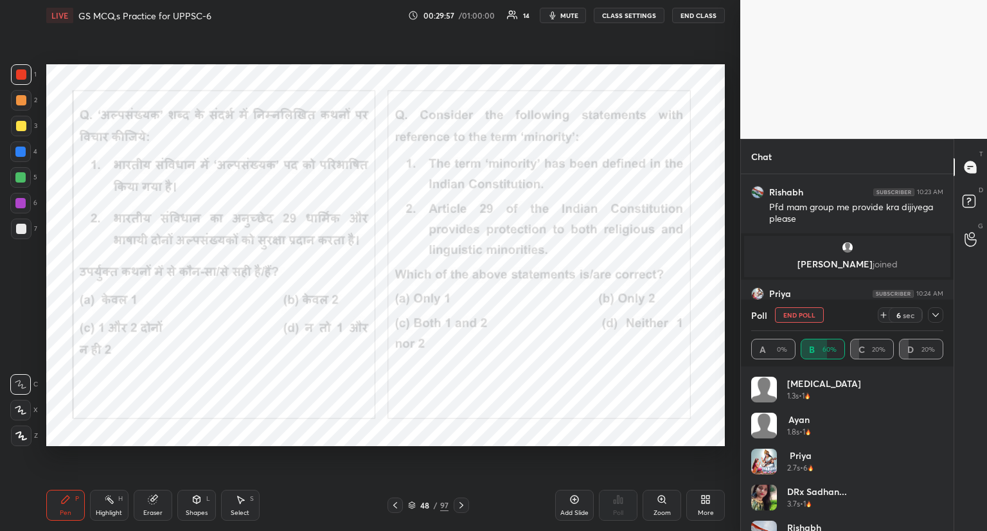
click at [803, 314] on button "End Poll" at bounding box center [799, 314] width 49 height 15
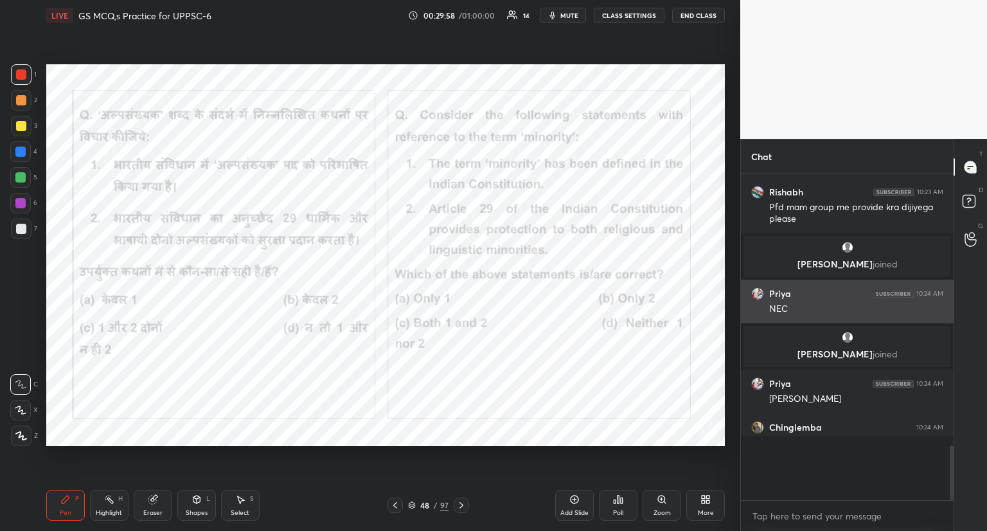
scroll to position [4, 4]
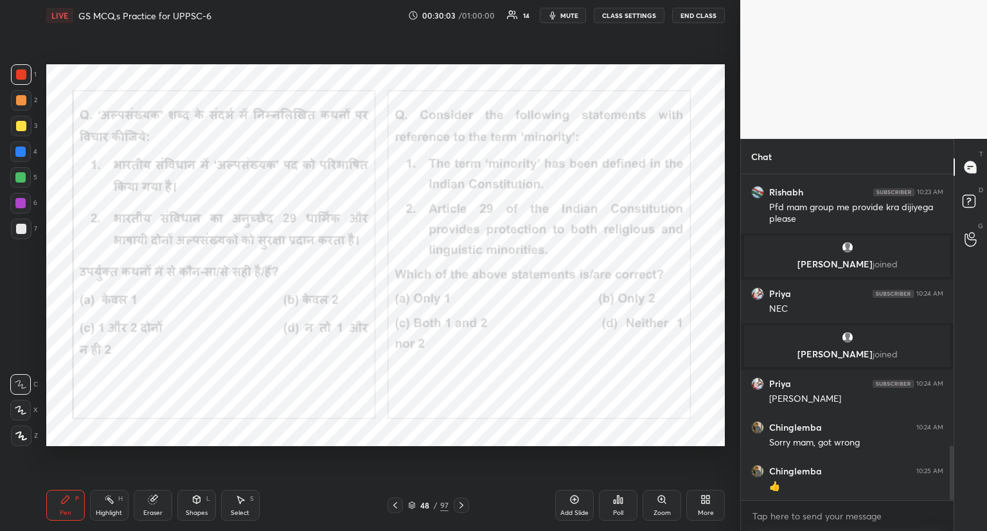
click at [463, 504] on icon at bounding box center [461, 505] width 10 height 10
click at [462, 504] on icon at bounding box center [461, 505] width 4 height 6
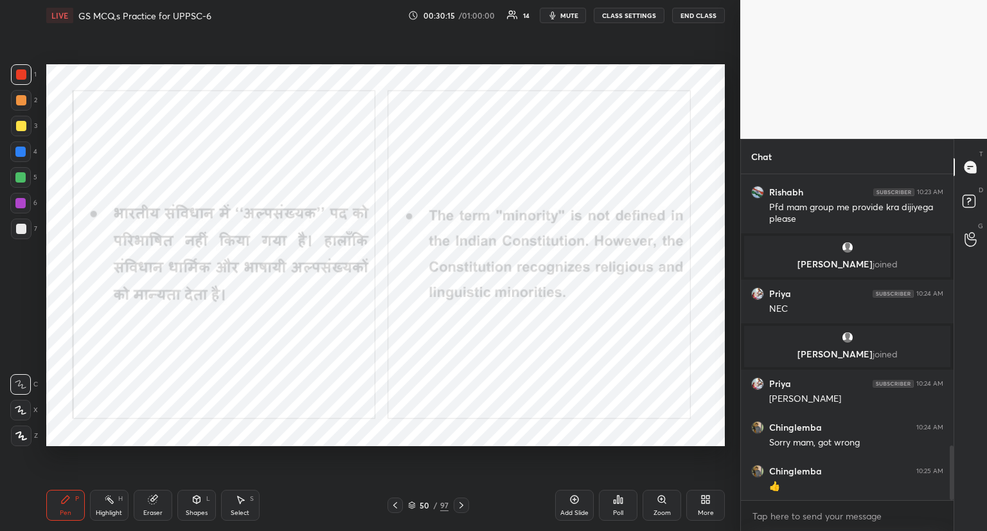
click at [461, 504] on icon at bounding box center [461, 505] width 4 height 6
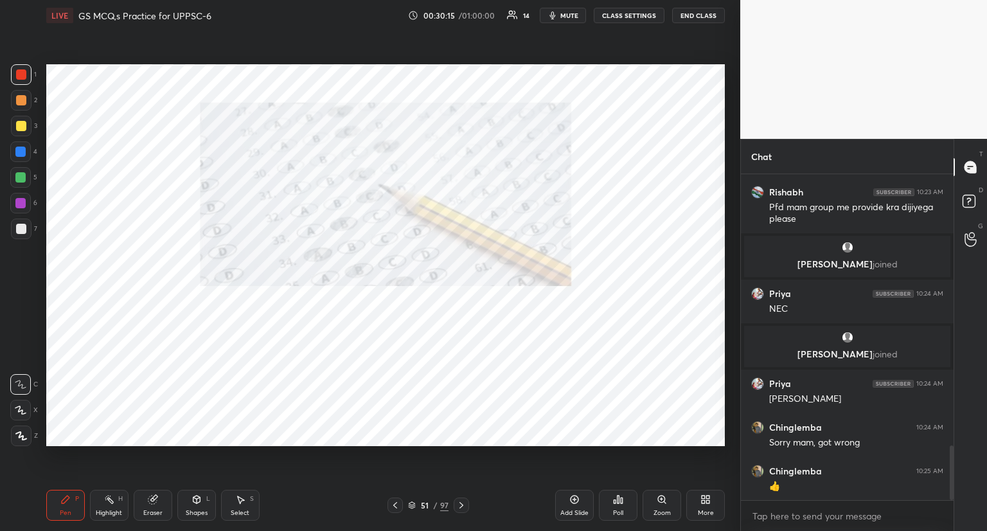
click at [462, 504] on icon at bounding box center [461, 505] width 10 height 10
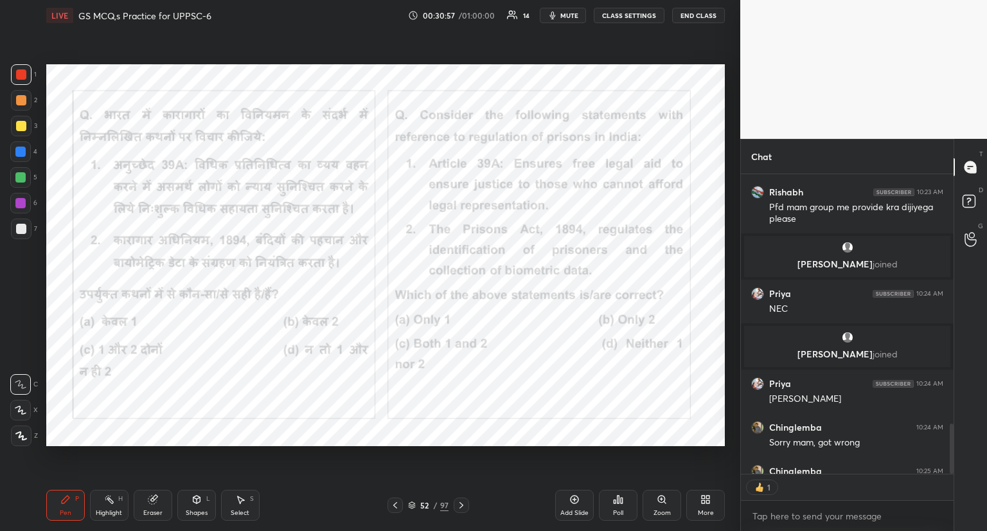
scroll to position [296, 209]
click at [619, 503] on icon at bounding box center [619, 499] width 2 height 8
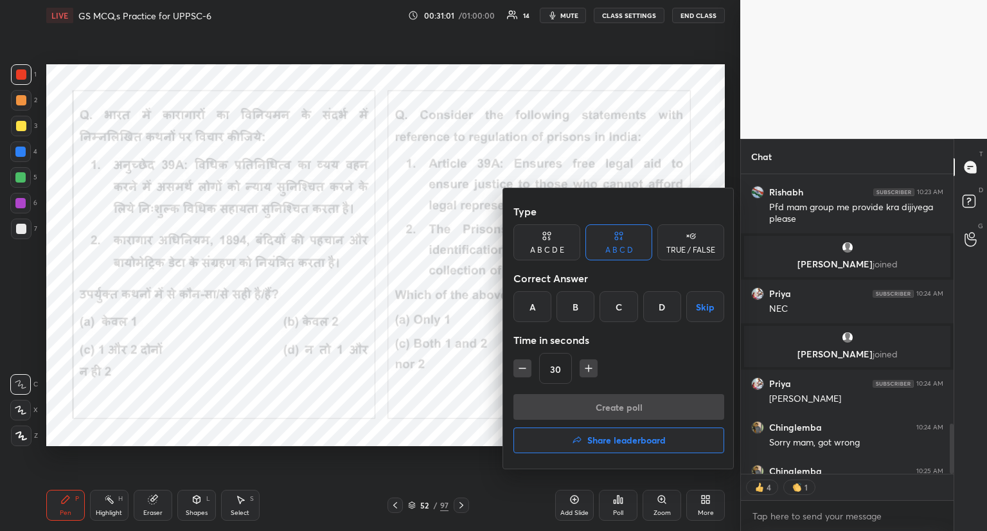
click at [530, 307] on div "A" at bounding box center [532, 306] width 38 height 31
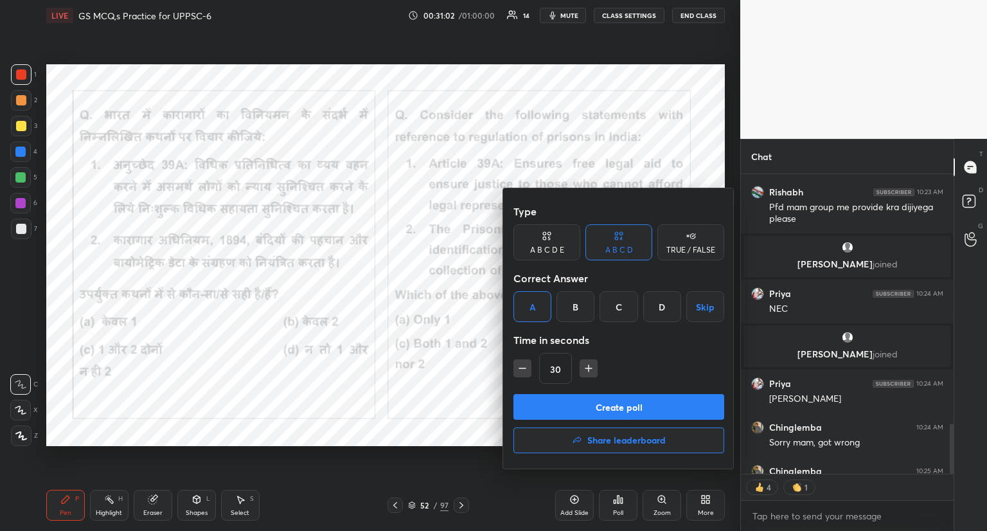
click at [584, 407] on button "Create poll" at bounding box center [618, 407] width 211 height 26
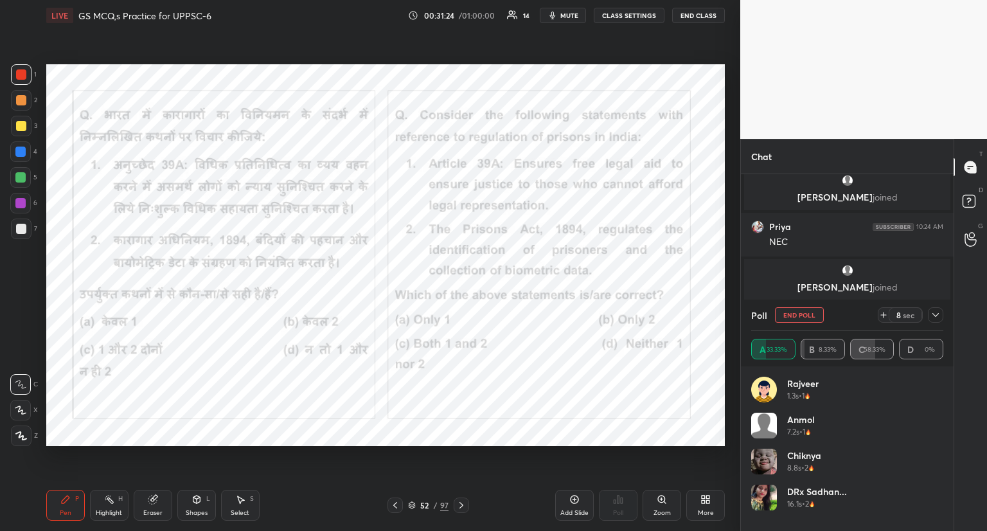
scroll to position [1740, 0]
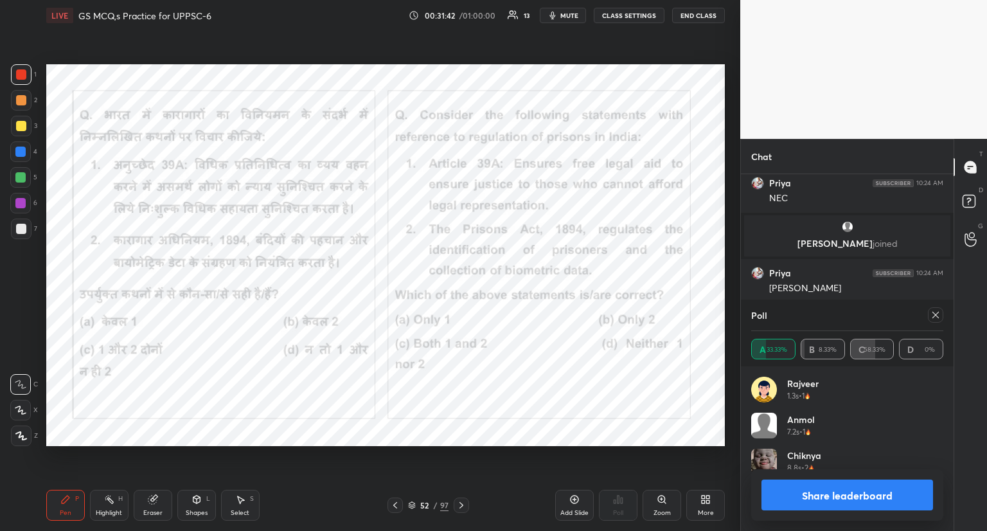
click at [938, 314] on icon at bounding box center [935, 315] width 10 height 10
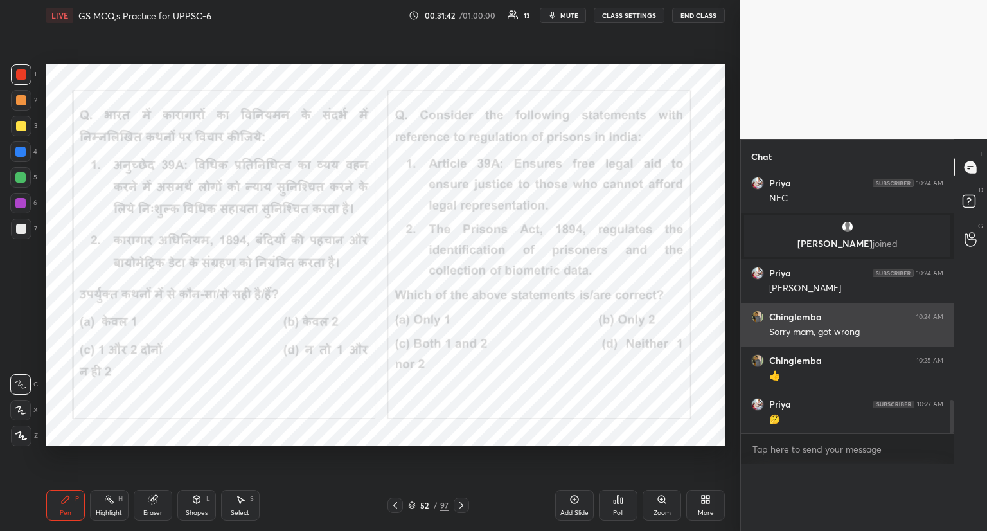
scroll to position [4, 4]
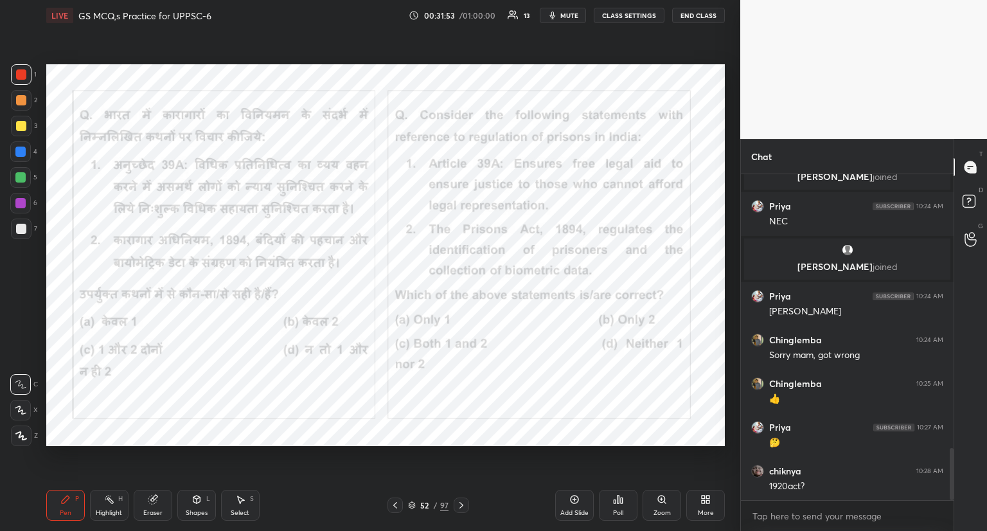
click at [460, 507] on icon at bounding box center [461, 505] width 4 height 6
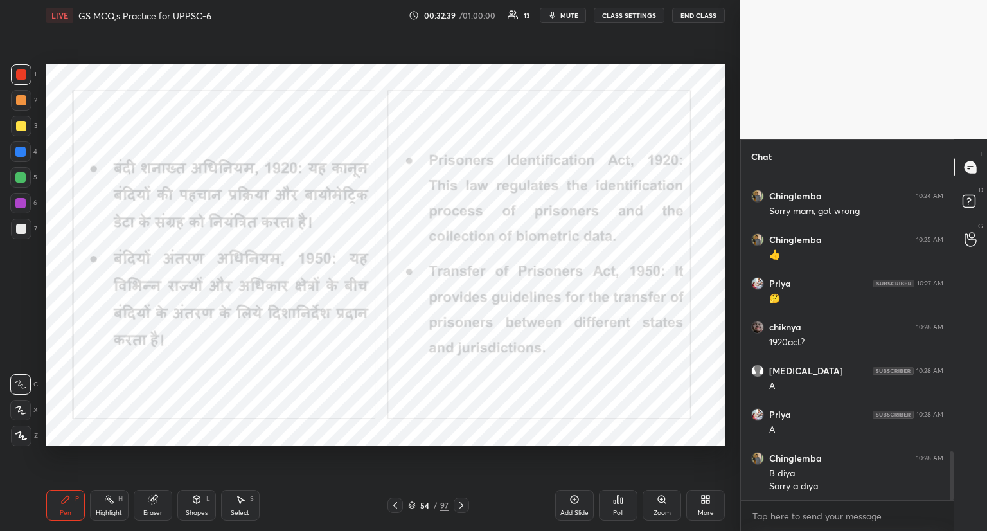
scroll to position [1905, 0]
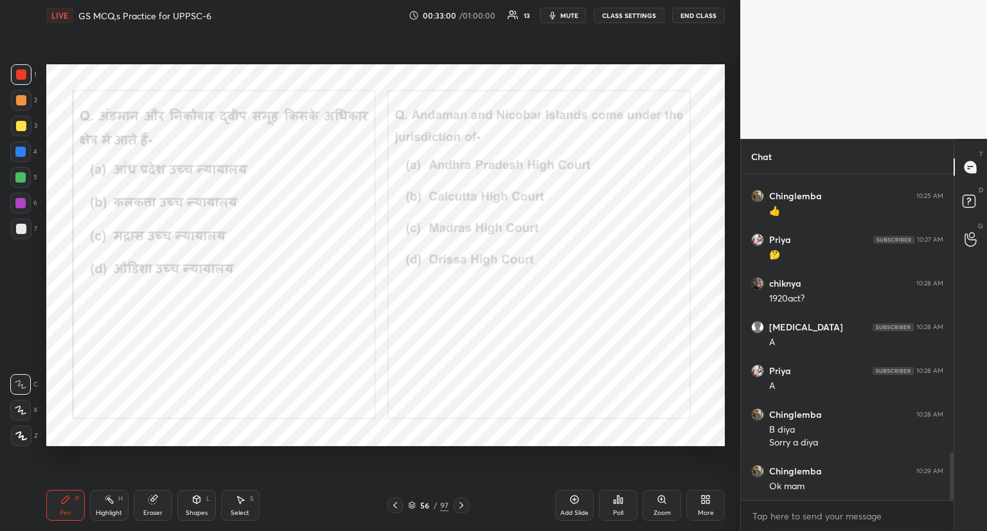
click at [617, 504] on icon at bounding box center [618, 499] width 10 height 10
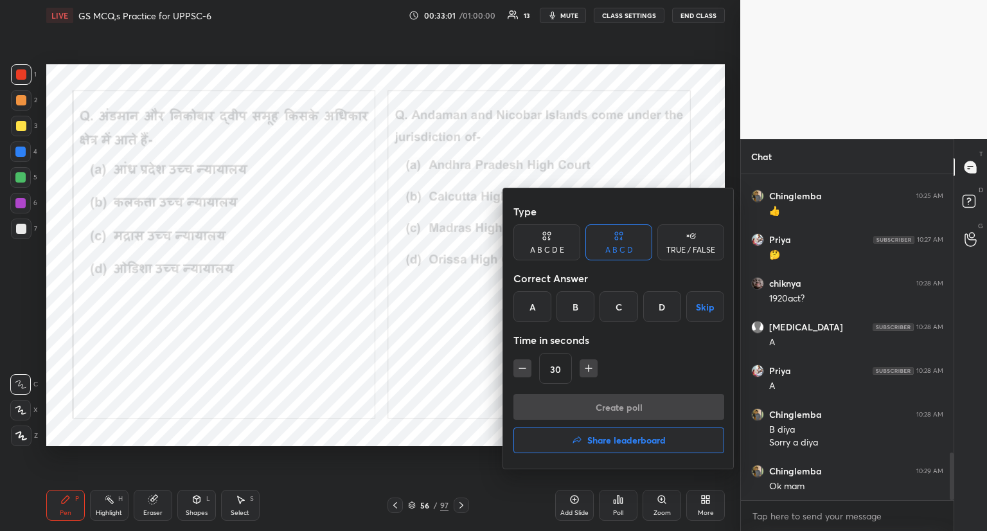
click at [573, 301] on div "B" at bounding box center [575, 306] width 38 height 31
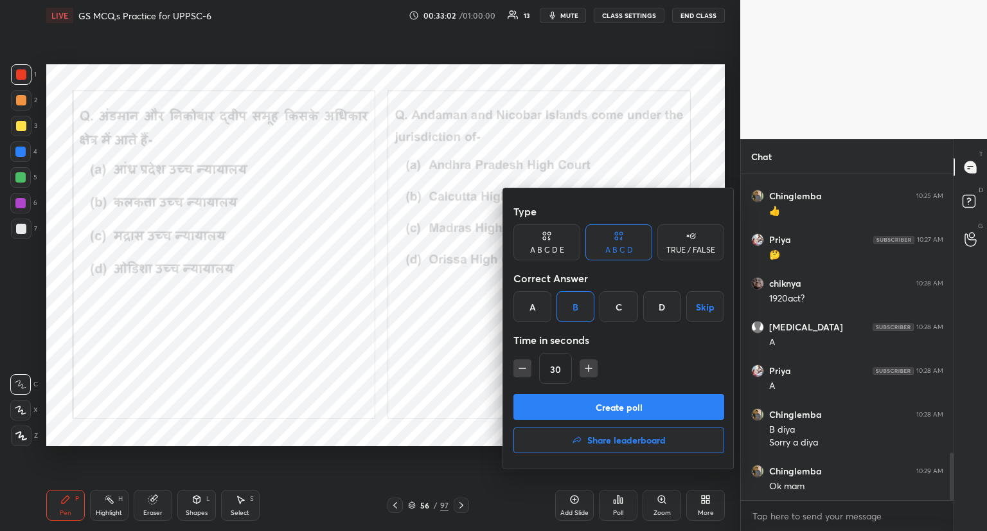
click at [584, 404] on button "Create poll" at bounding box center [618, 407] width 211 height 26
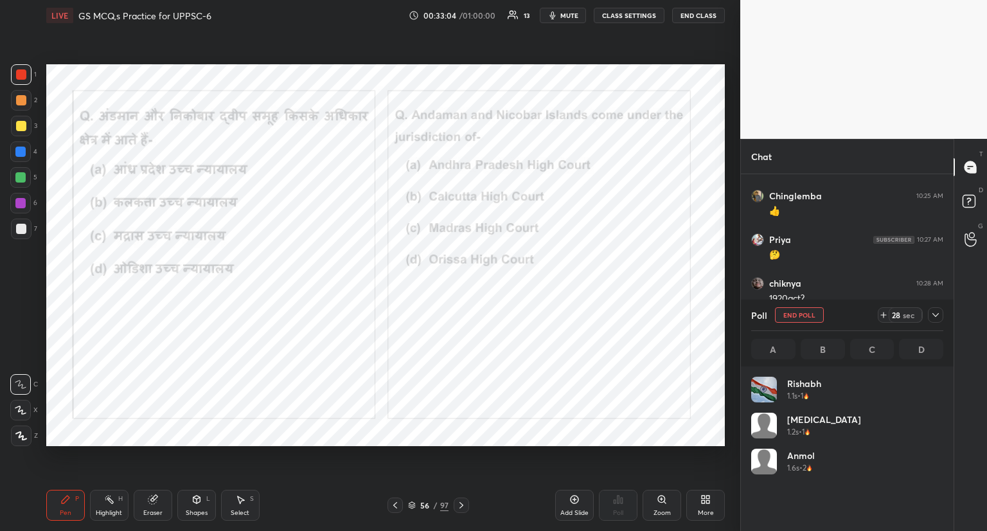
scroll to position [150, 188]
click at [797, 311] on button "End Poll" at bounding box center [799, 314] width 49 height 15
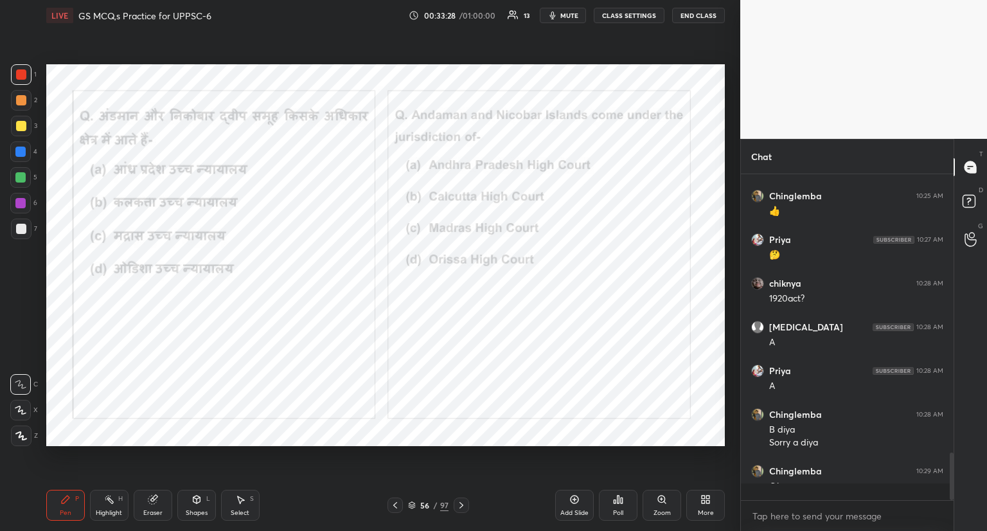
scroll to position [346, 209]
click at [460, 507] on icon at bounding box center [461, 505] width 10 height 10
click at [465, 508] on icon at bounding box center [461, 505] width 10 height 10
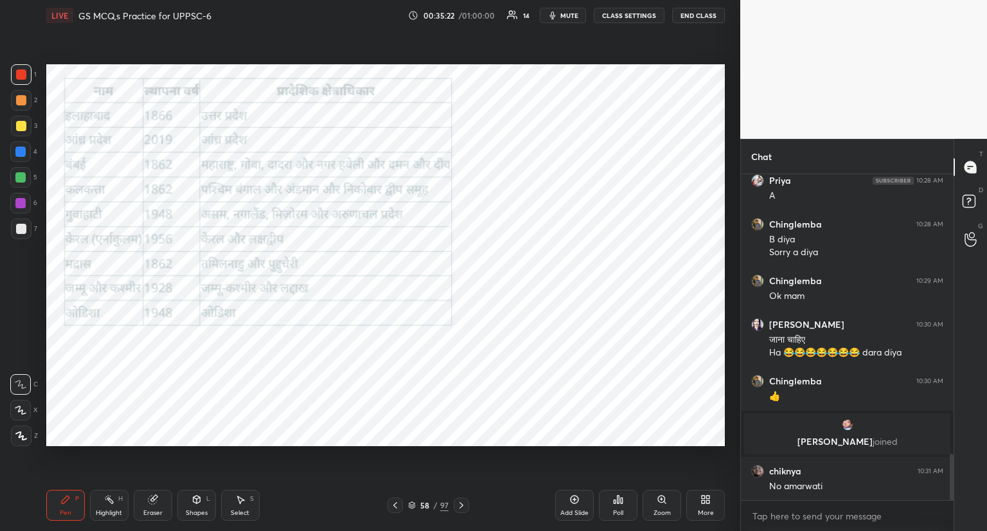
scroll to position [1978, 0]
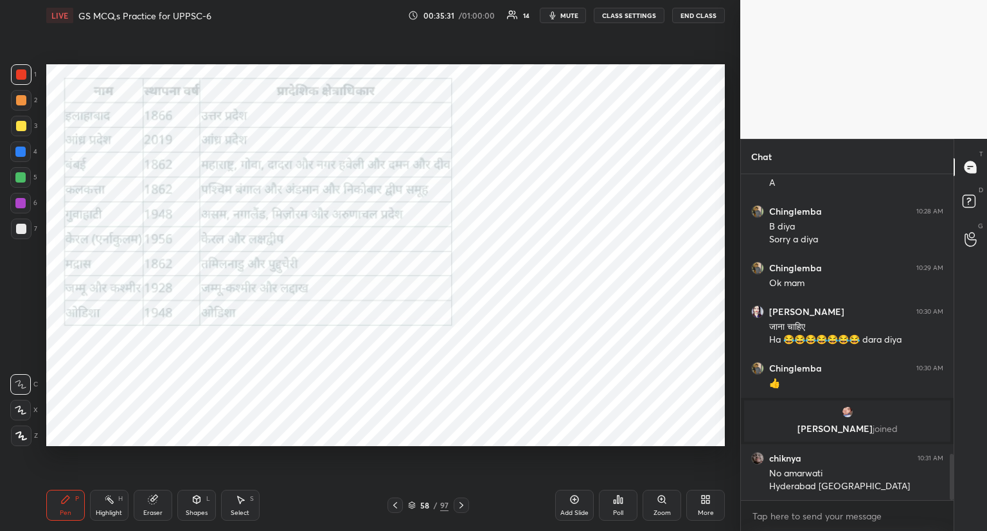
click at [461, 506] on icon at bounding box center [461, 505] width 4 height 6
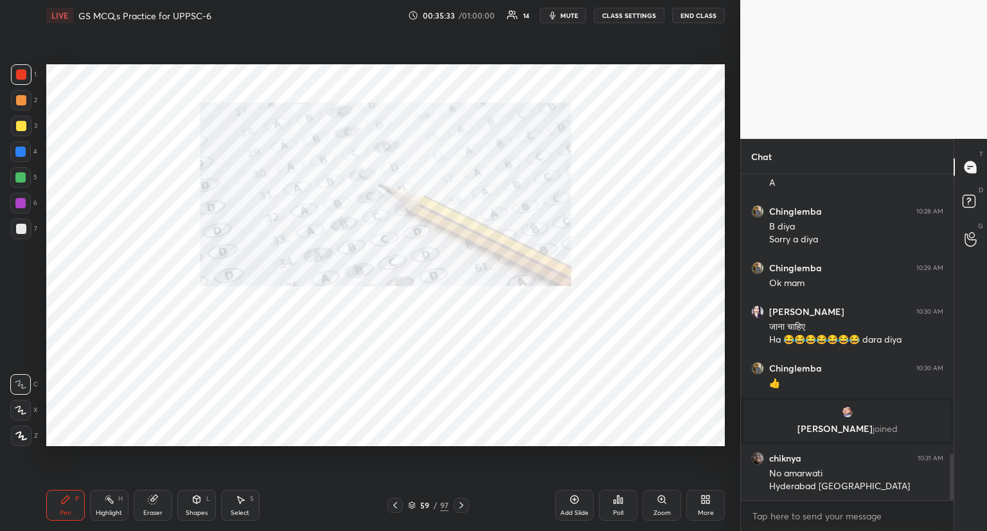
click at [393, 502] on icon at bounding box center [395, 505] width 10 height 10
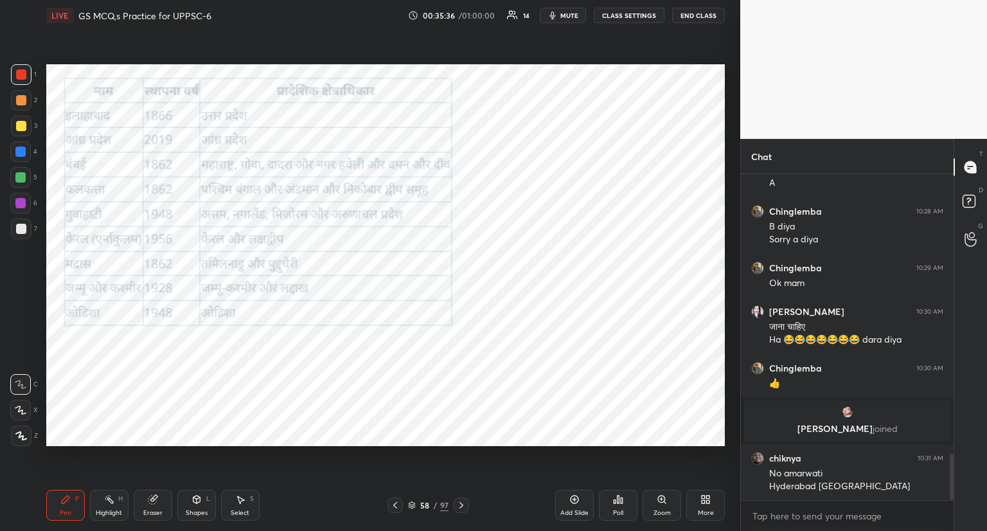
click at [461, 507] on icon at bounding box center [461, 505] width 10 height 10
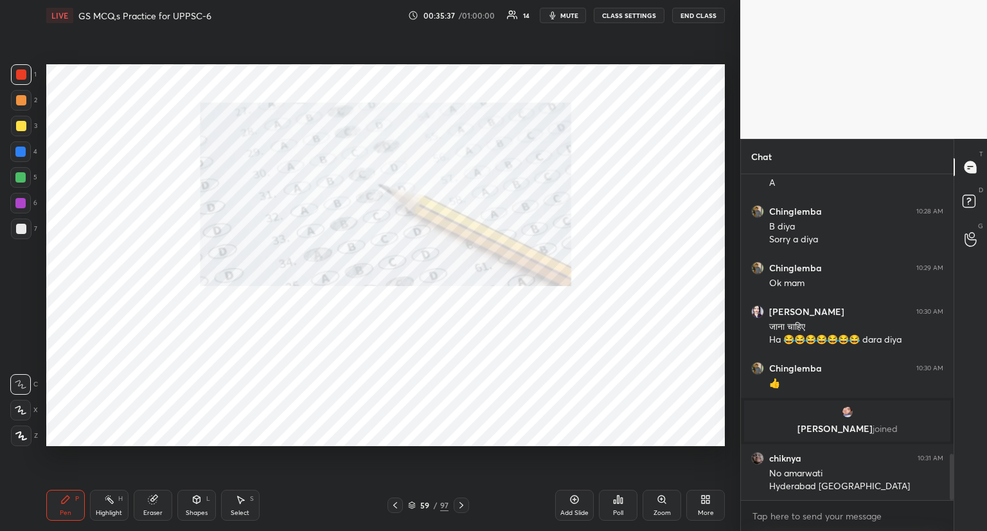
click at [461, 503] on icon at bounding box center [461, 505] width 10 height 10
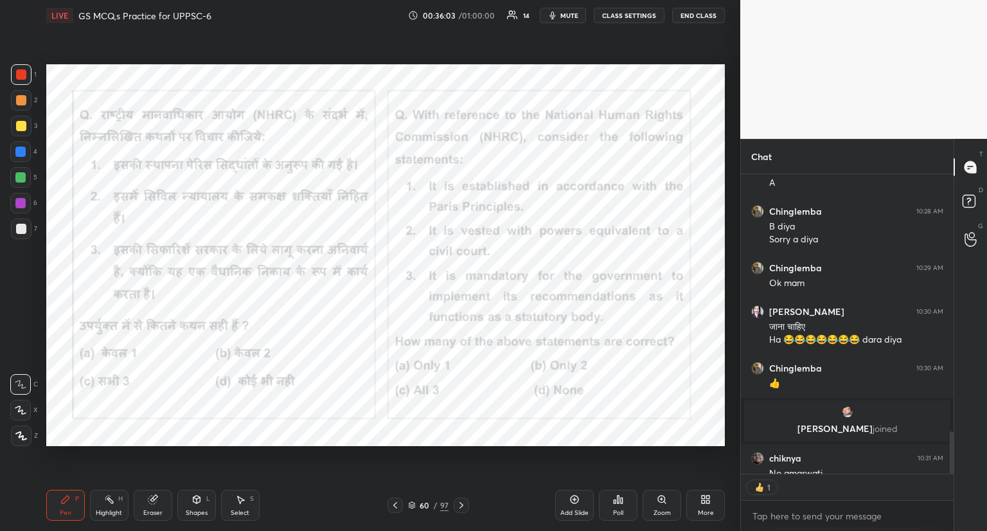
scroll to position [4, 4]
click at [621, 502] on icon at bounding box center [622, 500] width 2 height 6
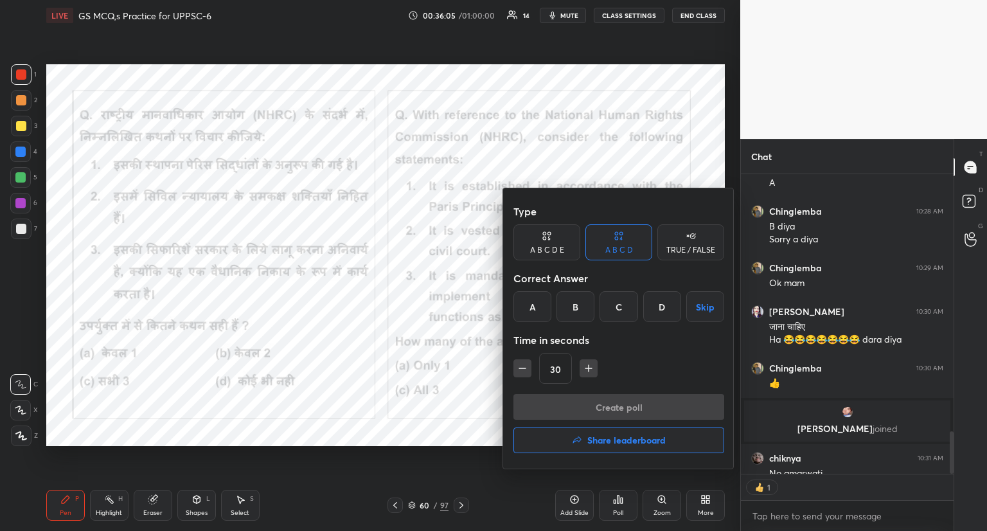
click at [577, 310] on div "B" at bounding box center [575, 306] width 38 height 31
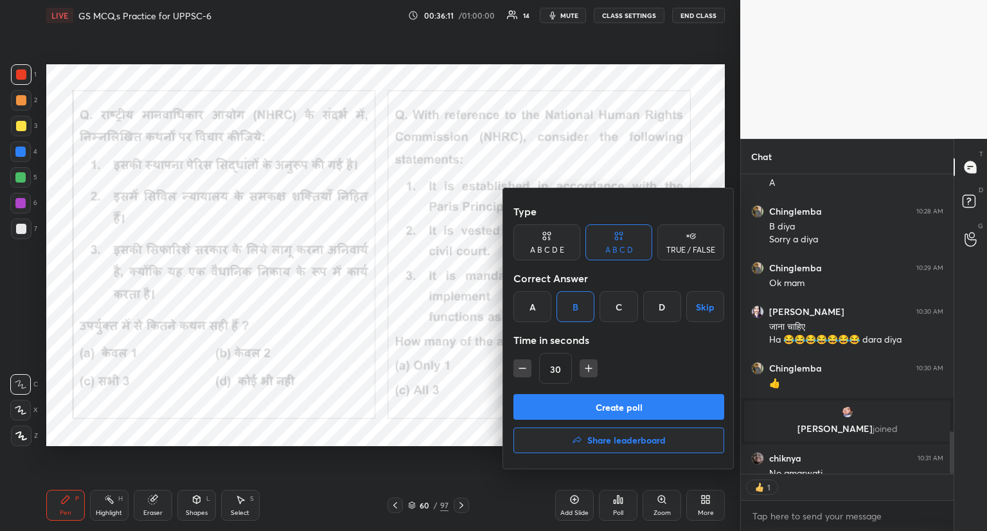
click at [578, 400] on button "Create poll" at bounding box center [618, 407] width 211 height 26
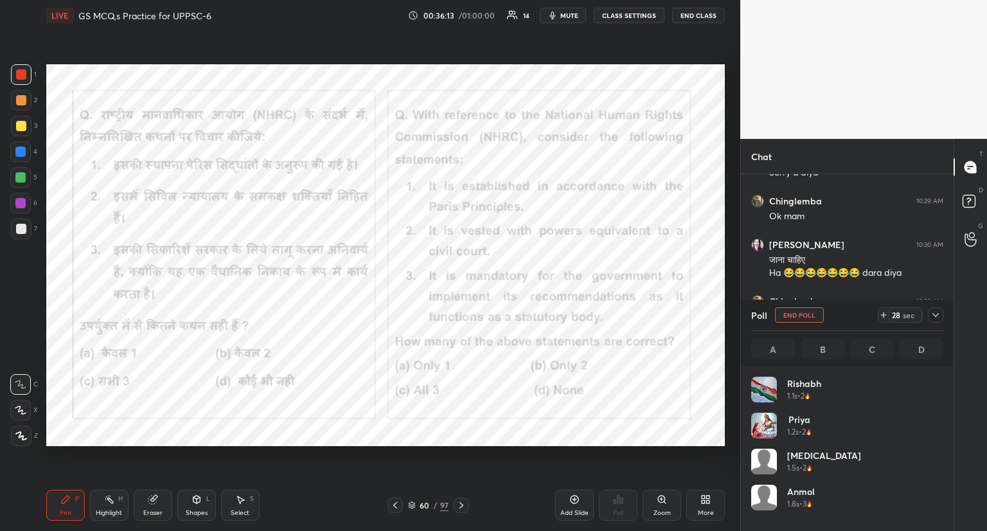
scroll to position [150, 188]
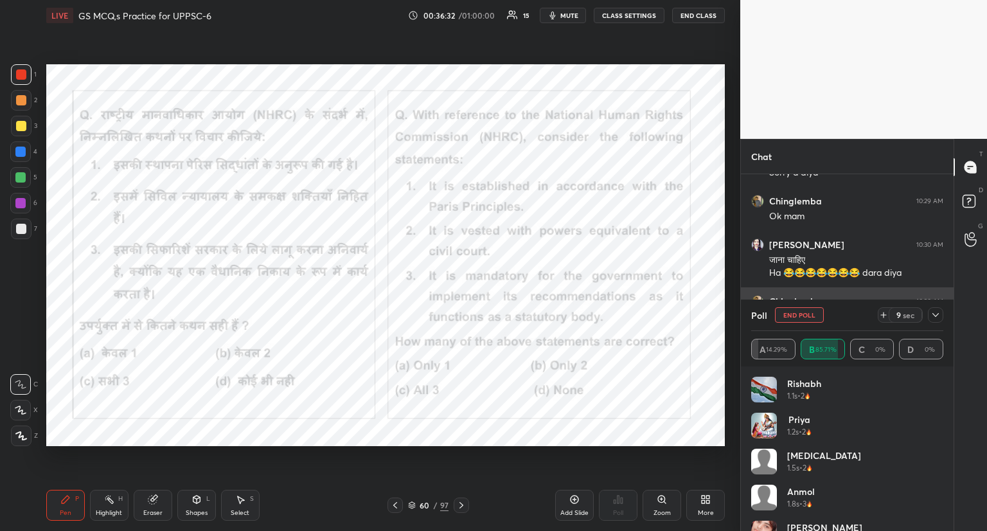
click at [806, 314] on button "End Poll" at bounding box center [799, 314] width 49 height 15
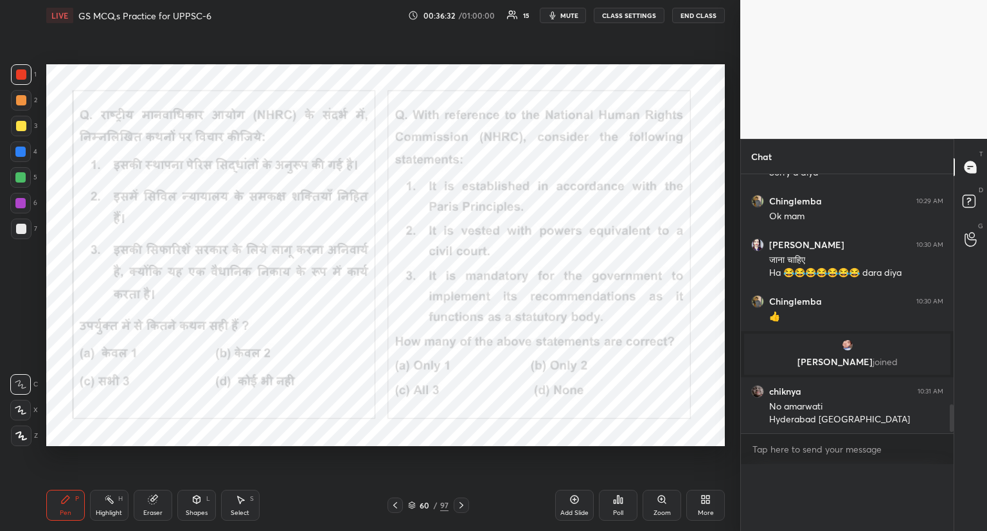
scroll to position [4, 4]
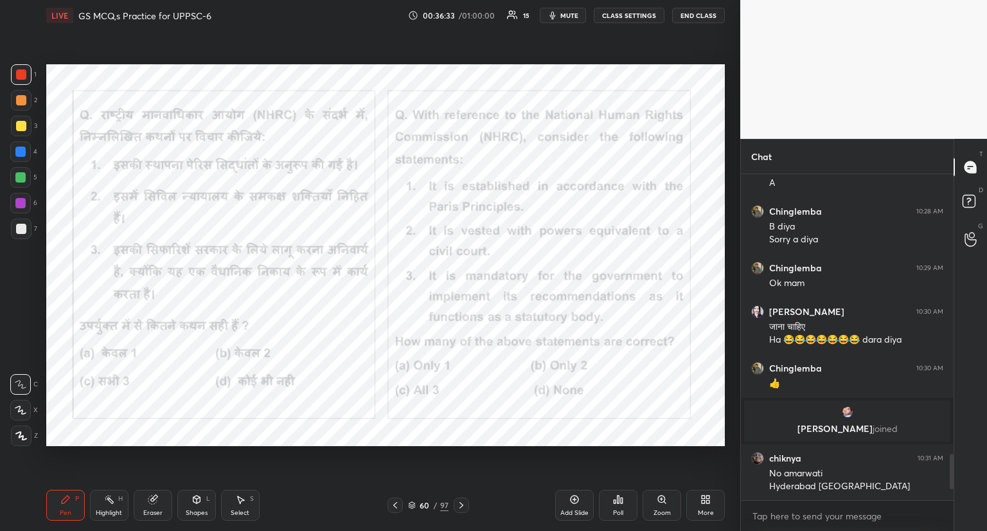
click at [464, 502] on icon at bounding box center [461, 505] width 10 height 10
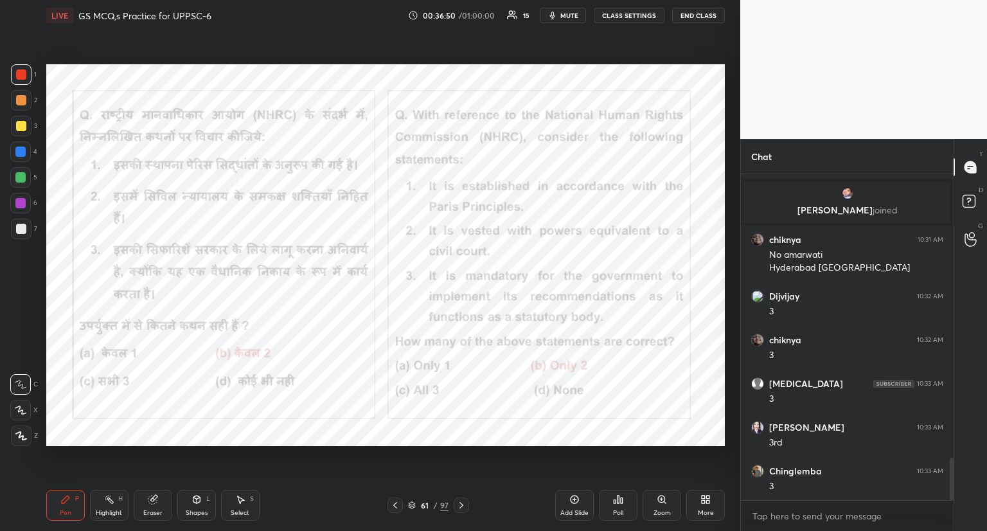
click at [463, 504] on icon at bounding box center [461, 505] width 10 height 10
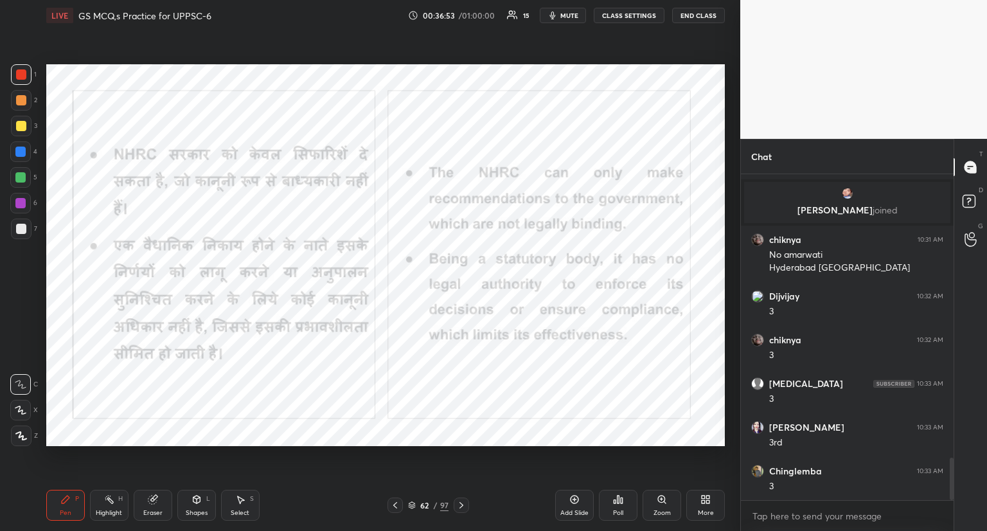
click at [461, 504] on icon at bounding box center [461, 505] width 4 height 6
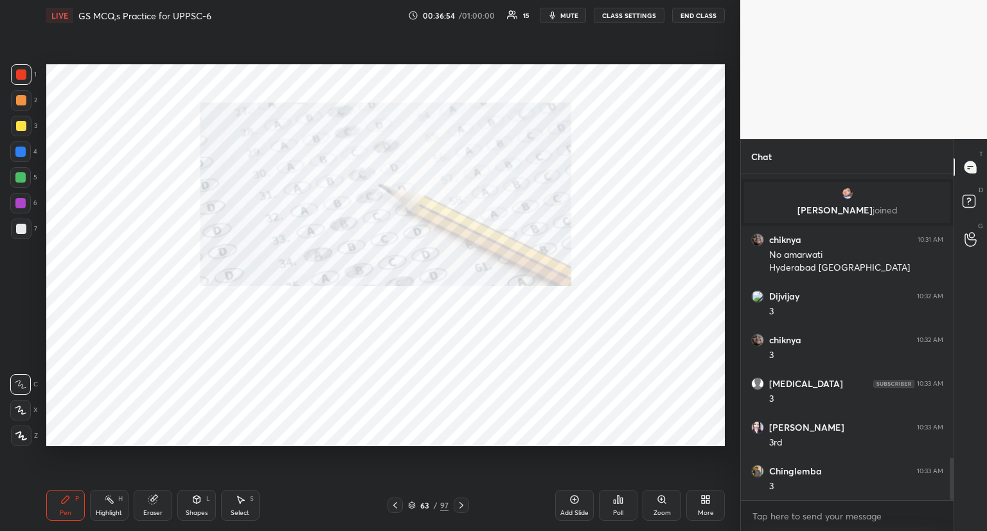
click at [463, 504] on icon at bounding box center [461, 505] width 10 height 10
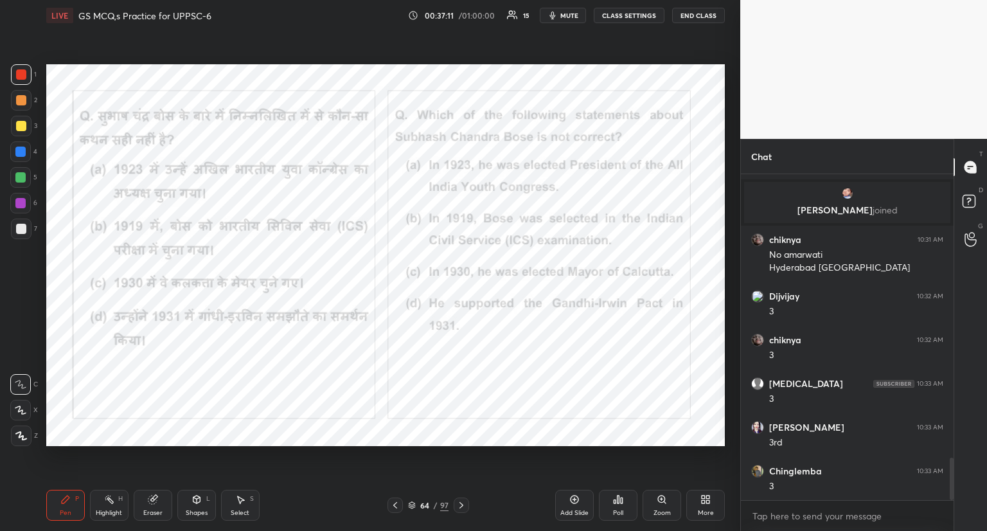
click at [618, 501] on icon at bounding box center [619, 499] width 2 height 8
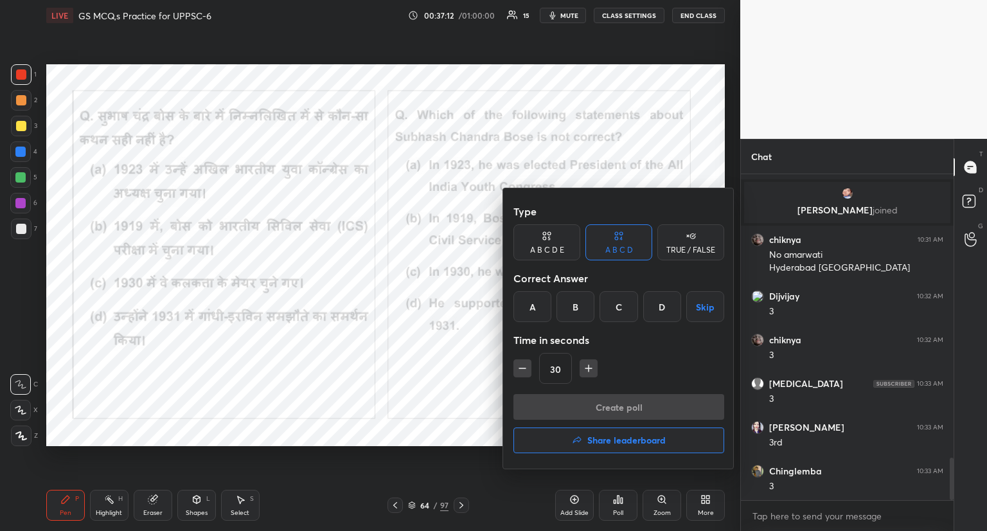
click at [663, 307] on div "D" at bounding box center [662, 306] width 38 height 31
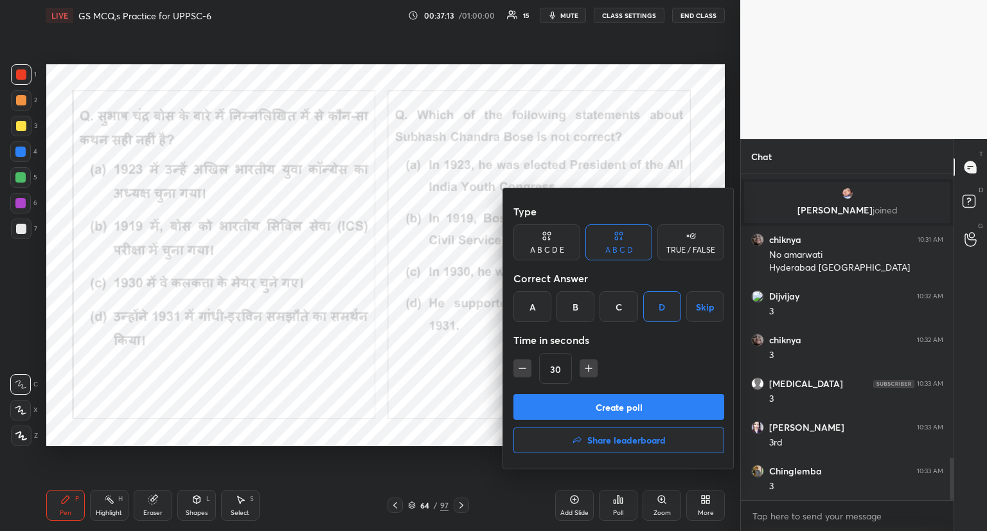
click at [589, 402] on button "Create poll" at bounding box center [618, 407] width 211 height 26
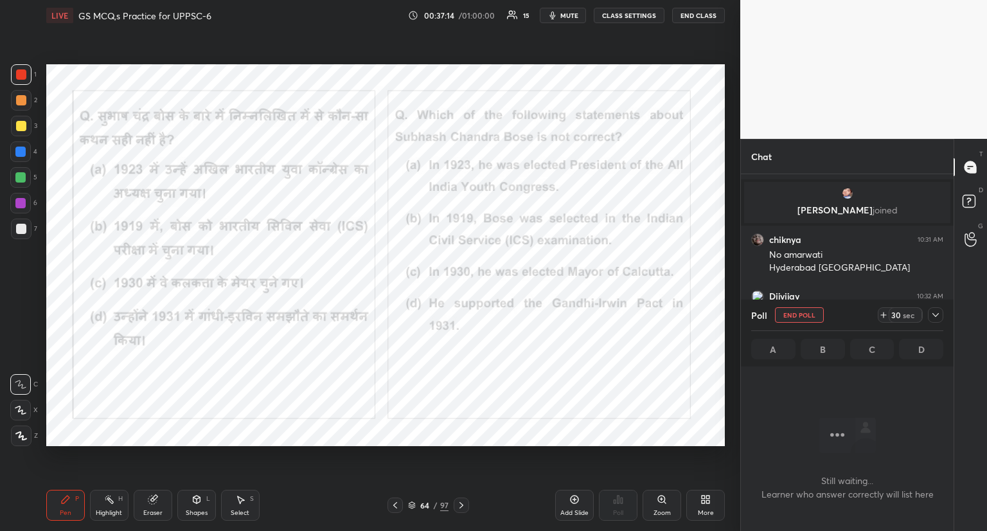
scroll to position [4, 4]
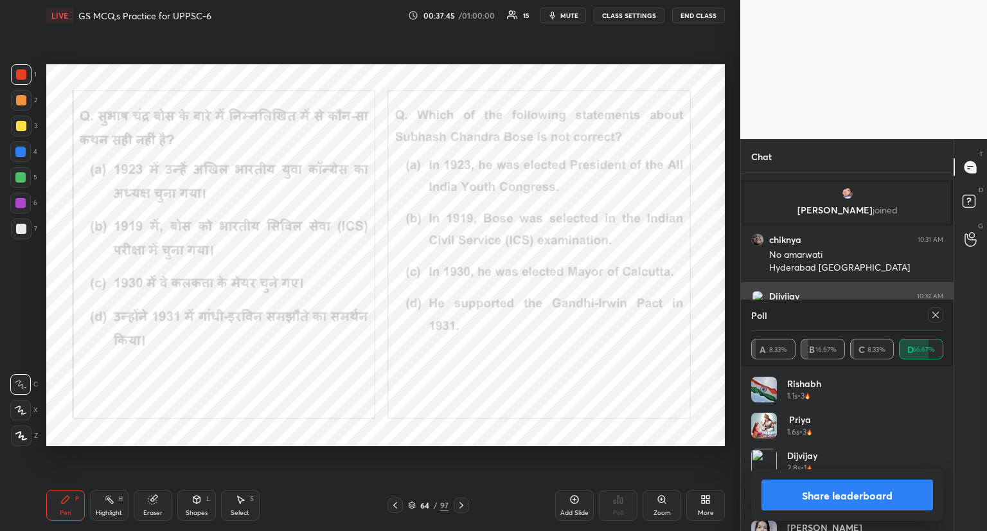
click at [936, 316] on icon at bounding box center [935, 315] width 10 height 10
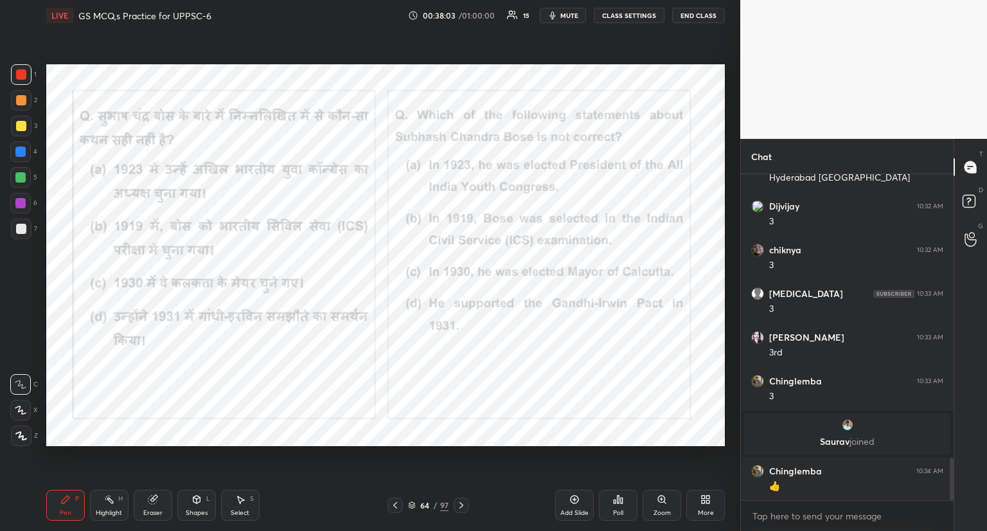
scroll to position [2166, 0]
click at [22, 411] on icon at bounding box center [20, 410] width 10 height 8
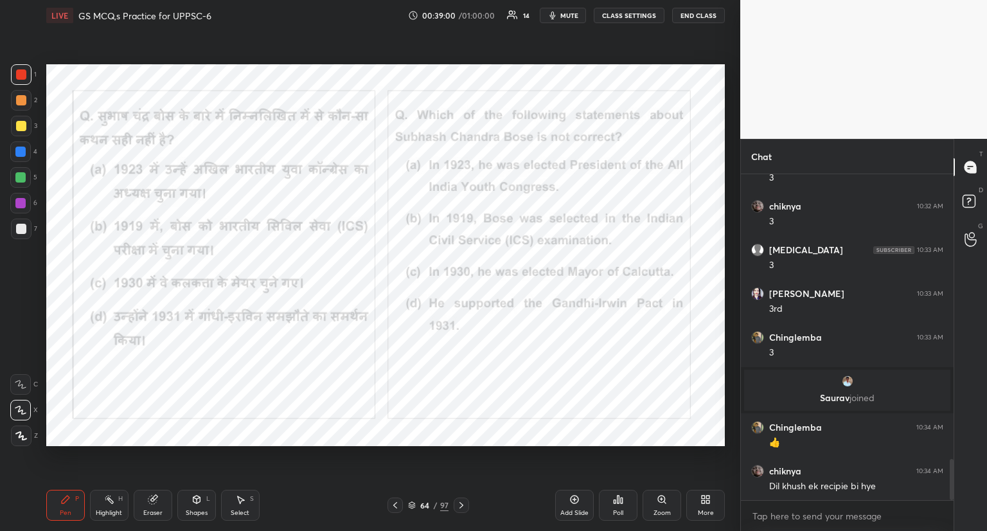
scroll to position [2253, 0]
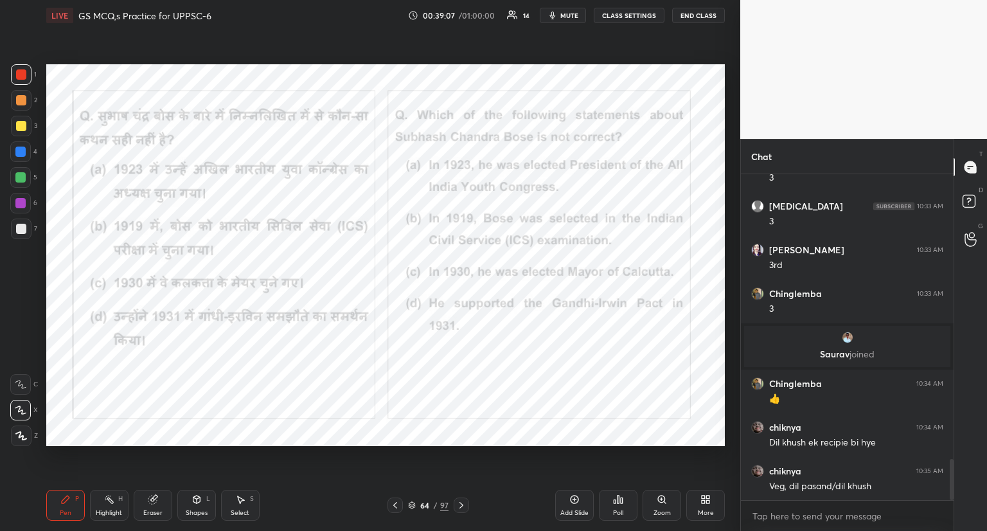
click at [460, 507] on icon at bounding box center [461, 505] width 4 height 6
click at [464, 504] on icon at bounding box center [461, 505] width 10 height 10
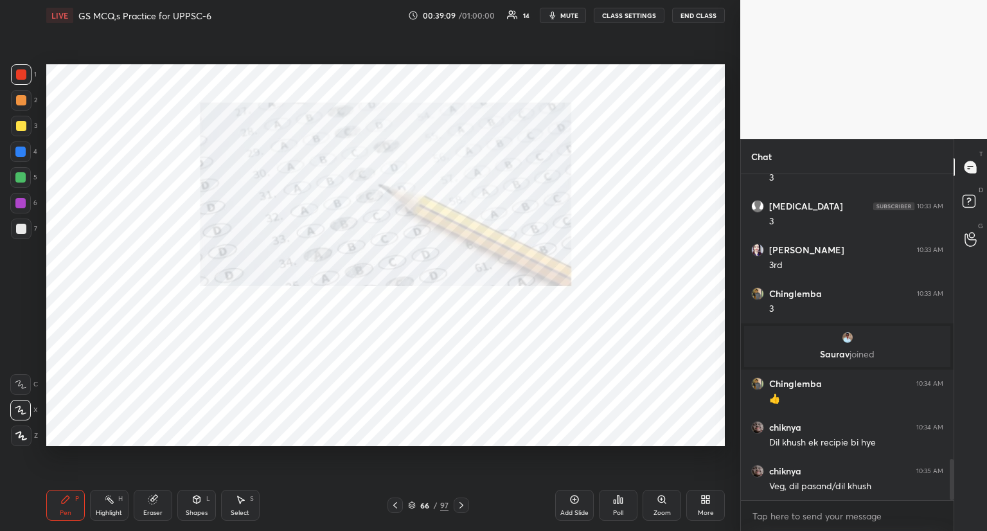
click at [463, 504] on icon at bounding box center [461, 505] width 10 height 10
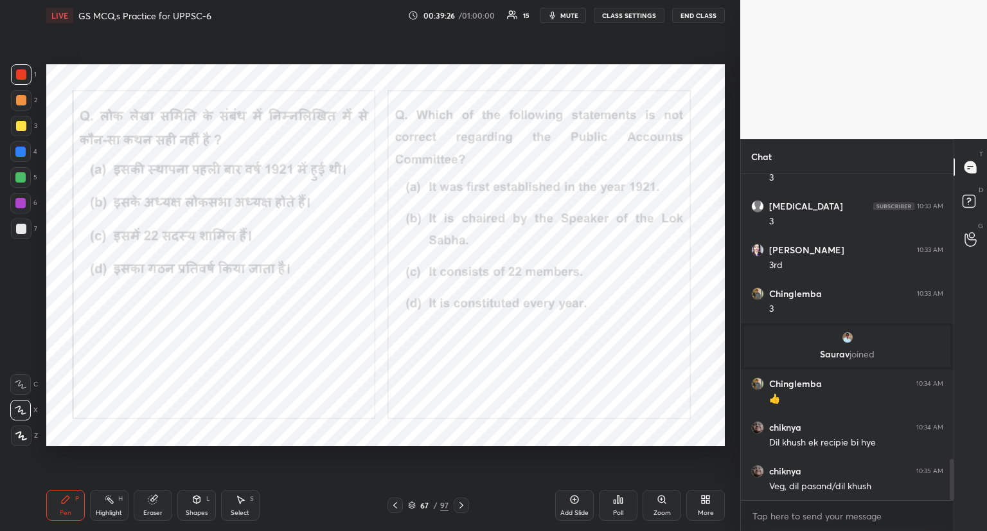
click at [619, 504] on icon at bounding box center [618, 499] width 10 height 10
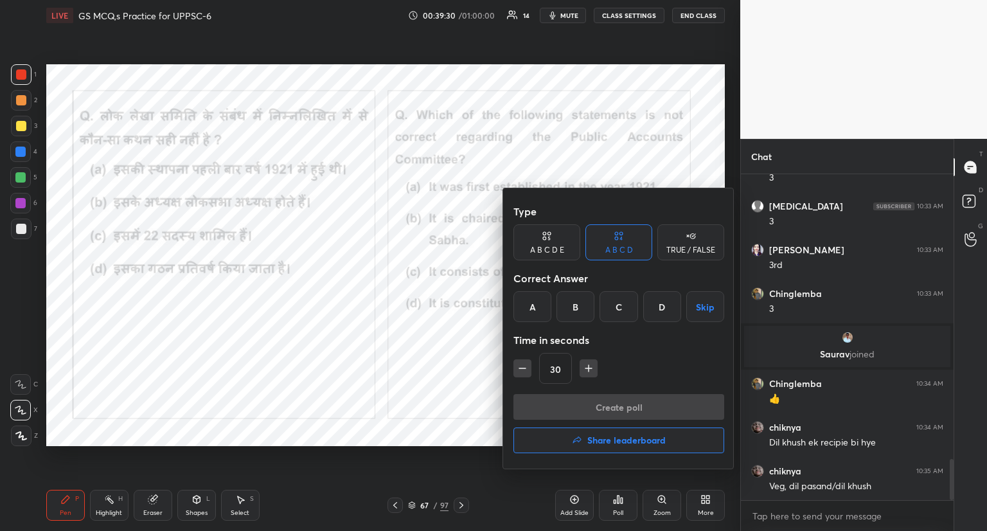
click at [578, 301] on div "B" at bounding box center [575, 306] width 38 height 31
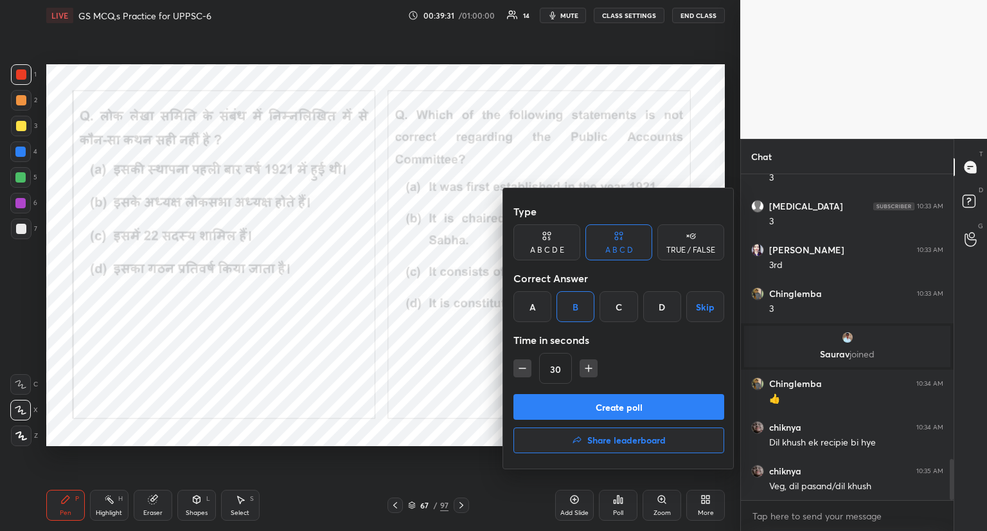
click at [598, 408] on button "Create poll" at bounding box center [618, 407] width 211 height 26
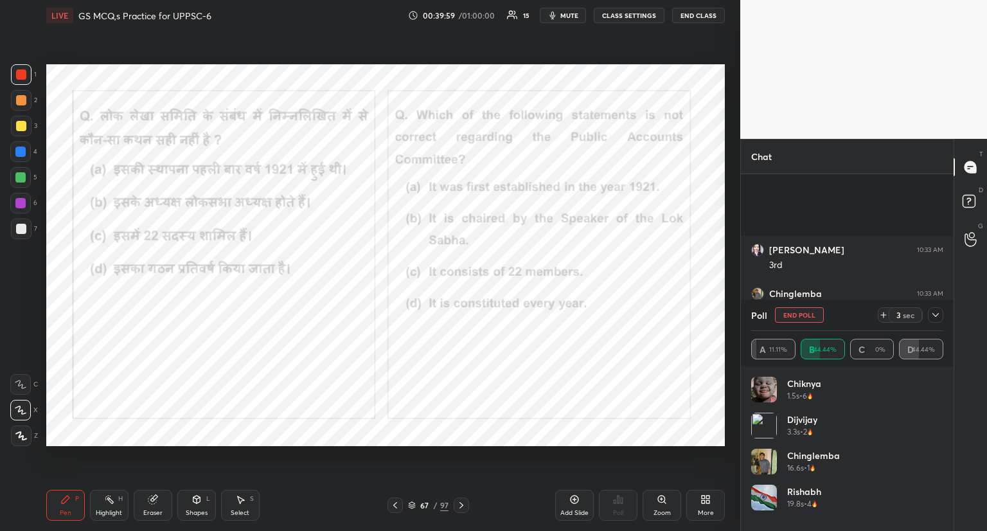
scroll to position [2363, 0]
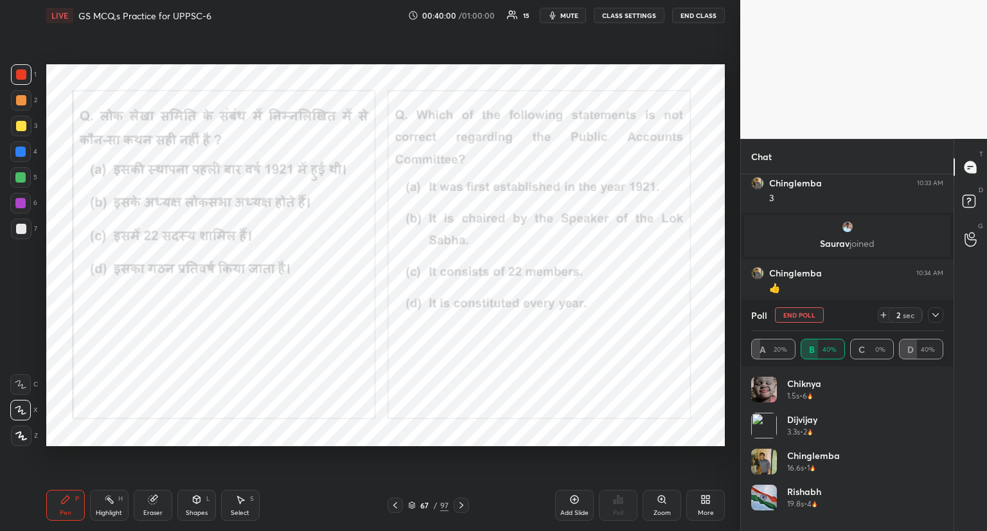
click at [805, 317] on button "End Poll" at bounding box center [799, 314] width 49 height 15
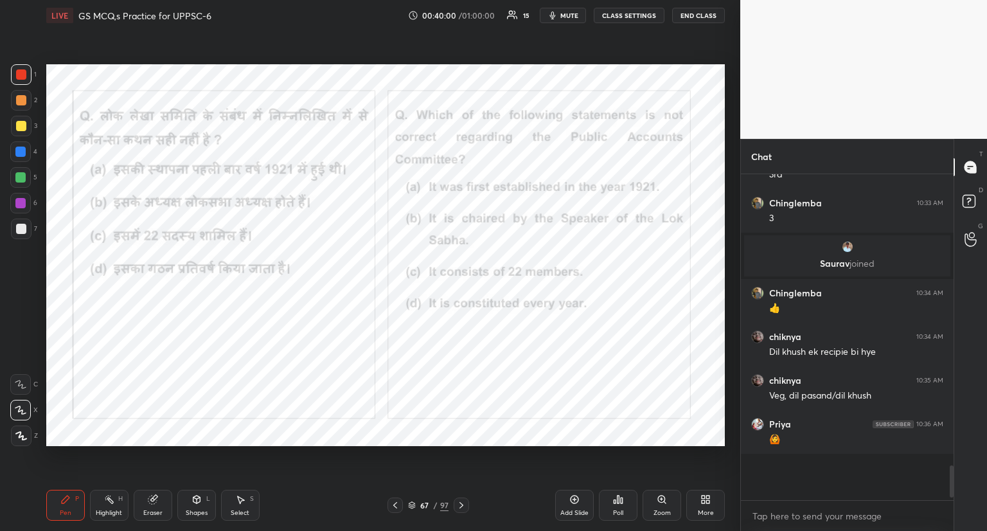
scroll to position [315, 209]
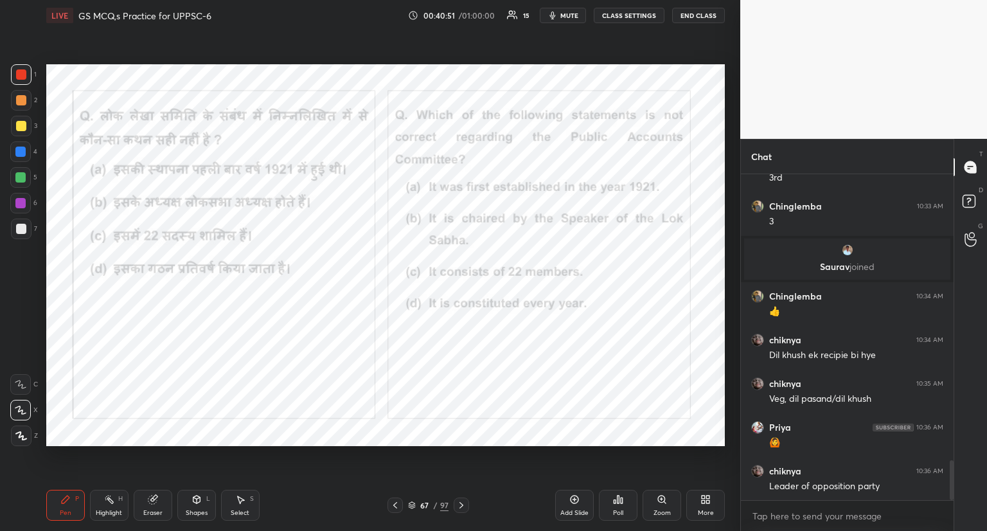
click at [461, 502] on icon at bounding box center [461, 505] width 10 height 10
click at [467, 501] on div at bounding box center [461, 504] width 15 height 15
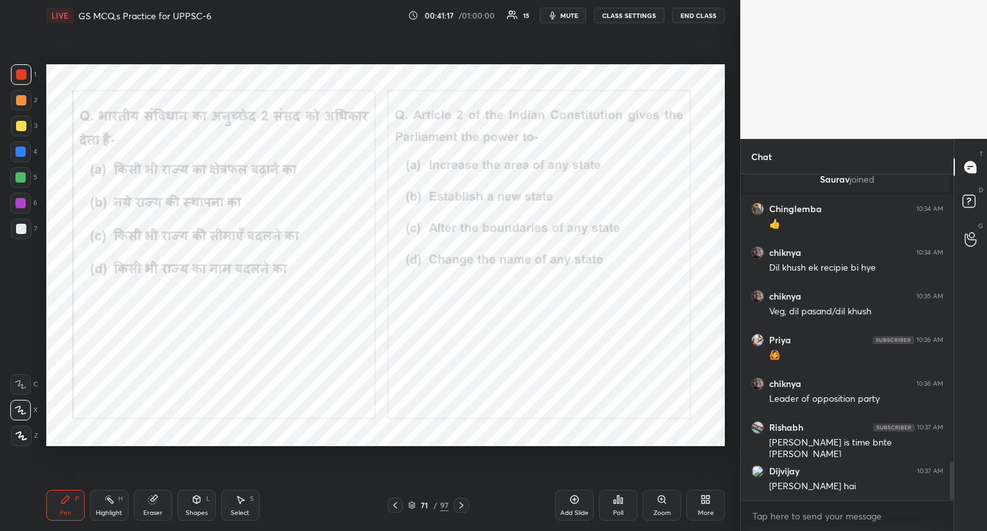
scroll to position [2471, 0]
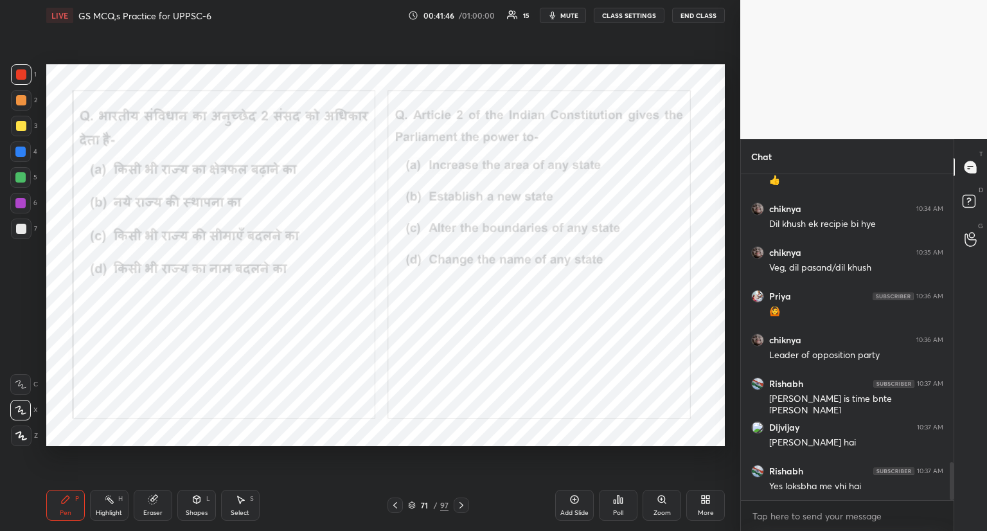
click at [625, 499] on div "Poll" at bounding box center [618, 505] width 39 height 31
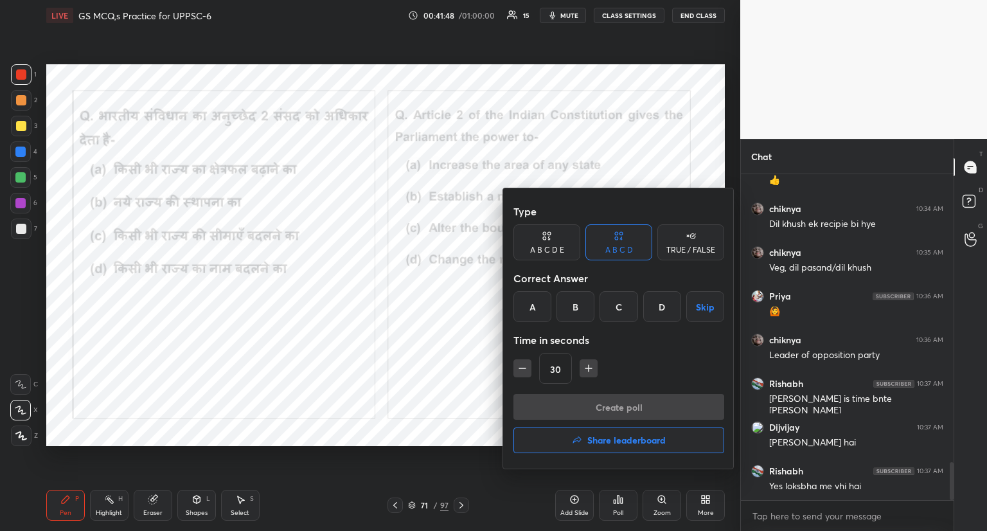
click at [574, 306] on div "B" at bounding box center [575, 306] width 38 height 31
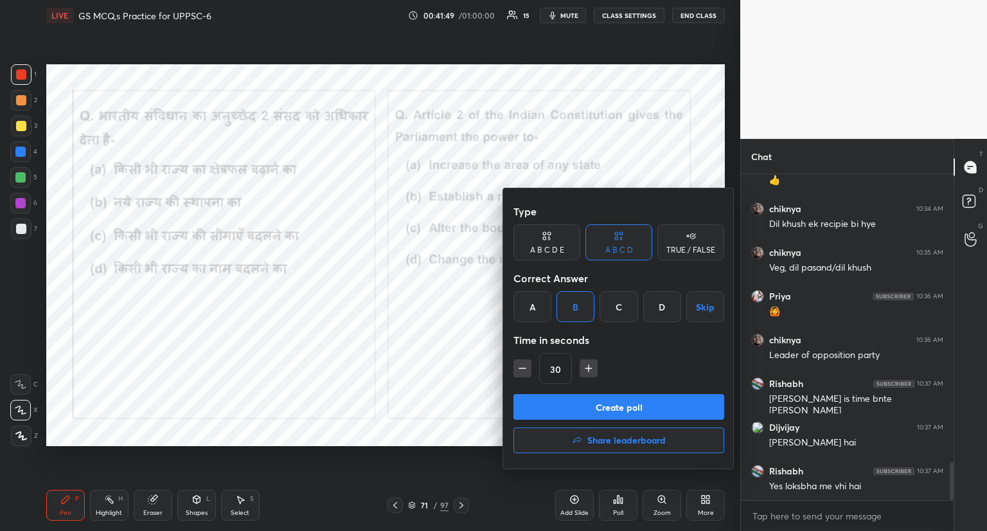
click at [576, 396] on button "Create poll" at bounding box center [618, 407] width 211 height 26
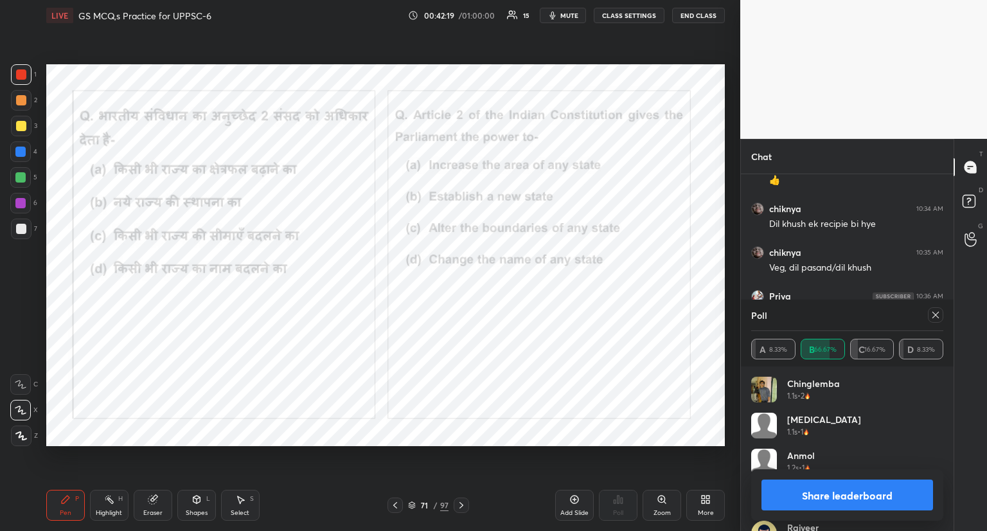
scroll to position [2585, 0]
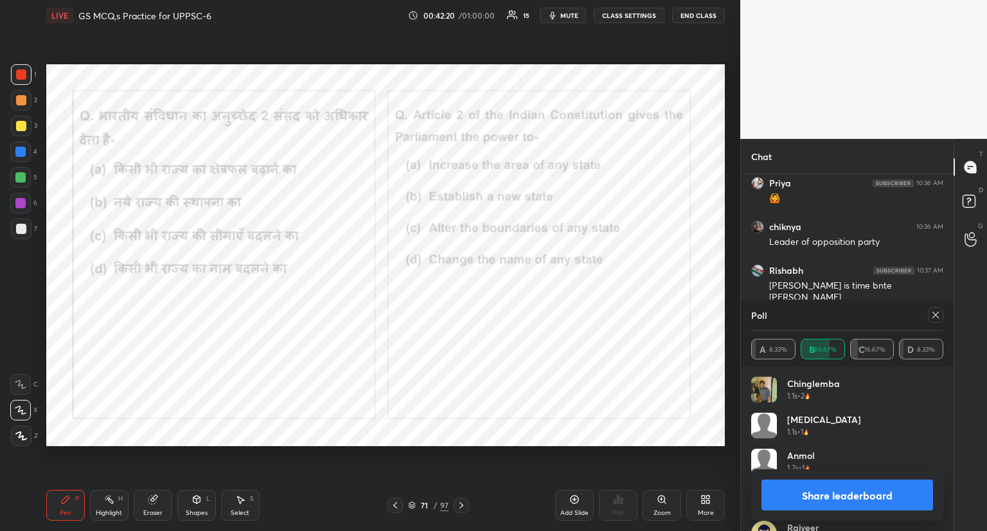
click at [933, 319] on icon at bounding box center [935, 315] width 10 height 10
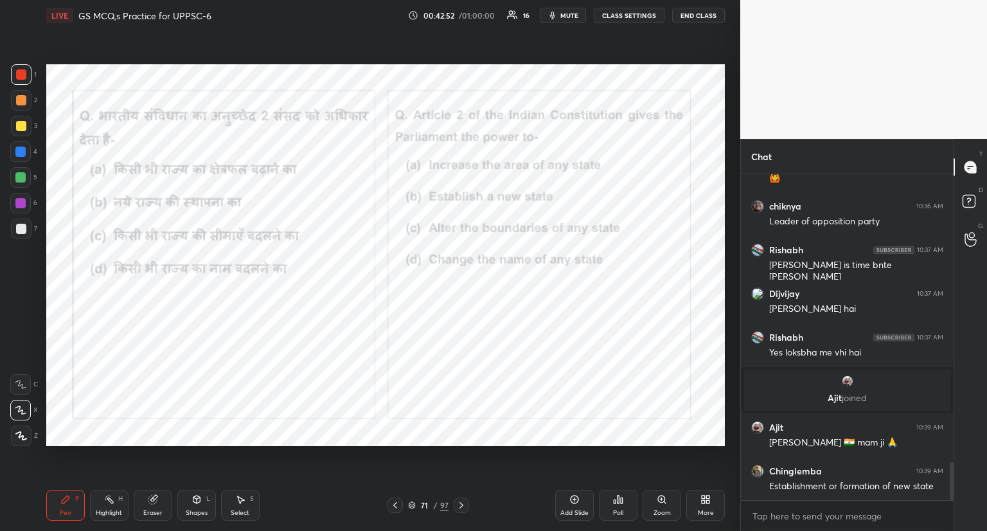
scroll to position [2477, 0]
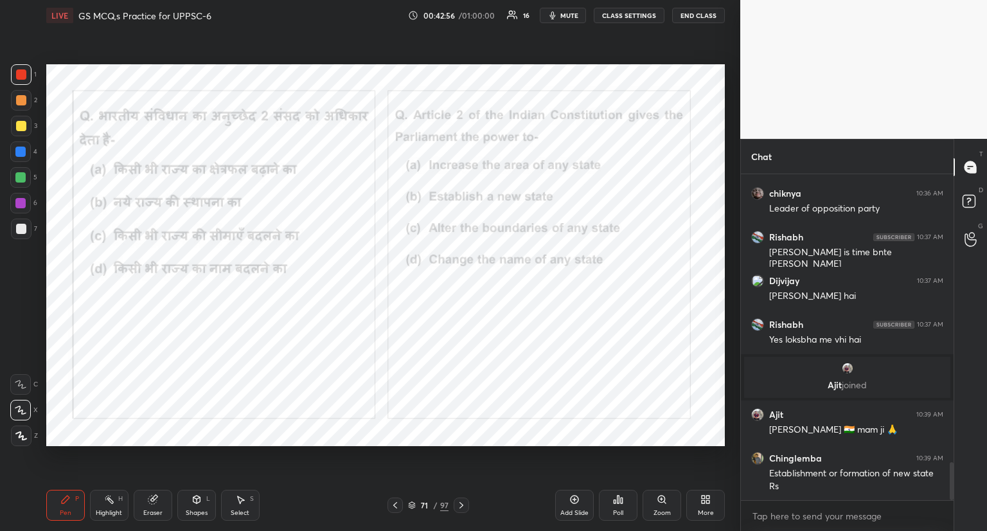
click at [463, 501] on icon at bounding box center [461, 505] width 10 height 10
click at [465, 499] on div at bounding box center [461, 504] width 15 height 15
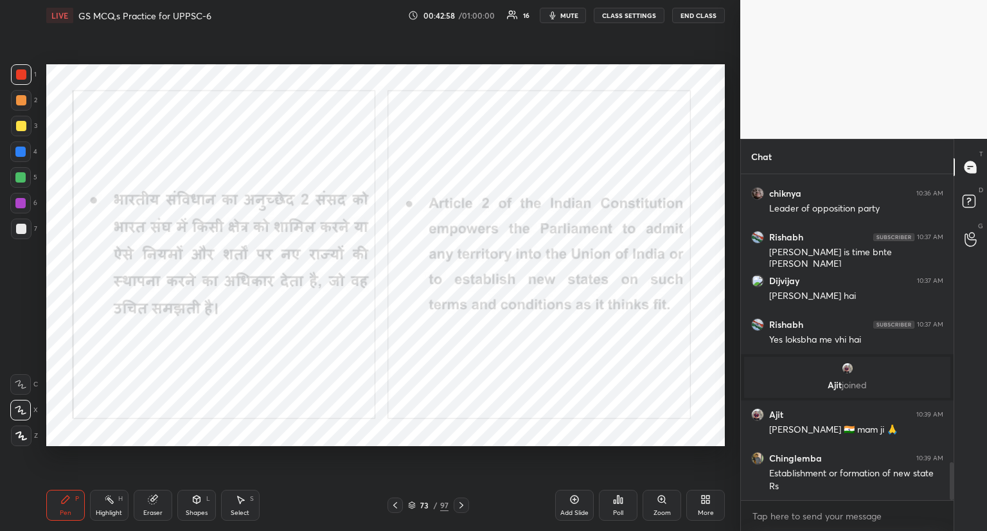
scroll to position [2520, 0]
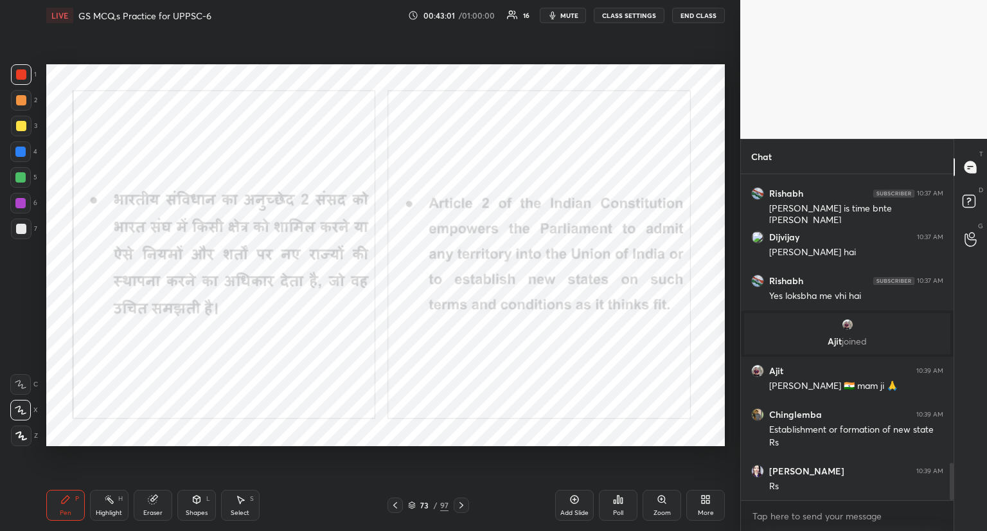
click at [465, 505] on icon at bounding box center [461, 505] width 10 height 10
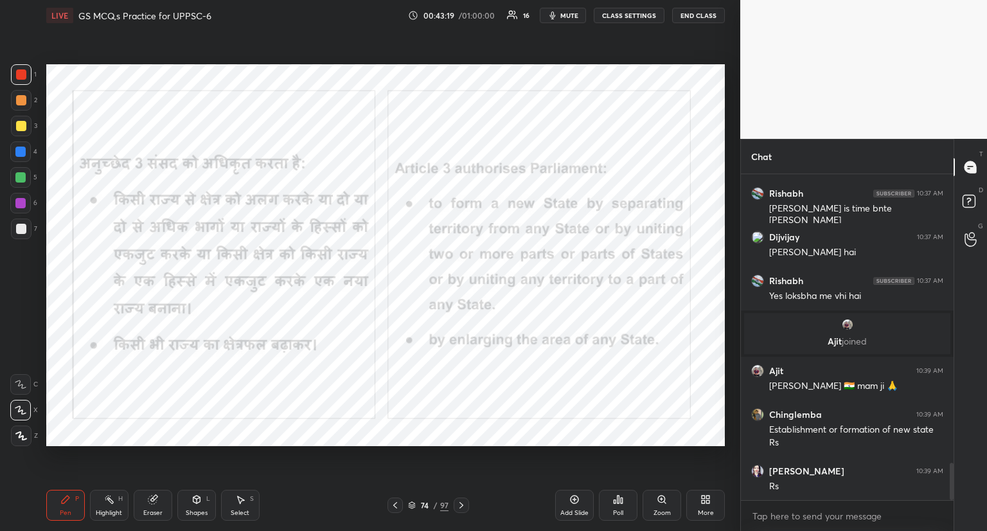
click at [462, 503] on icon at bounding box center [461, 505] width 10 height 10
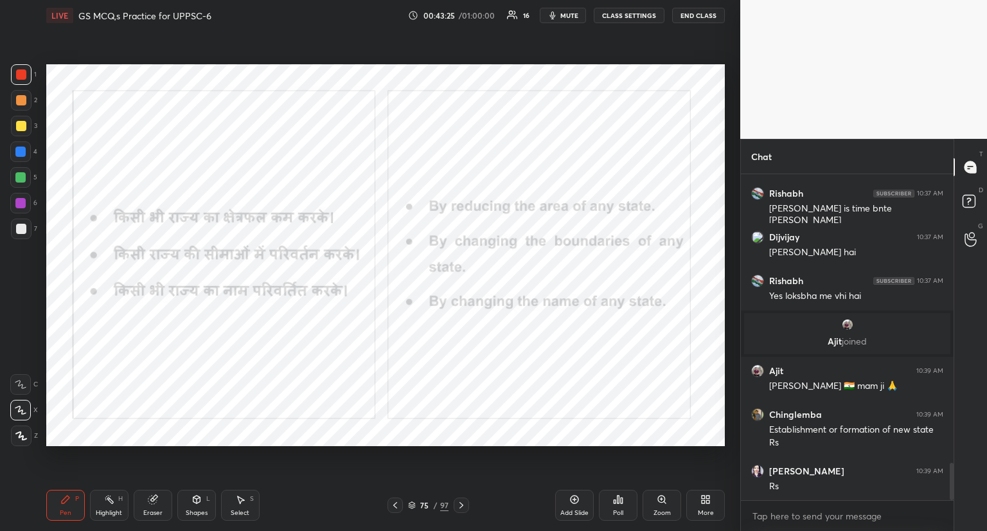
click at [398, 504] on icon at bounding box center [395, 505] width 10 height 10
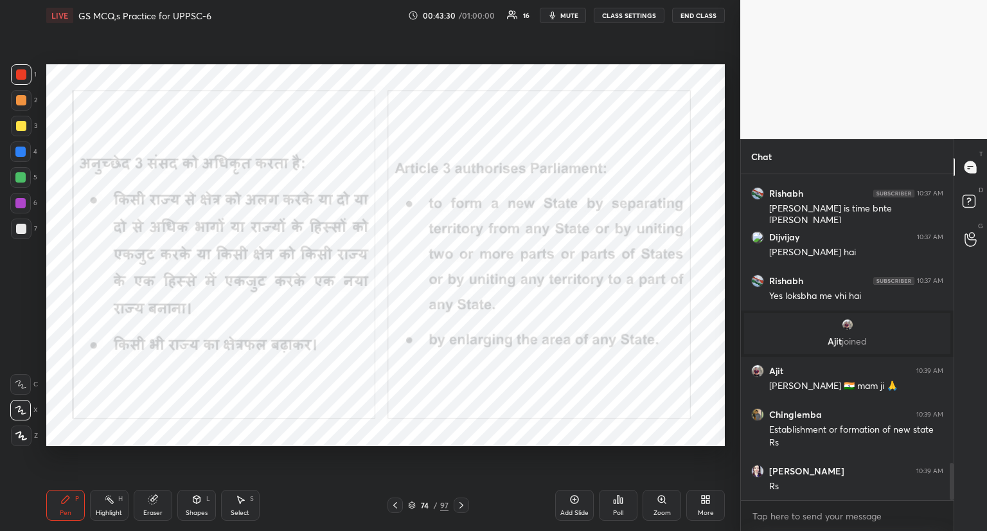
click at [460, 503] on icon at bounding box center [461, 505] width 4 height 6
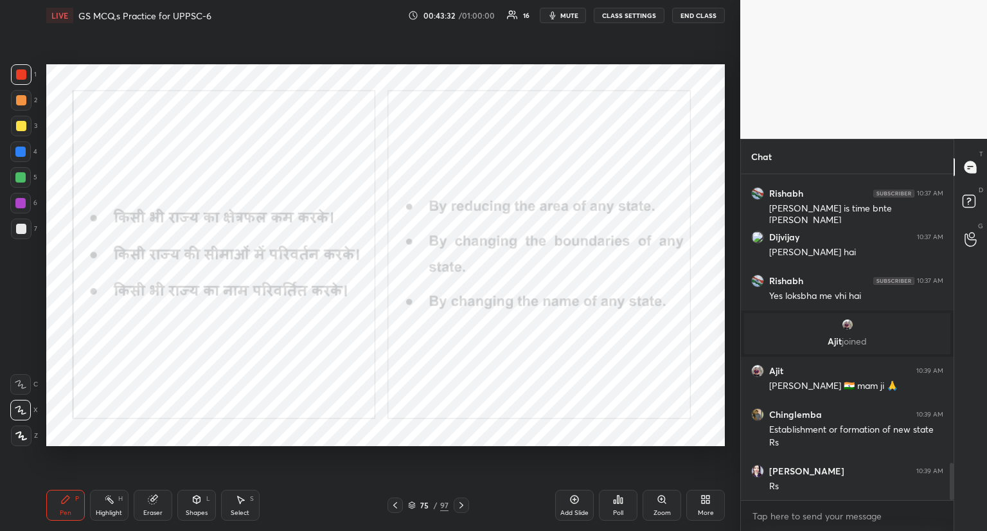
click at [465, 507] on icon at bounding box center [461, 505] width 10 height 10
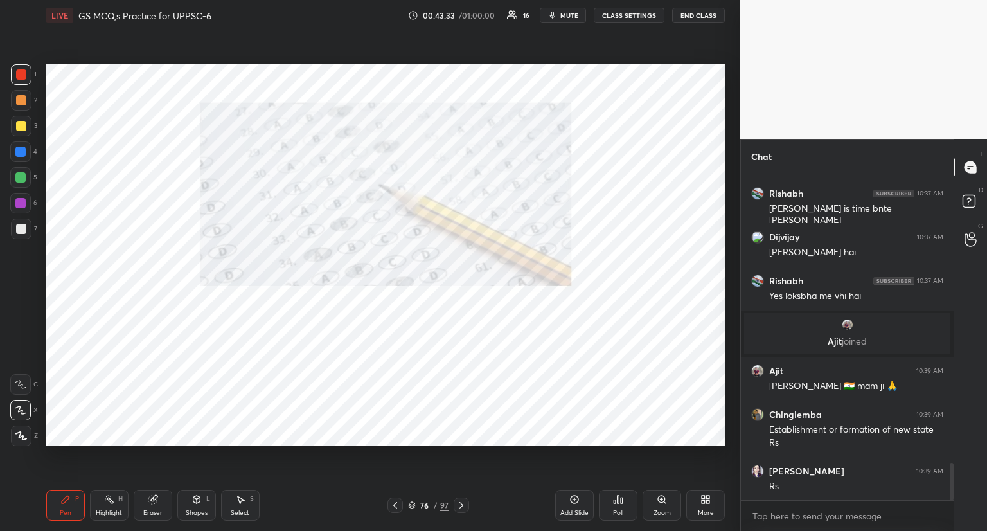
click at [459, 507] on icon at bounding box center [461, 505] width 10 height 10
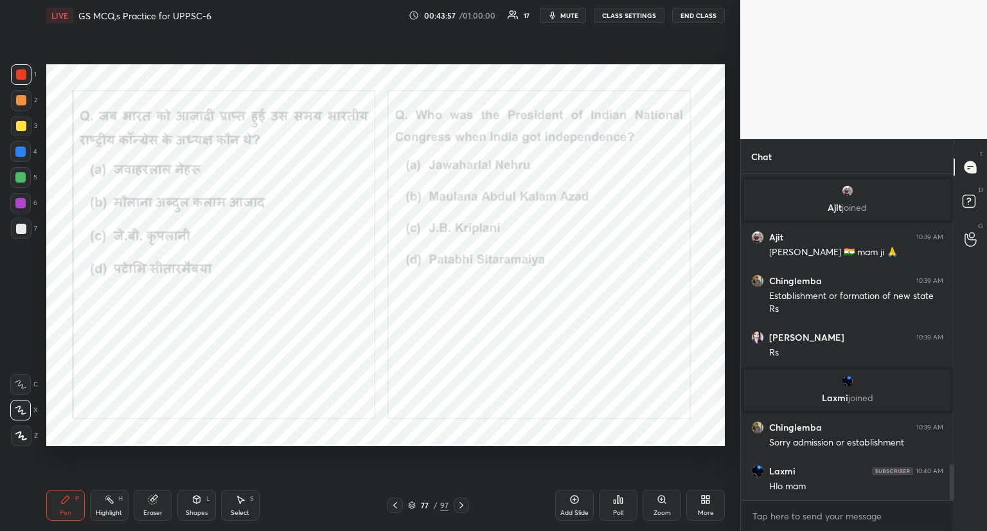
scroll to position [2648, 0]
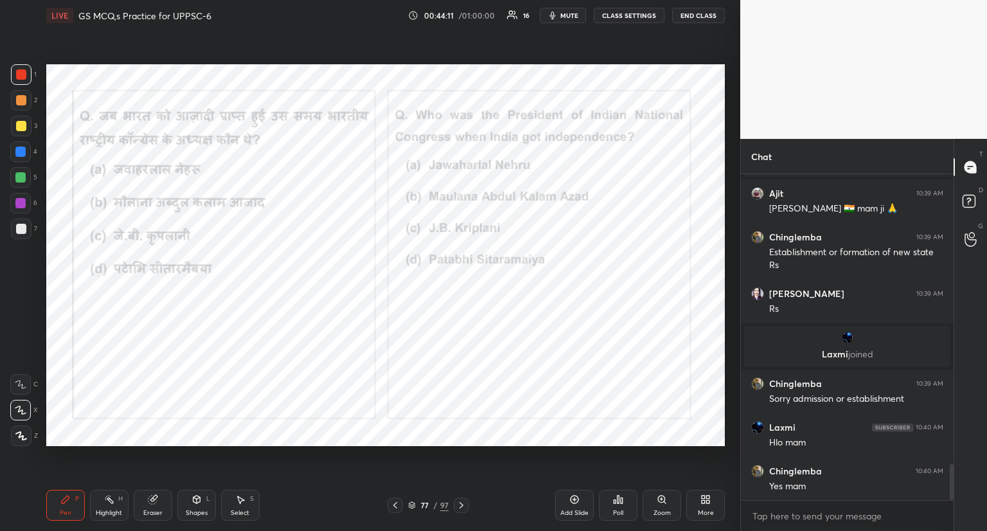
click at [619, 500] on icon at bounding box center [619, 499] width 2 height 8
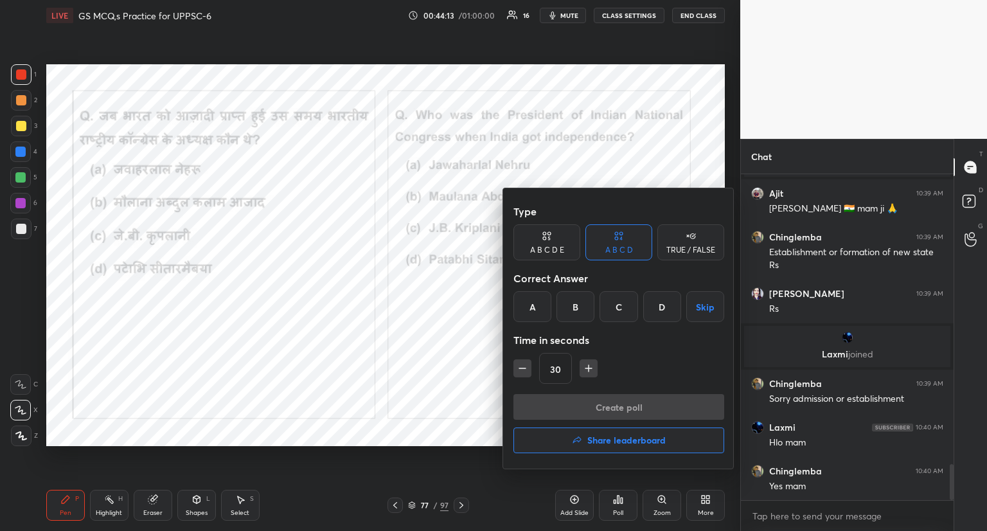
click at [618, 307] on div "C" at bounding box center [619, 306] width 38 height 31
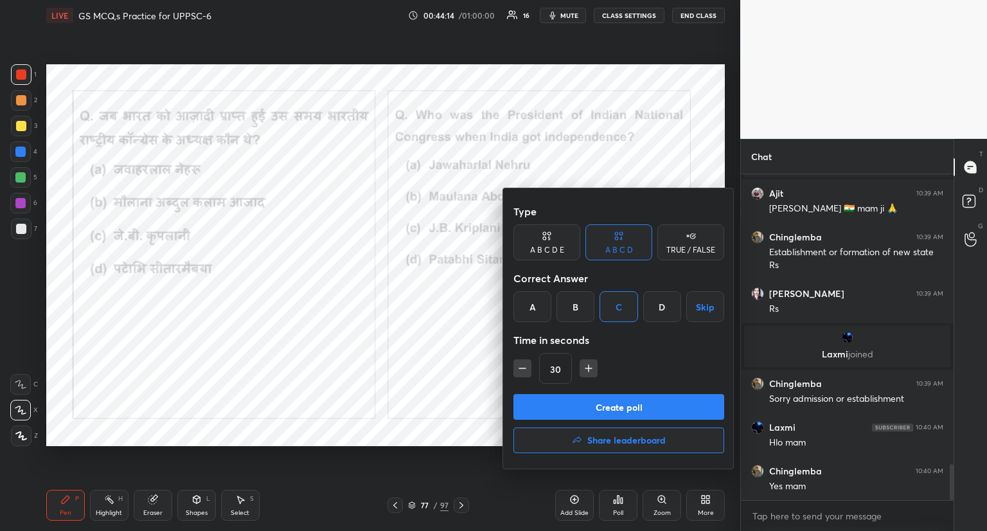
click at [615, 406] on button "Create poll" at bounding box center [618, 407] width 211 height 26
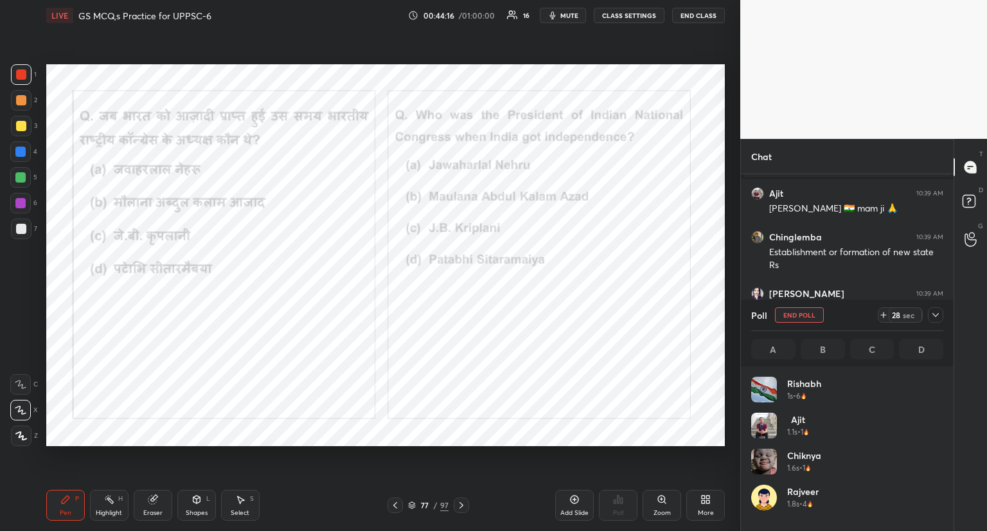
scroll to position [4, 4]
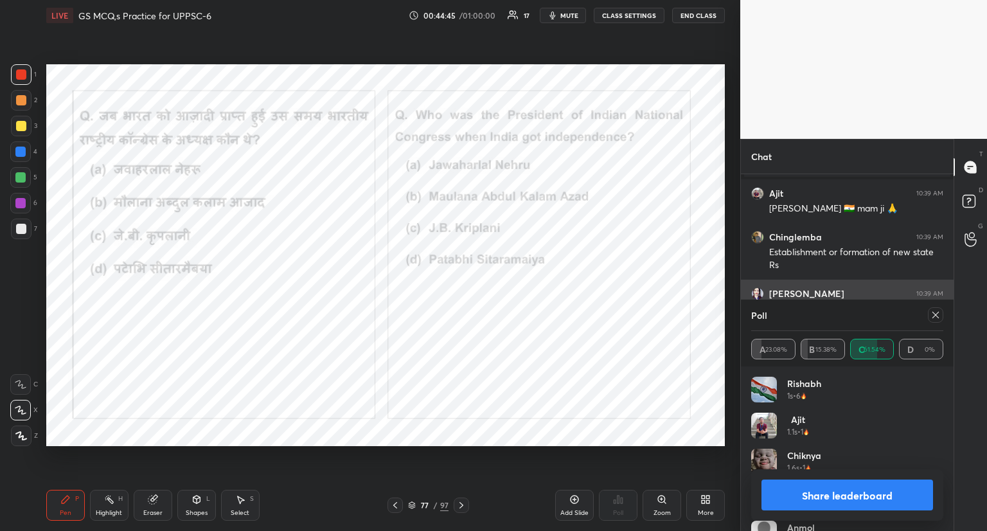
click at [933, 317] on icon at bounding box center [935, 315] width 10 height 10
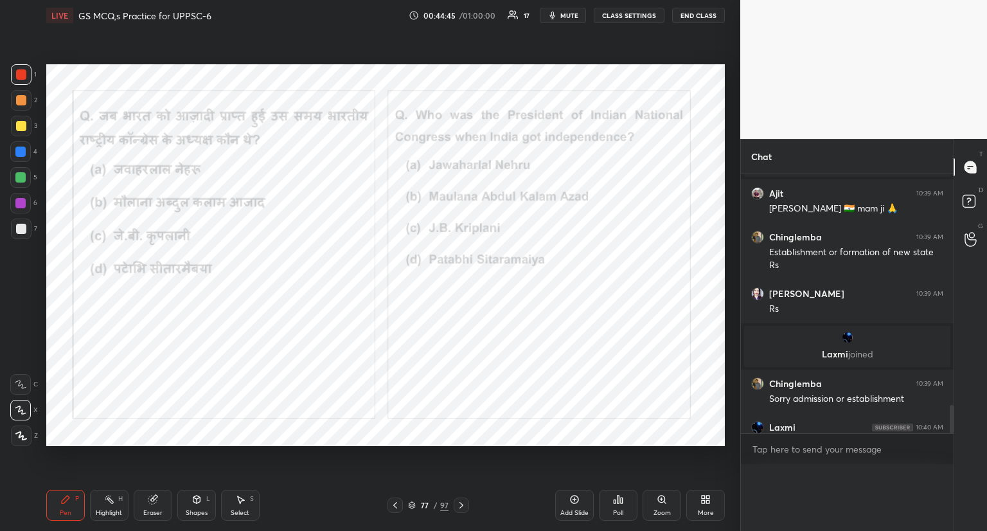
scroll to position [4, 4]
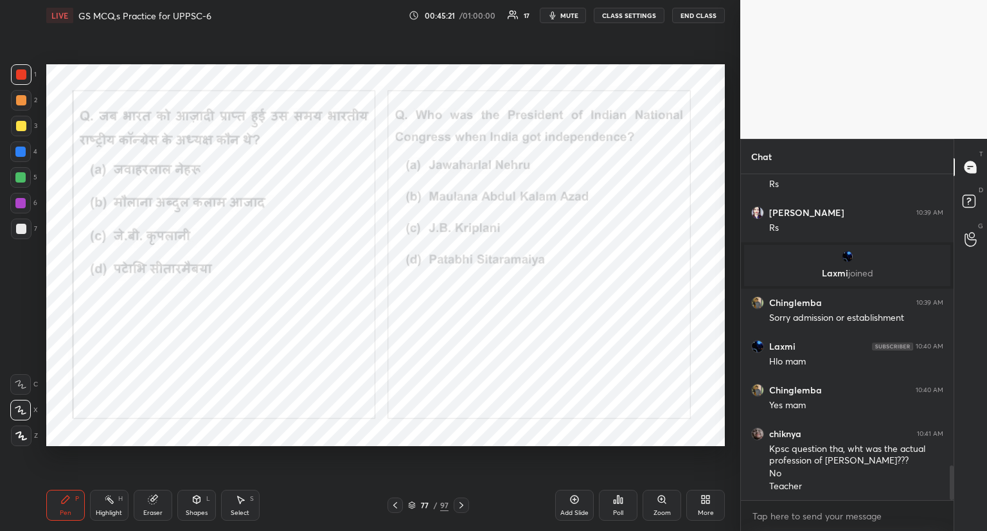
click at [463, 503] on icon at bounding box center [461, 505] width 10 height 10
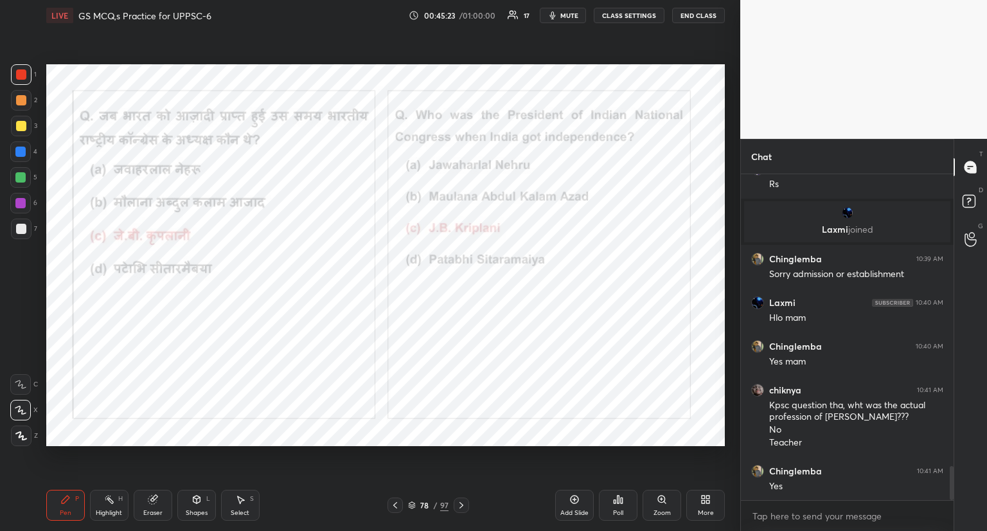
click at [460, 504] on icon at bounding box center [461, 505] width 10 height 10
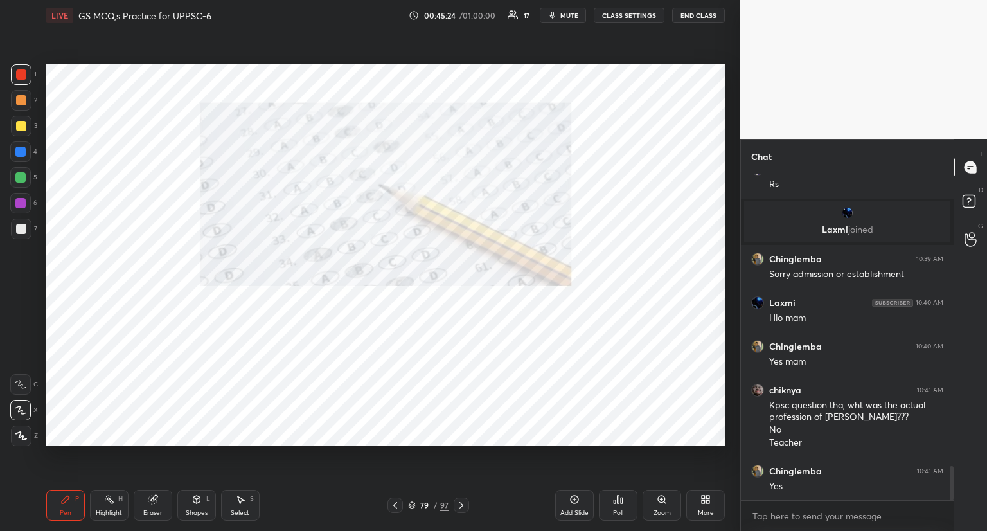
click at [460, 504] on icon at bounding box center [461, 505] width 10 height 10
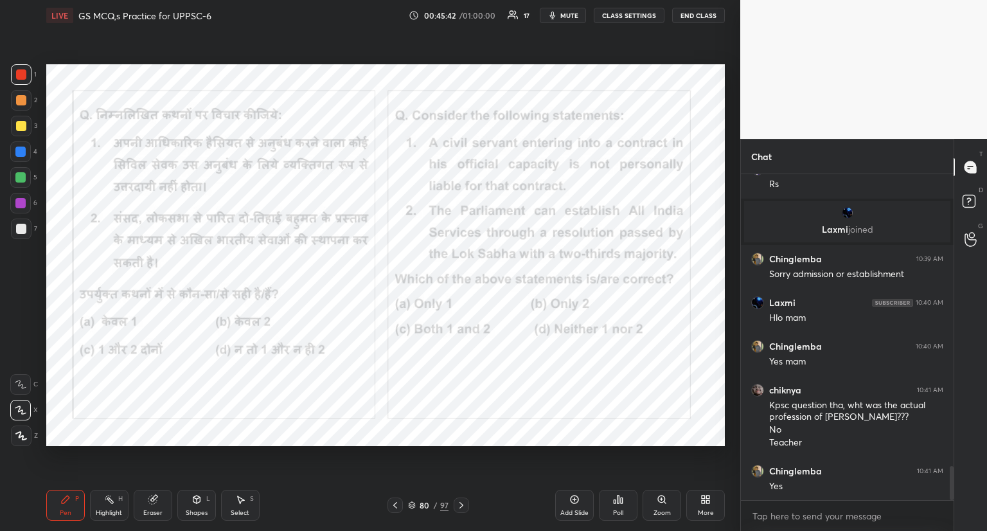
click at [621, 501] on icon at bounding box center [622, 500] width 2 height 6
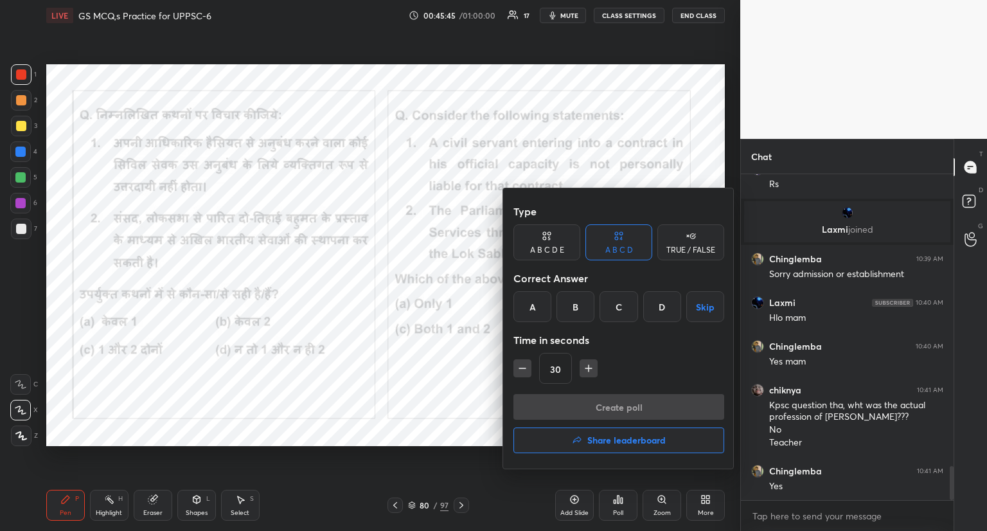
click at [539, 304] on div "A" at bounding box center [532, 306] width 38 height 31
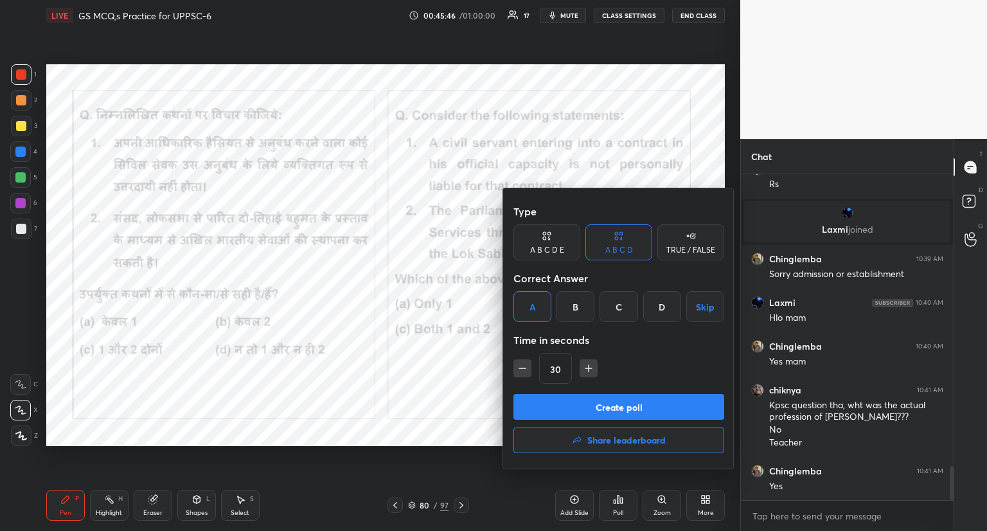
click at [542, 411] on button "Create poll" at bounding box center [618, 407] width 211 height 26
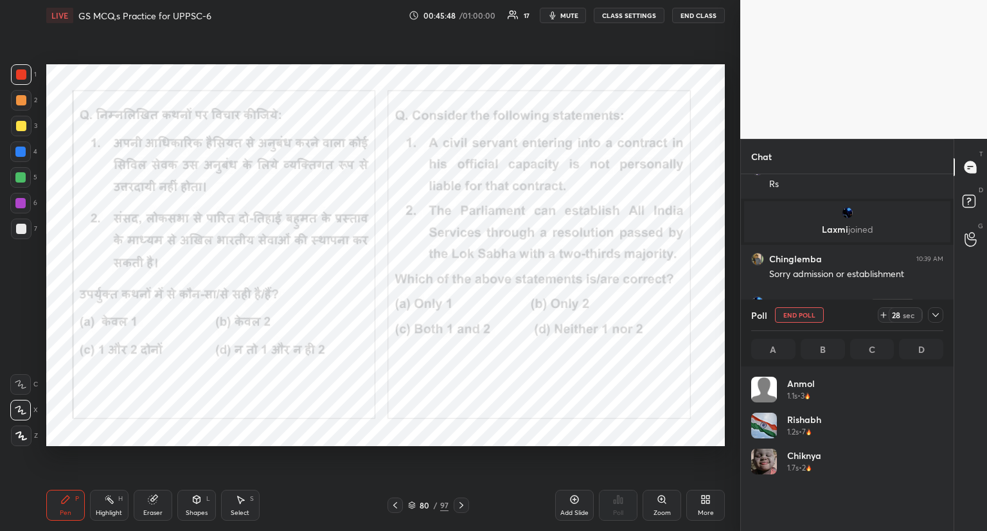
scroll to position [150, 188]
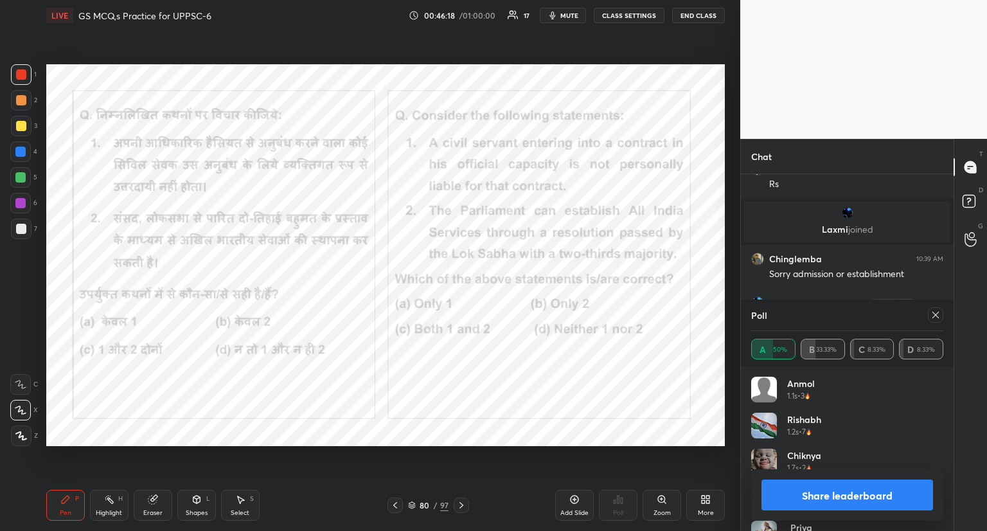
click at [933, 316] on icon at bounding box center [935, 315] width 10 height 10
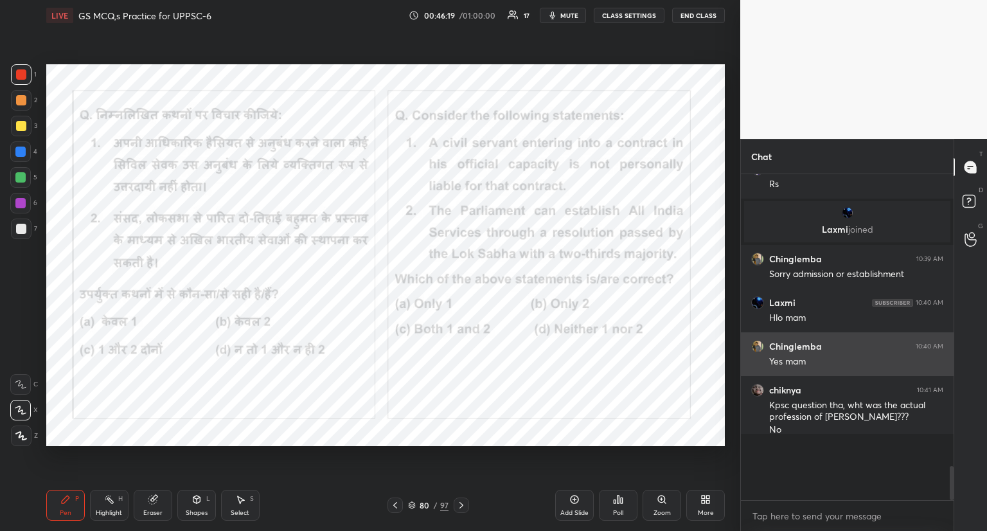
scroll to position [350, 209]
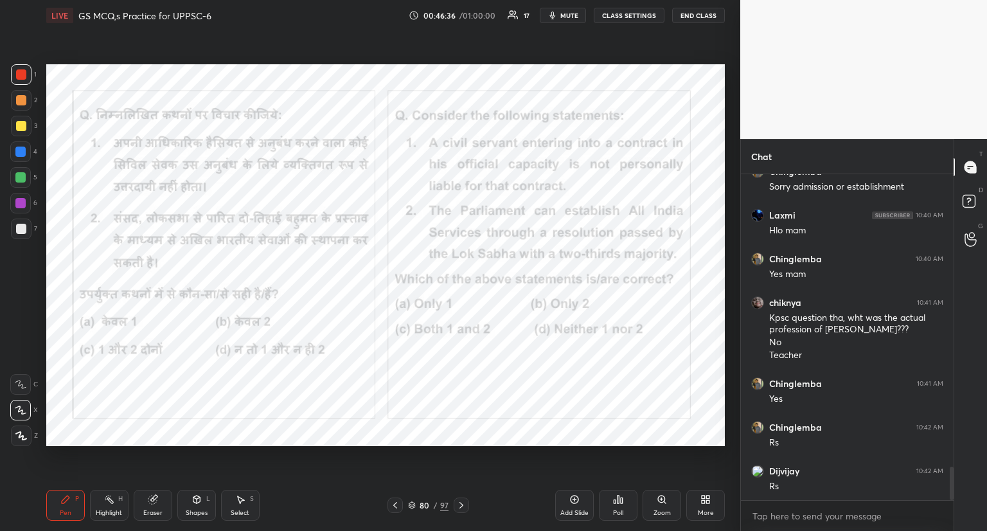
click at [458, 505] on icon at bounding box center [461, 505] width 10 height 10
click at [462, 504] on icon at bounding box center [461, 505] width 10 height 10
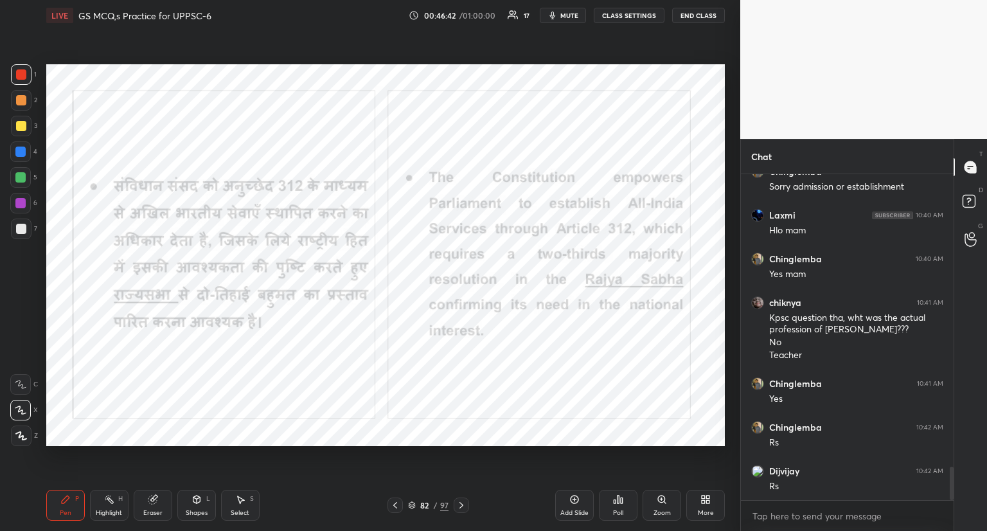
click at [462, 507] on icon at bounding box center [461, 505] width 10 height 10
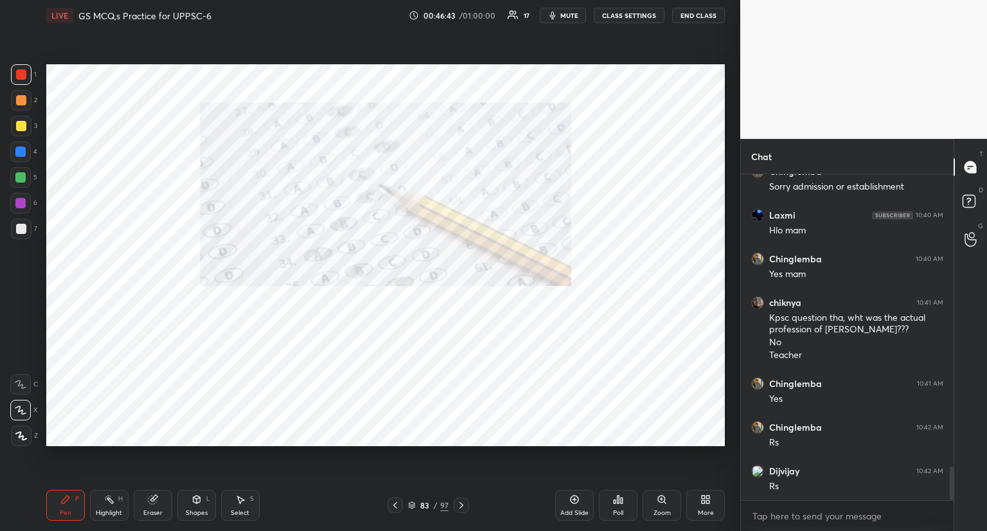
click at [459, 507] on icon at bounding box center [461, 505] width 10 height 10
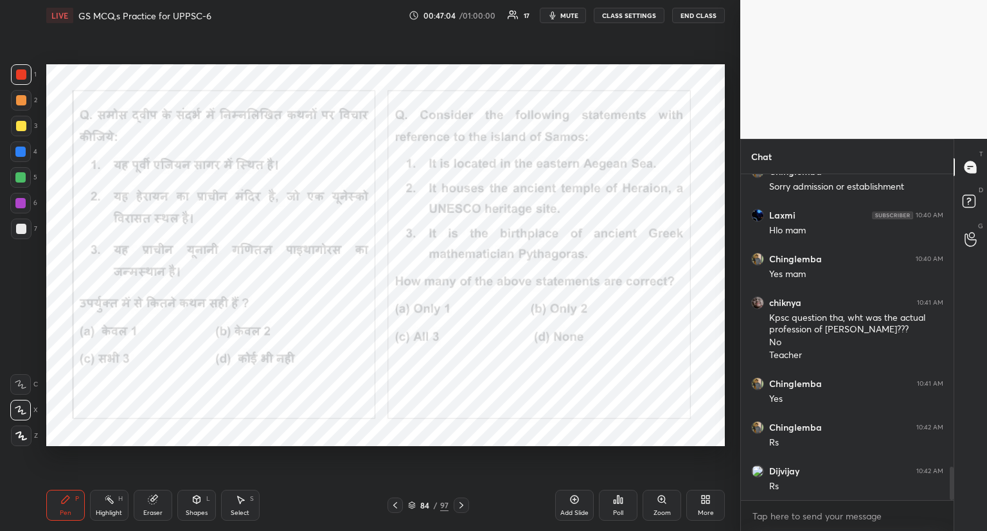
click at [625, 502] on div "Poll" at bounding box center [618, 505] width 39 height 31
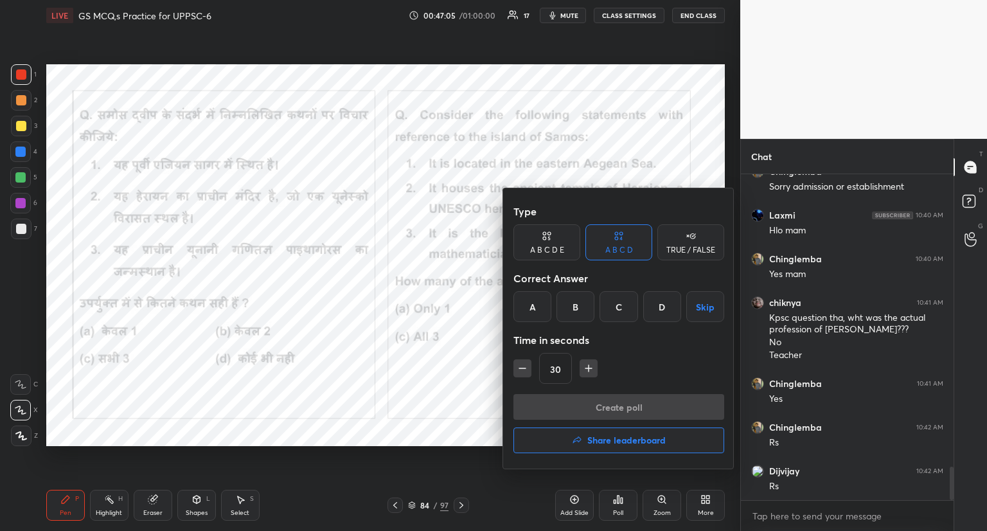
click at [621, 304] on div "C" at bounding box center [619, 306] width 38 height 31
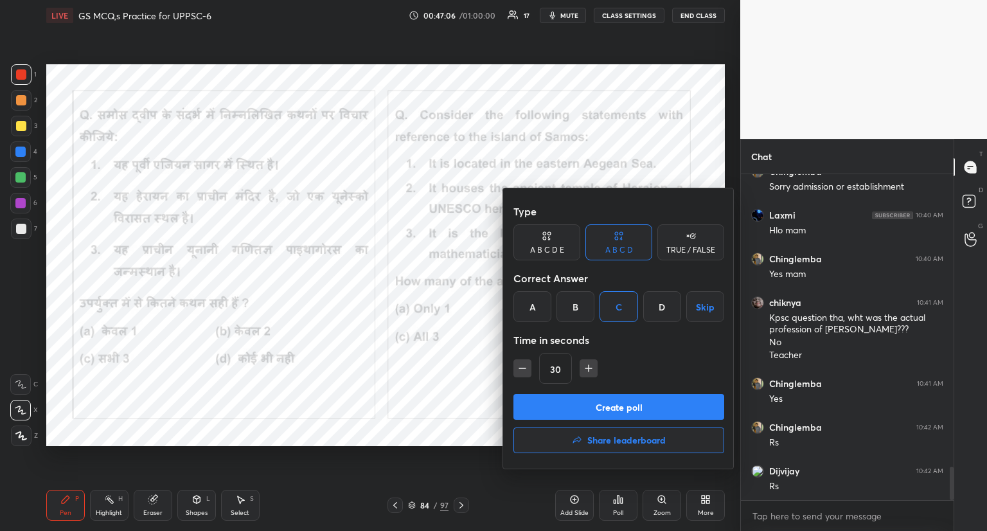
click at [590, 404] on button "Create poll" at bounding box center [618, 407] width 211 height 26
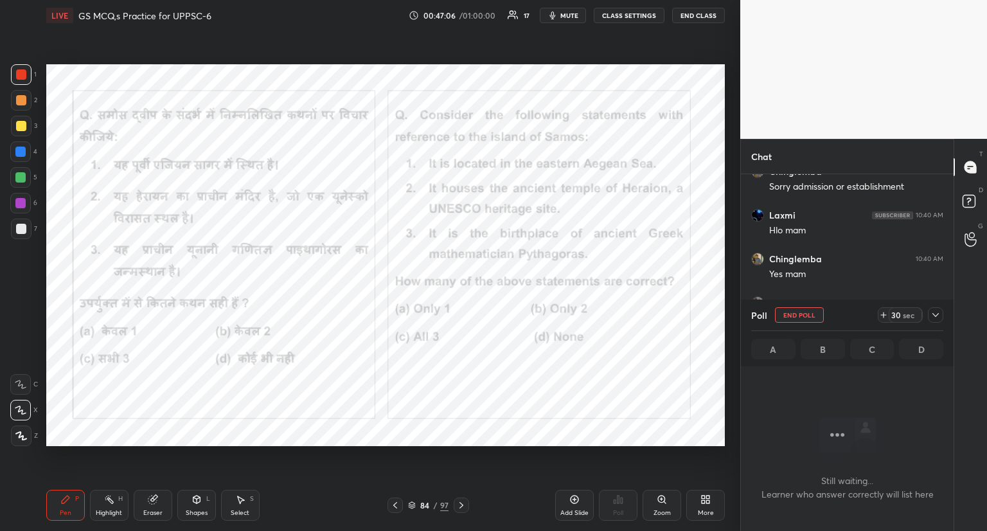
scroll to position [286, 209]
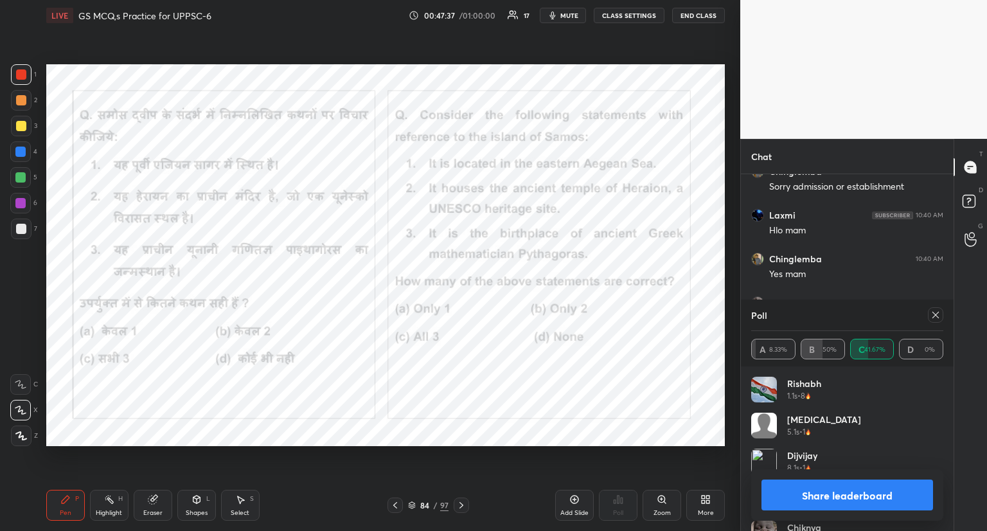
click at [935, 314] on icon at bounding box center [935, 315] width 10 height 10
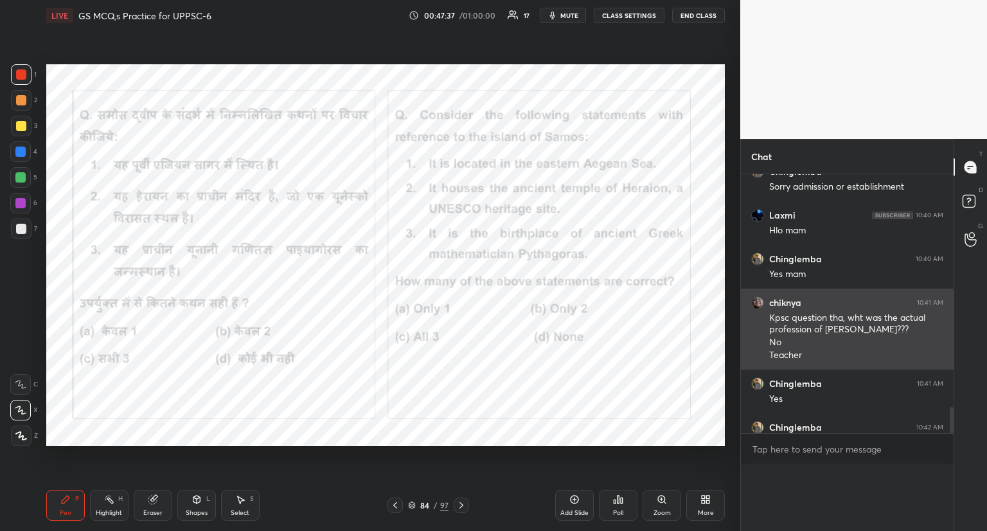
scroll to position [323, 209]
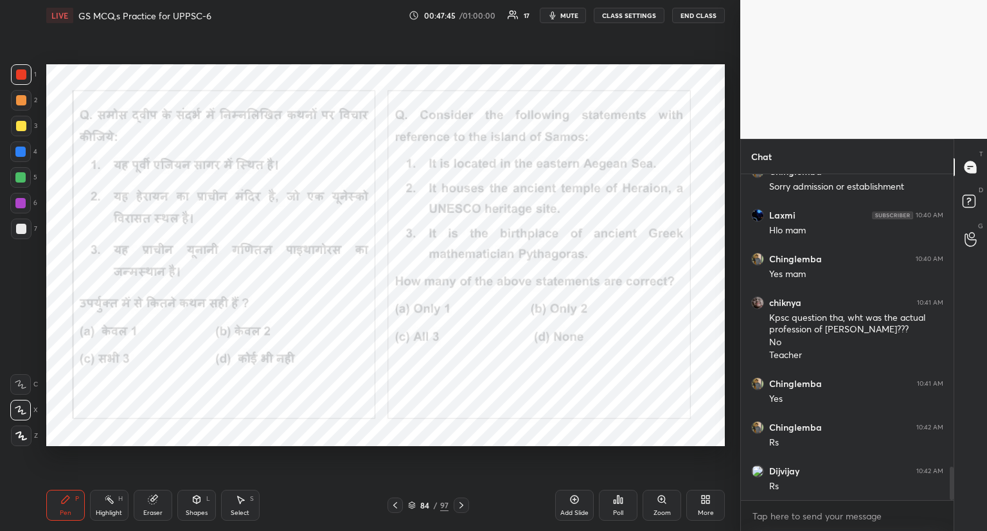
click at [460, 503] on icon at bounding box center [461, 505] width 4 height 6
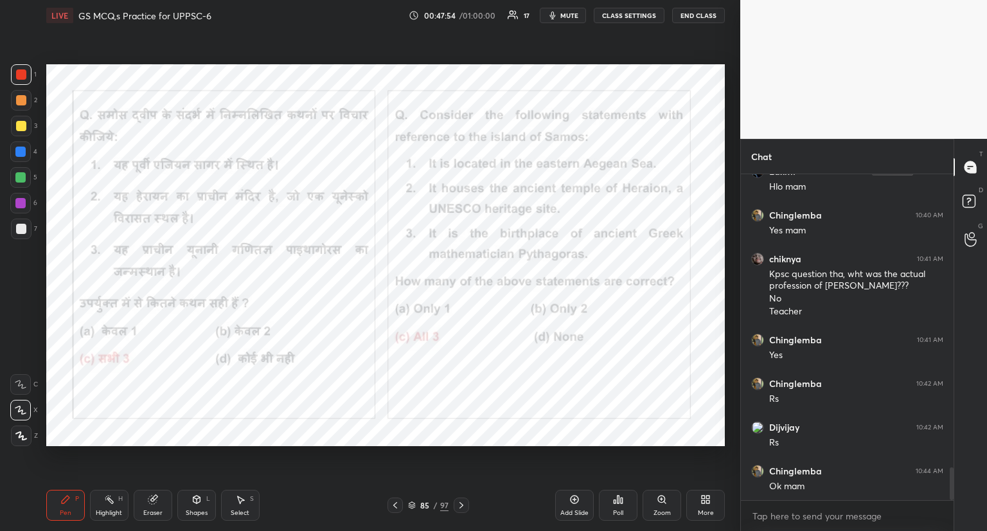
click at [463, 502] on icon at bounding box center [461, 505] width 10 height 10
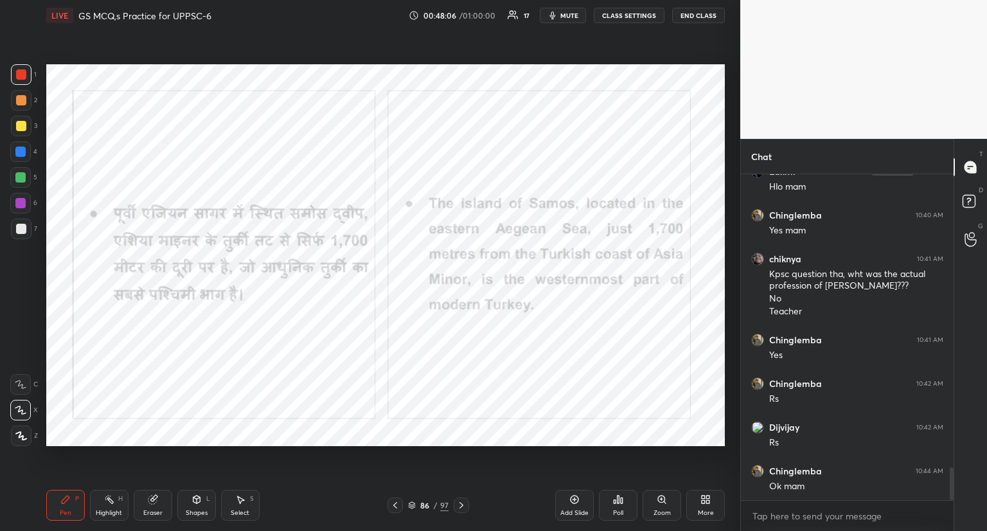
click at [464, 499] on div at bounding box center [461, 504] width 15 height 15
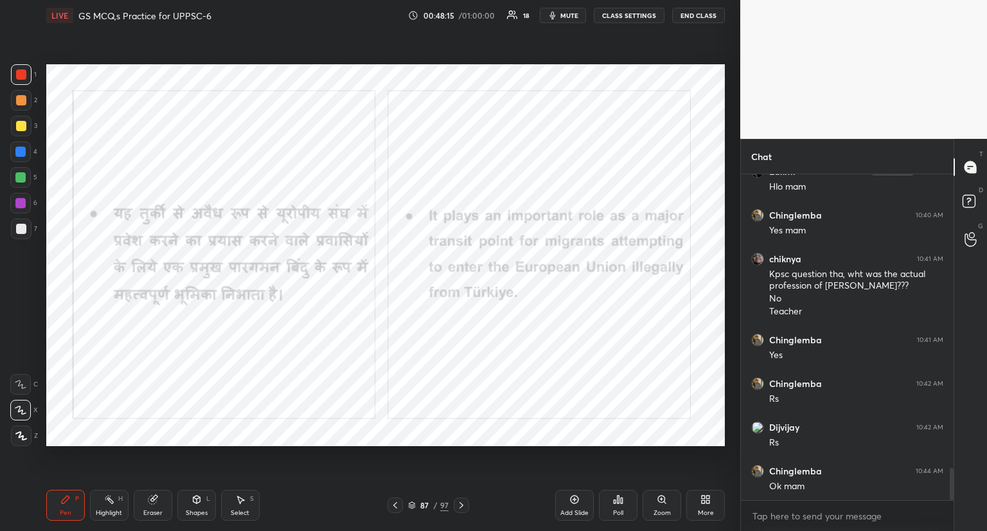
scroll to position [2950, 0]
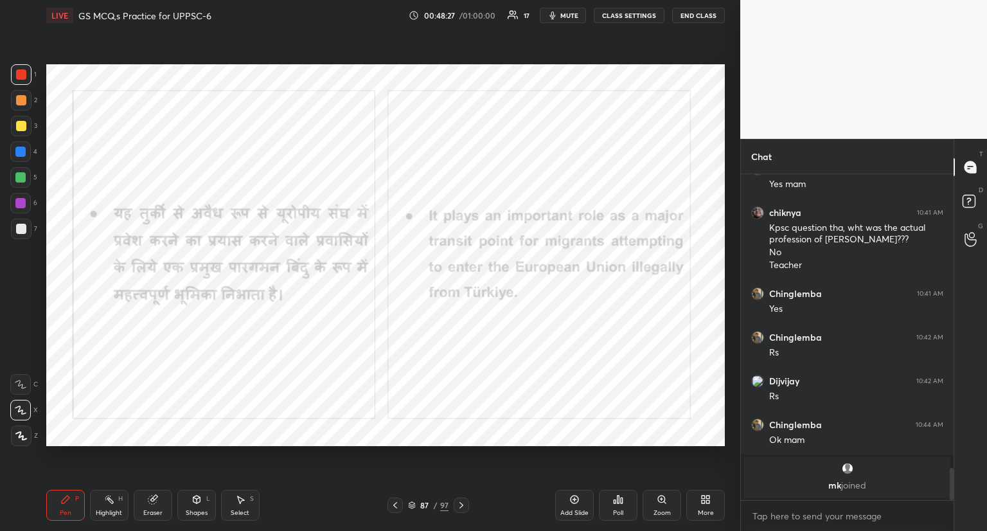
click at [460, 504] on icon at bounding box center [461, 505] width 10 height 10
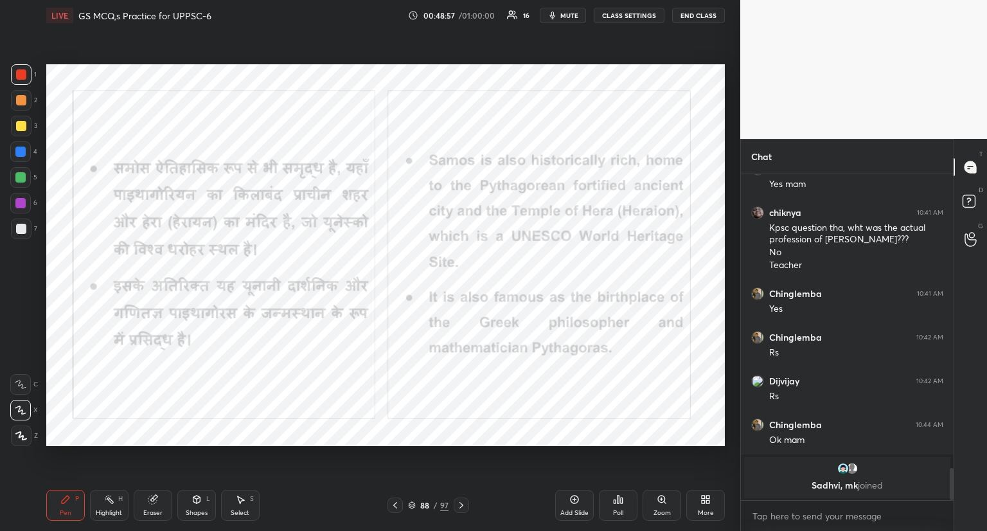
click at [461, 505] on icon at bounding box center [461, 505] width 10 height 10
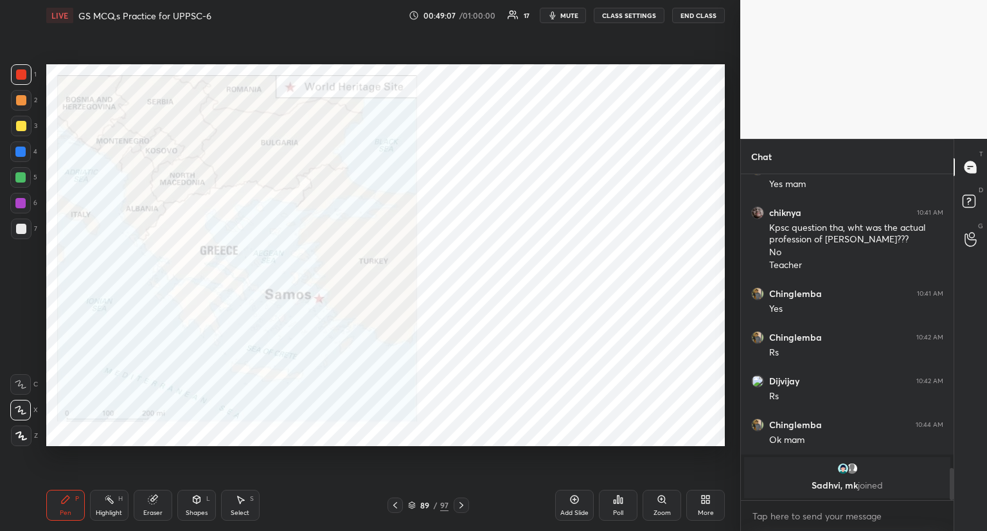
scroll to position [2863, 0]
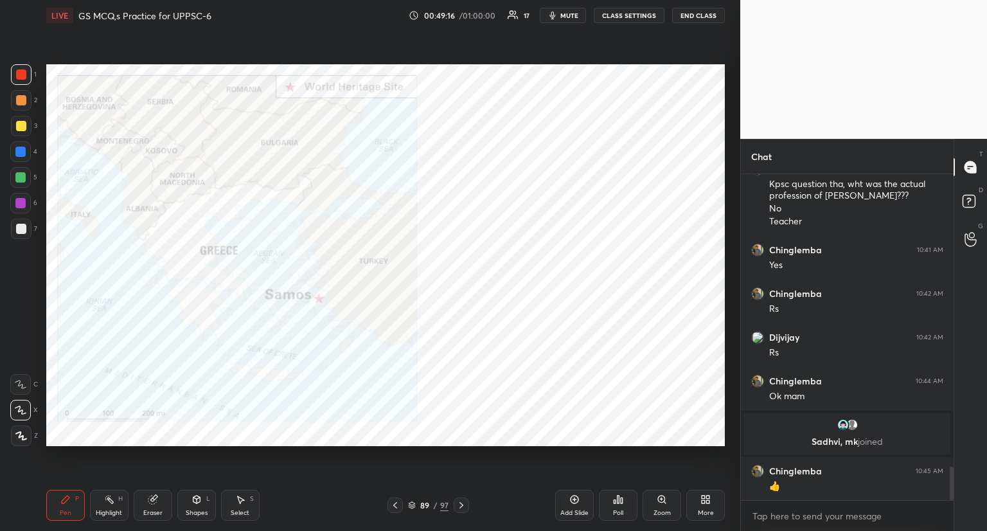
click at [457, 504] on icon at bounding box center [461, 505] width 10 height 10
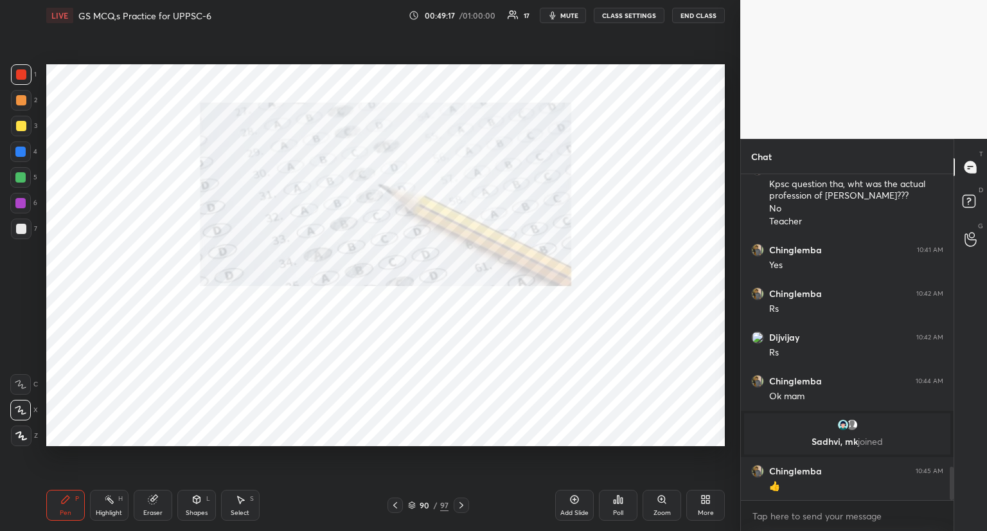
click at [463, 506] on icon at bounding box center [461, 505] width 10 height 10
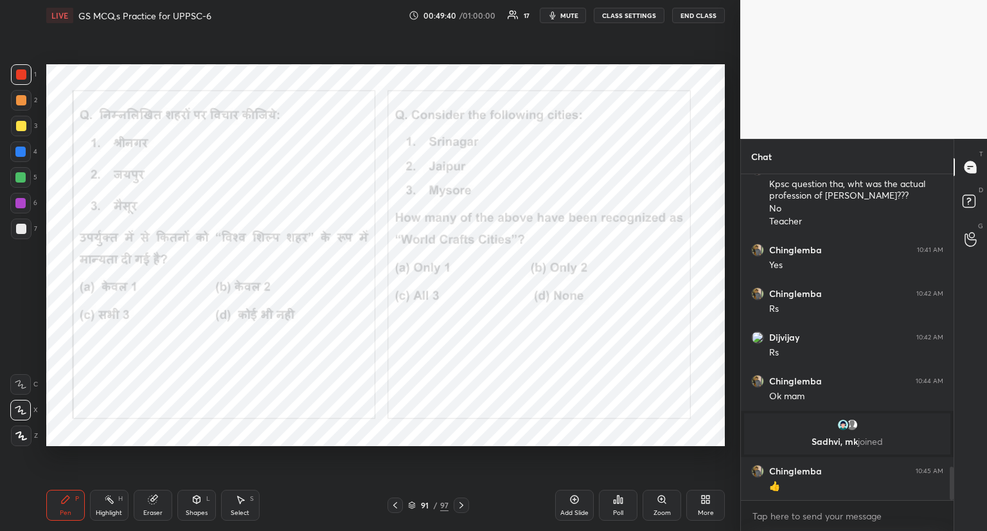
click at [622, 503] on icon at bounding box center [622, 500] width 2 height 6
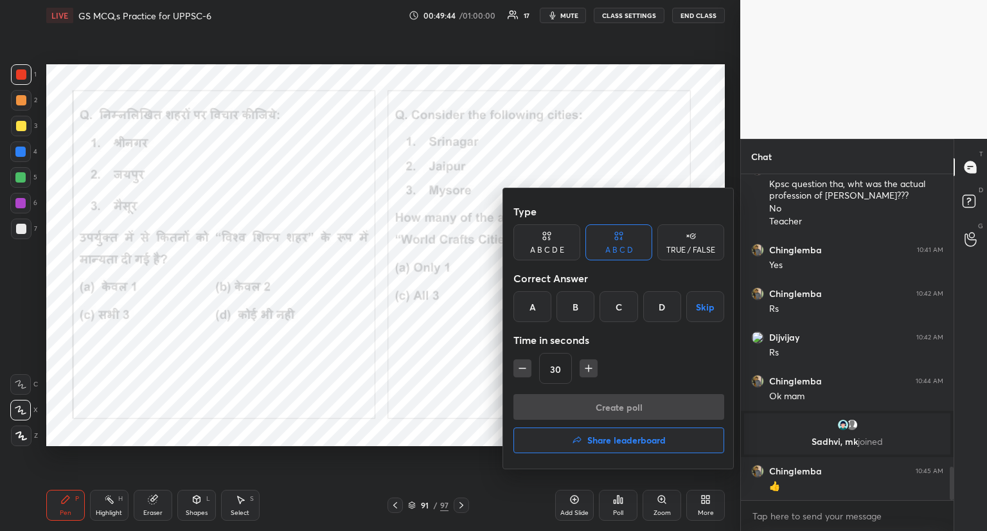
click at [618, 312] on div "C" at bounding box center [619, 306] width 38 height 31
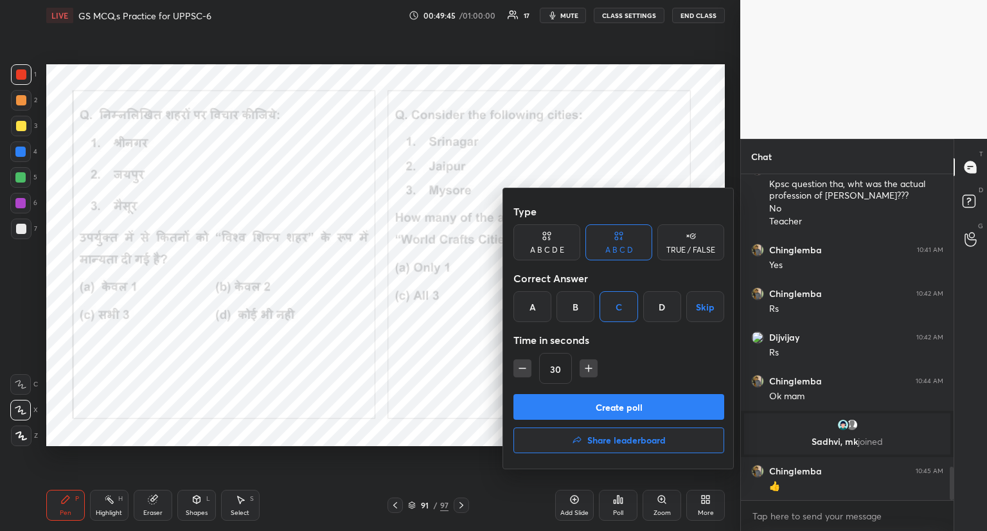
click at [612, 412] on button "Create poll" at bounding box center [618, 407] width 211 height 26
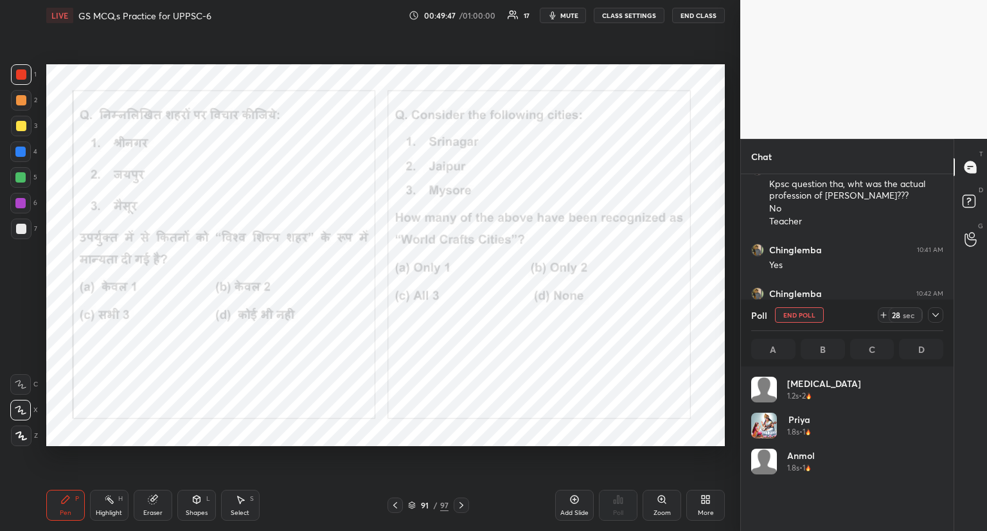
scroll to position [150, 188]
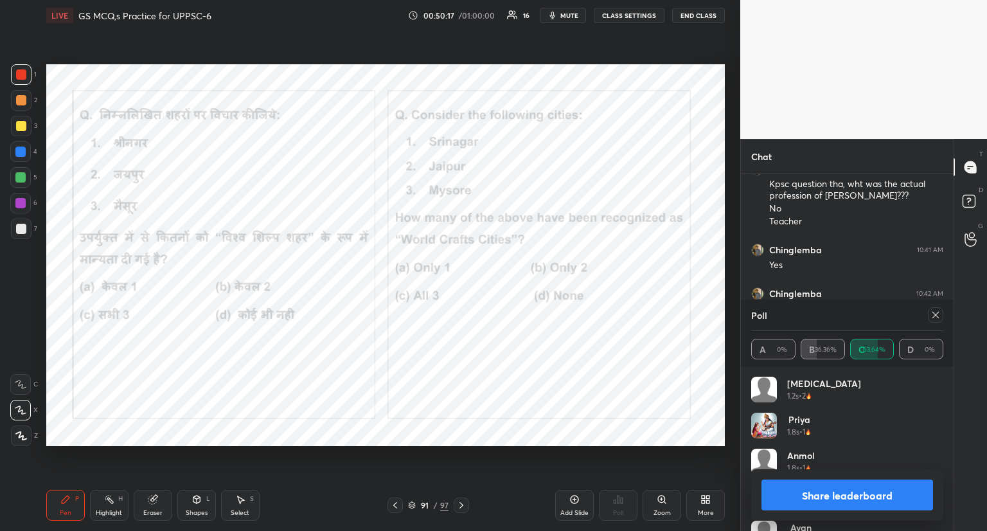
click at [936, 320] on div at bounding box center [935, 314] width 15 height 15
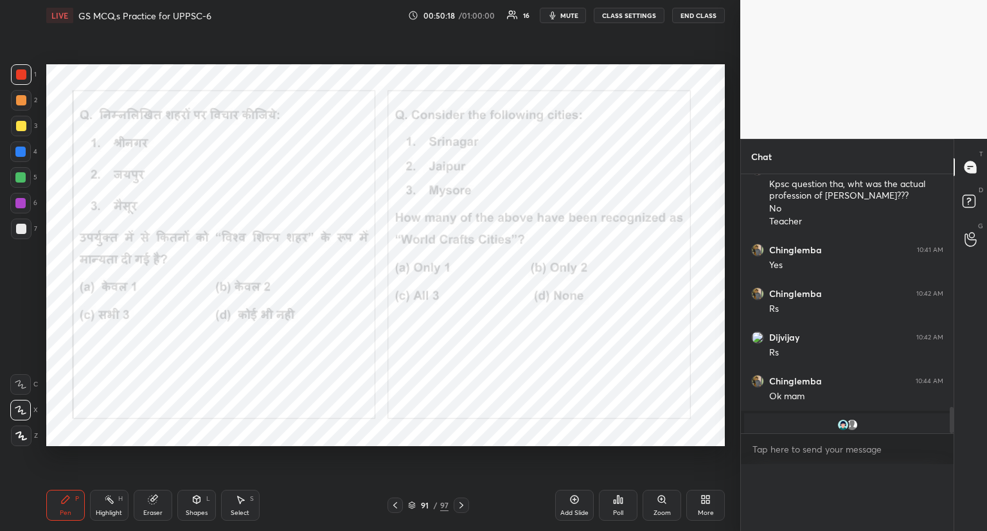
scroll to position [325, 209]
click at [460, 504] on icon at bounding box center [461, 505] width 10 height 10
click at [458, 507] on icon at bounding box center [461, 505] width 10 height 10
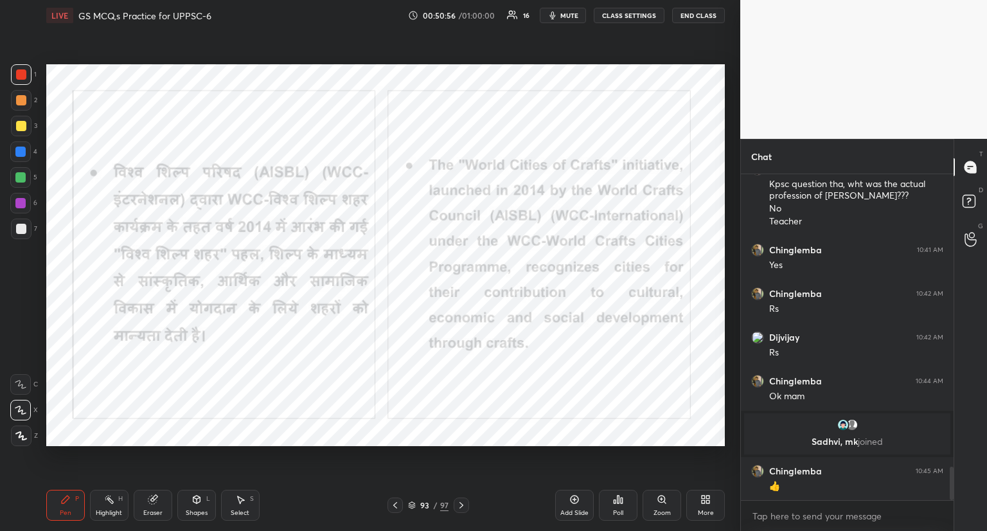
click at [463, 505] on icon at bounding box center [461, 505] width 10 height 10
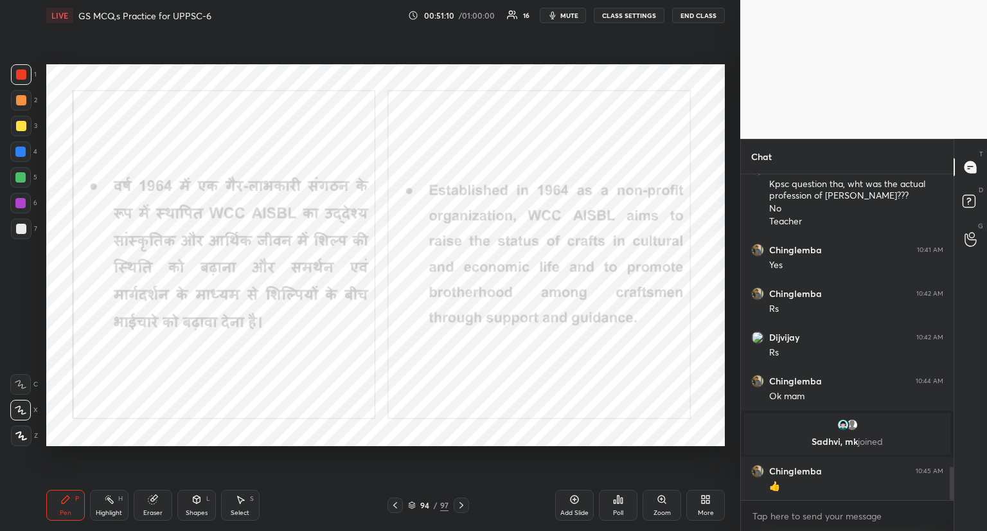
click at [463, 508] on icon at bounding box center [461, 505] width 10 height 10
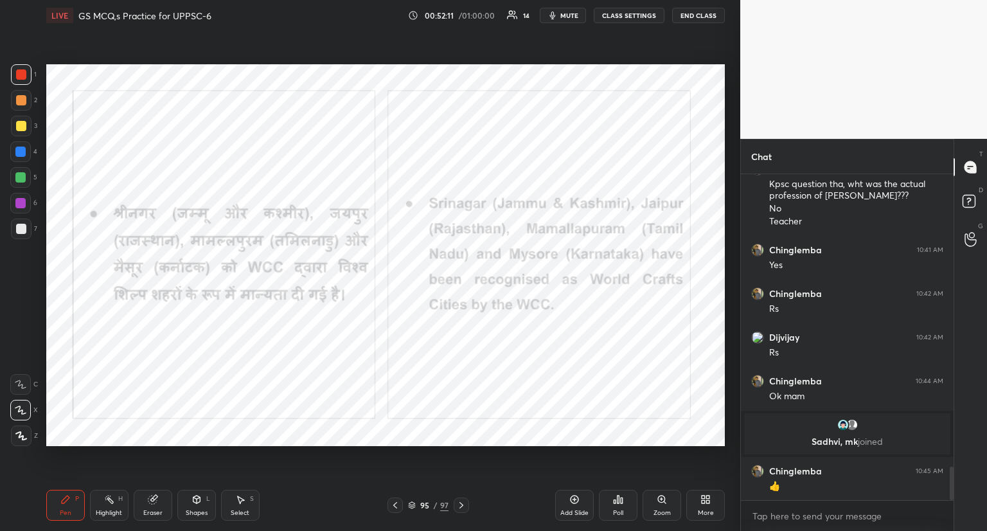
click at [459, 506] on icon at bounding box center [461, 505] width 10 height 10
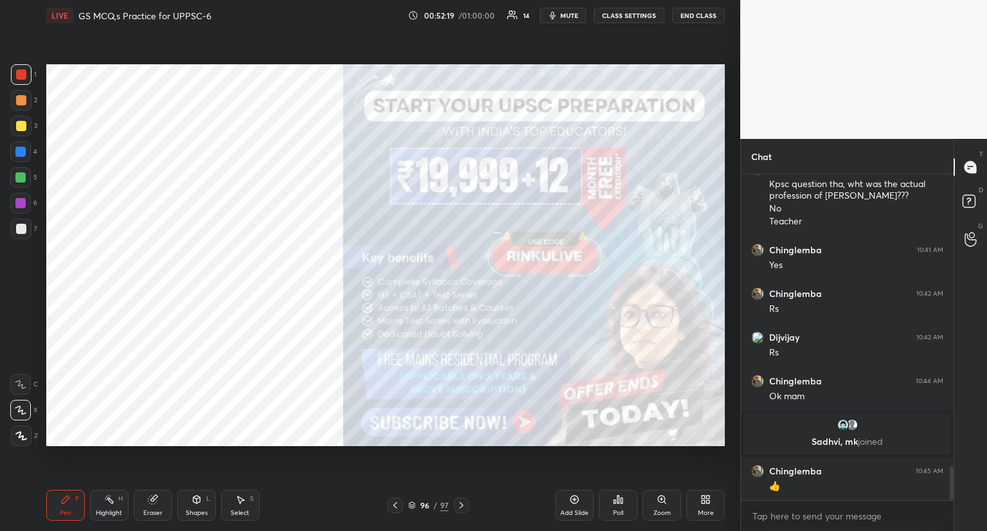
click at [596, 495] on div "Add Slide Poll Zoom More" at bounding box center [640, 505] width 170 height 72
click at [462, 504] on icon at bounding box center [461, 505] width 10 height 10
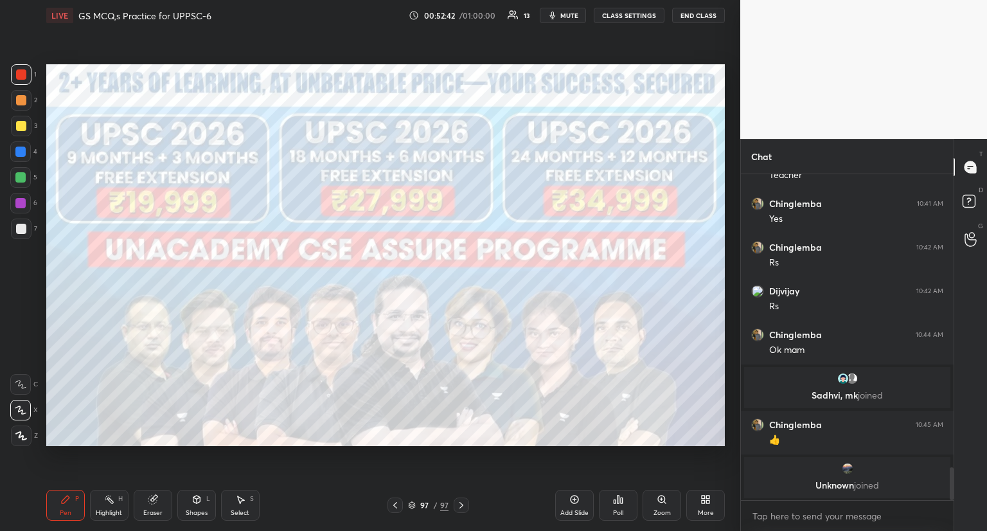
scroll to position [2942, 0]
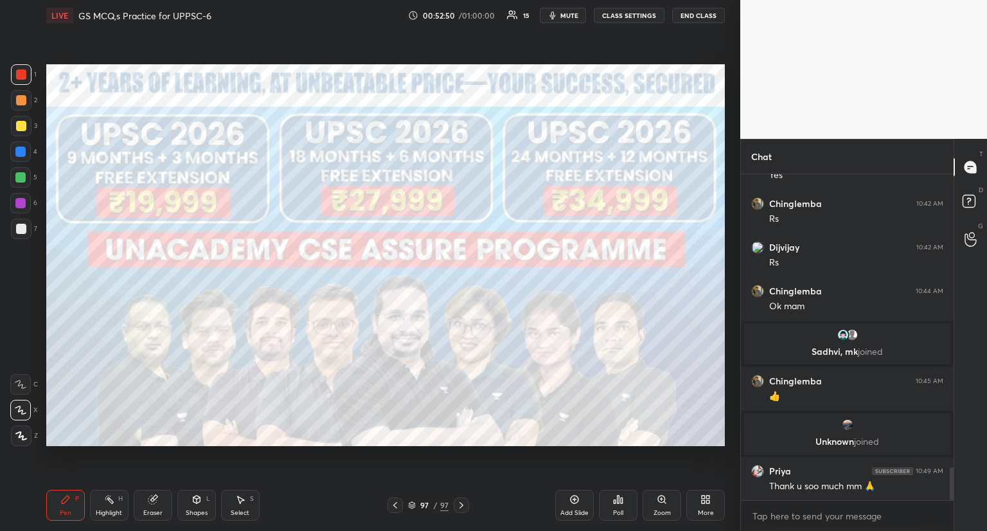
click at [622, 503] on icon at bounding box center [622, 500] width 2 height 6
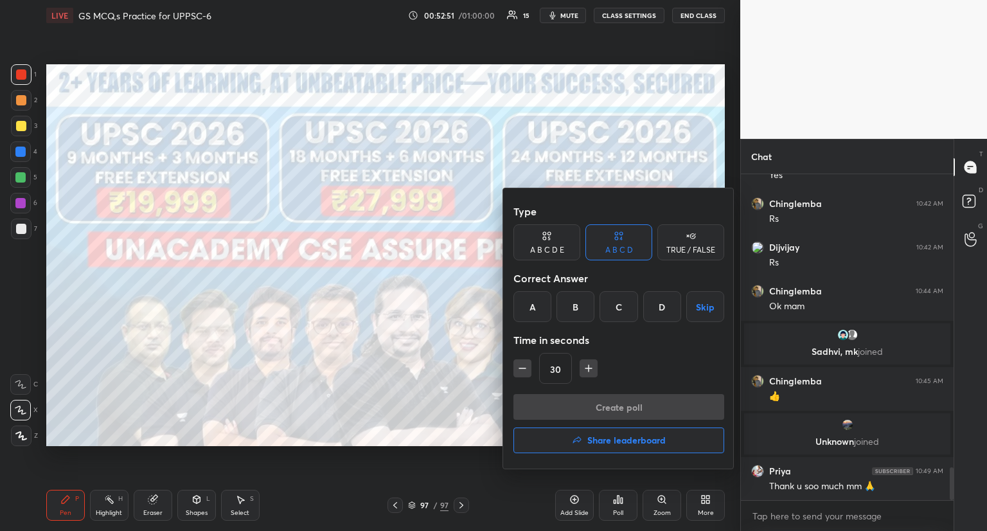
click at [626, 440] on h4 "Share leaderboard" at bounding box center [626, 440] width 78 height 9
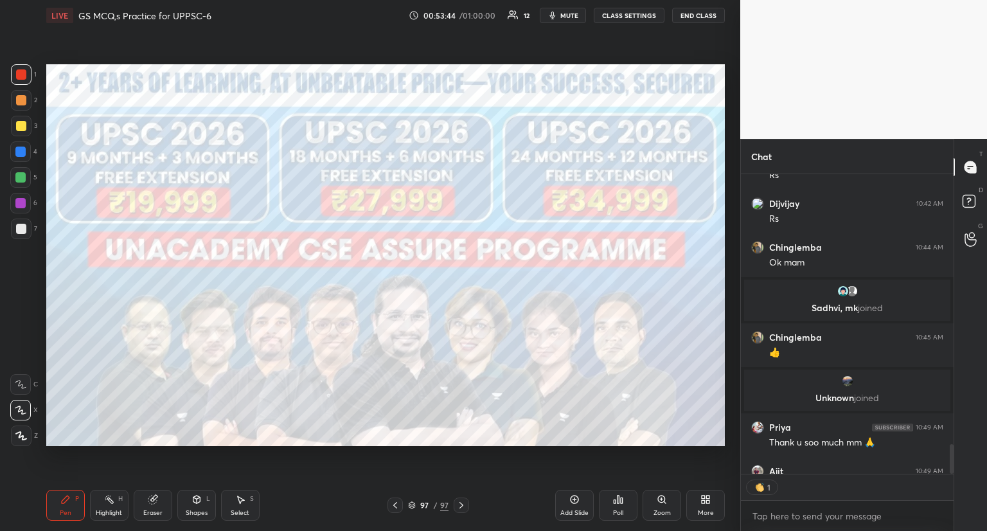
scroll to position [4, 4]
click at [563, 14] on span "mute" at bounding box center [569, 15] width 18 height 9
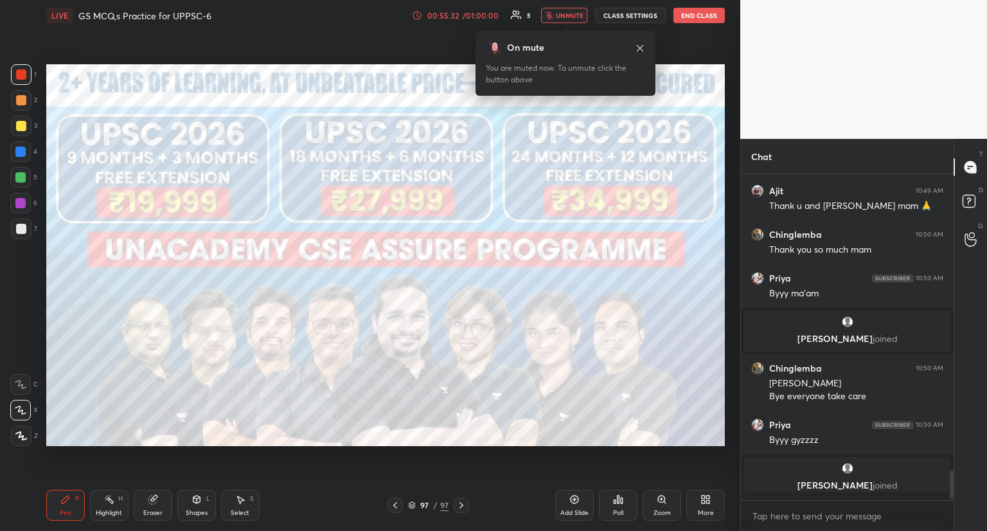
scroll to position [3243, 0]
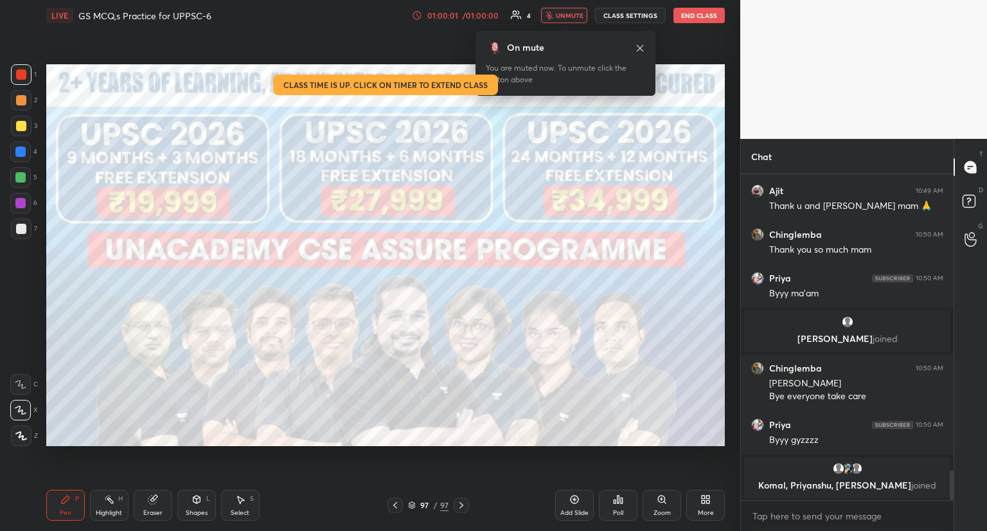
click at [693, 15] on button "End Class" at bounding box center [698, 15] width 51 height 15
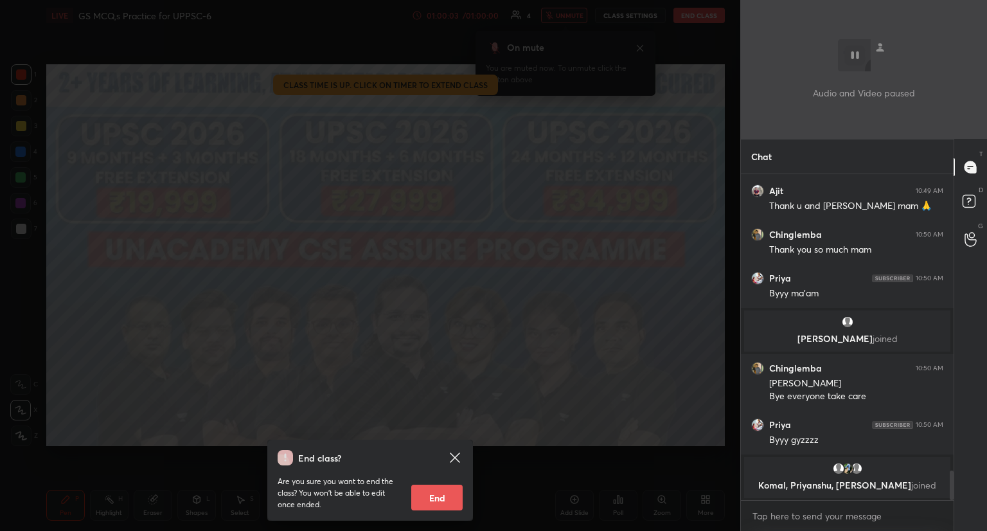
click at [440, 497] on button "End" at bounding box center [436, 498] width 51 height 26
type textarea "x"
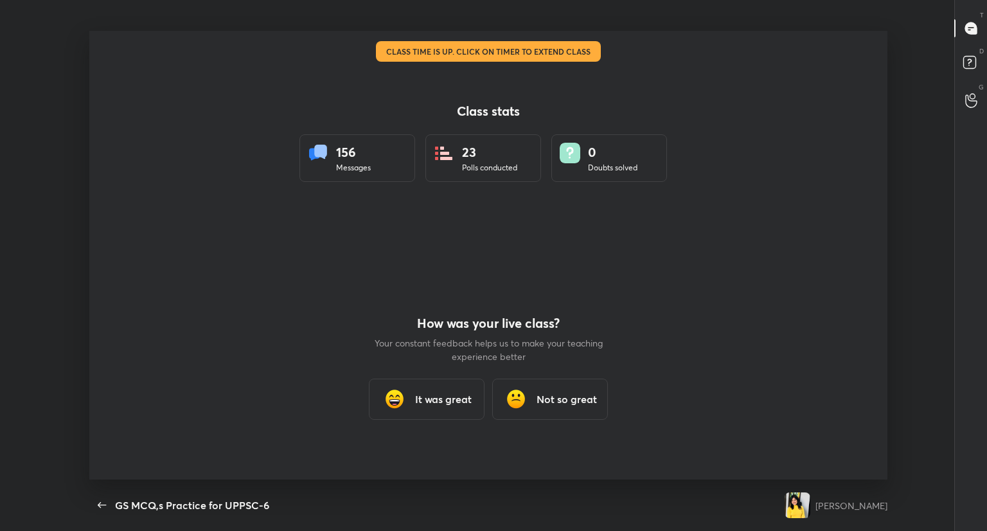
scroll to position [0, 0]
